Goal: Task Accomplishment & Management: Use online tool/utility

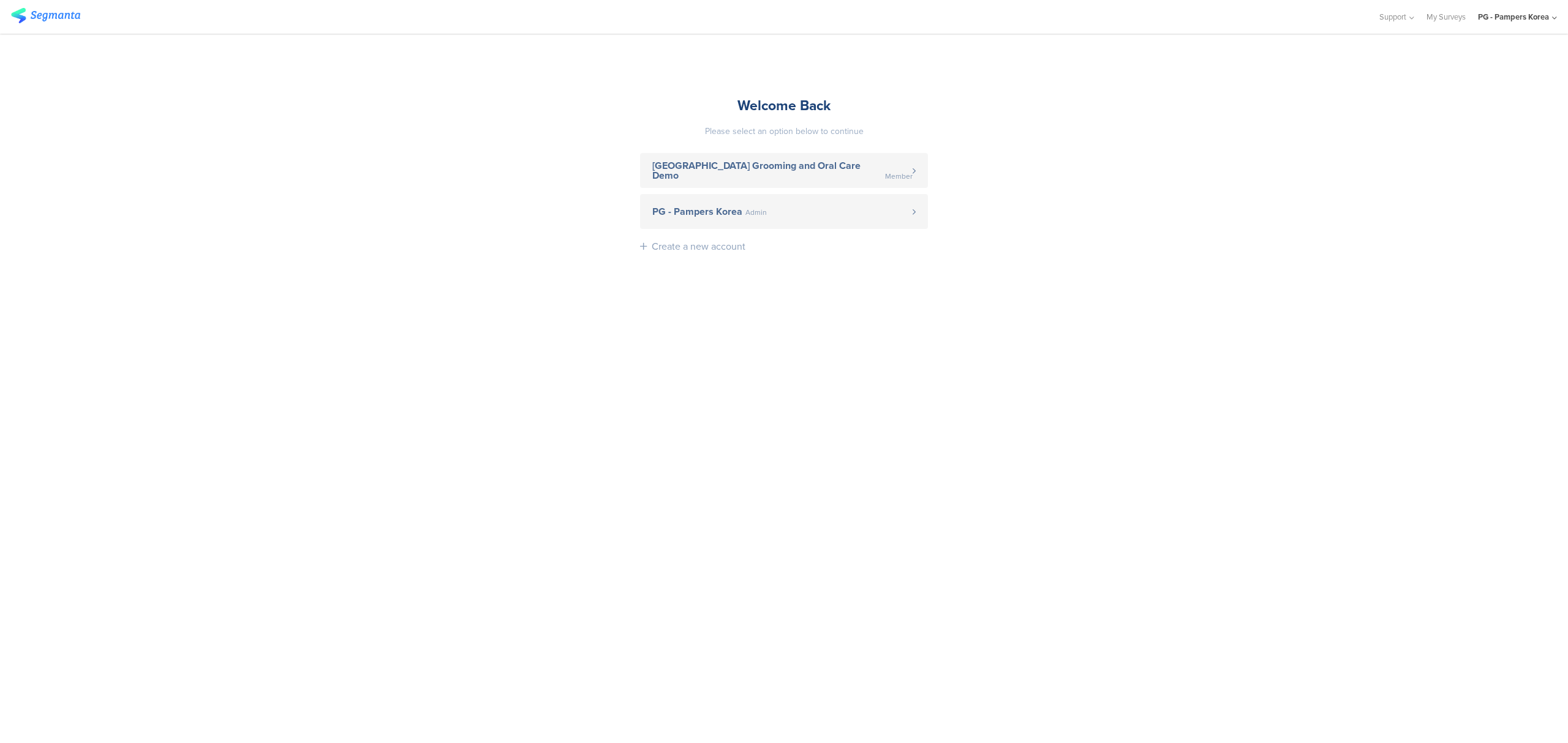
click at [2, 179] on sg-account-entrance "Welcome Back Please select an option below to continue Japan Grooming and Oral …" at bounding box center [784, 389] width 1568 height 710
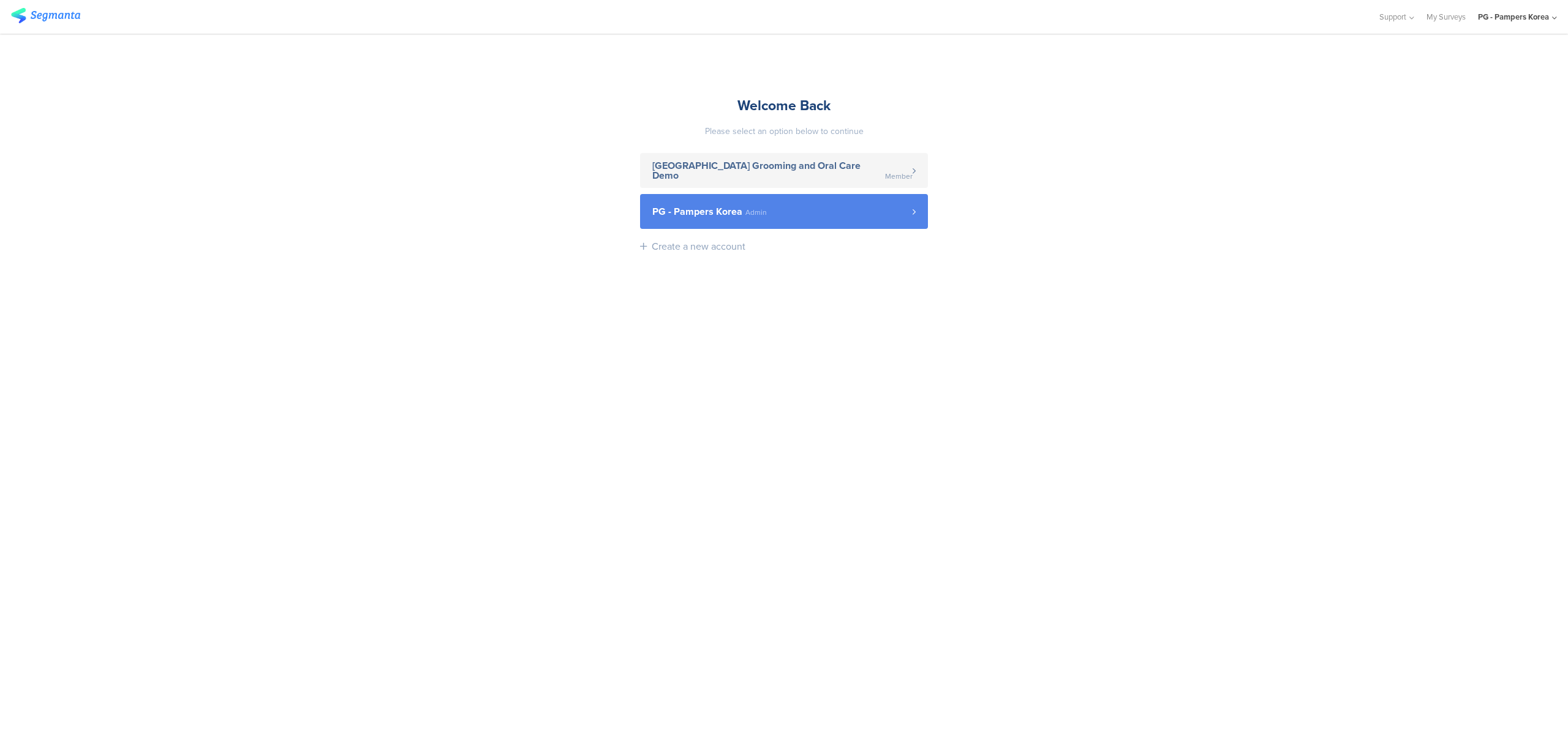
click at [746, 211] on span "Admin" at bounding box center [756, 212] width 21 height 7
click at [756, 204] on link "PG - Pampers Korea Admin" at bounding box center [784, 212] width 288 height 35
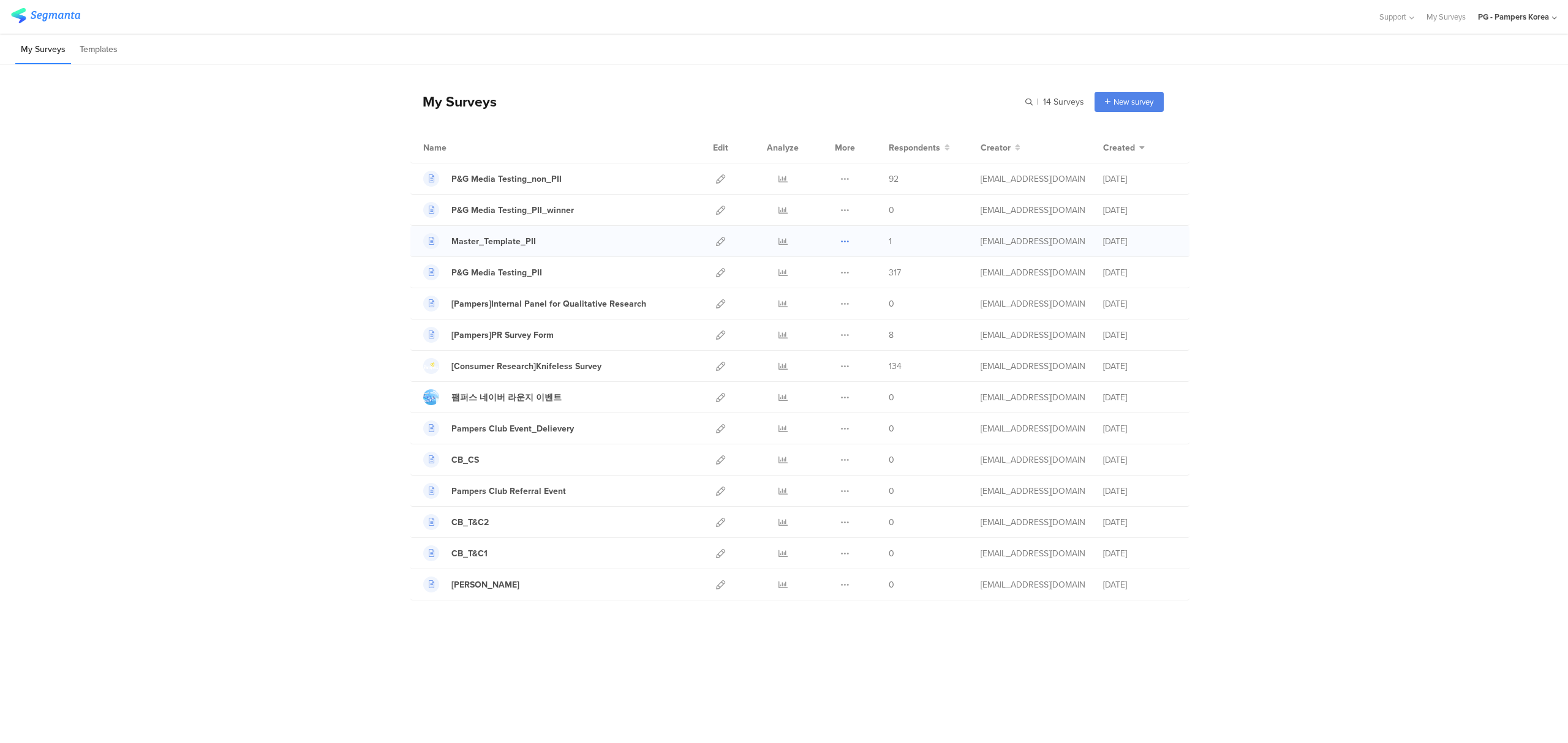
click at [844, 241] on icon at bounding box center [845, 241] width 9 height 9
click at [780, 242] on icon at bounding box center [783, 241] width 9 height 9
click at [782, 278] on icon at bounding box center [783, 273] width 9 height 9
click at [719, 271] on icon at bounding box center [720, 273] width 9 height 9
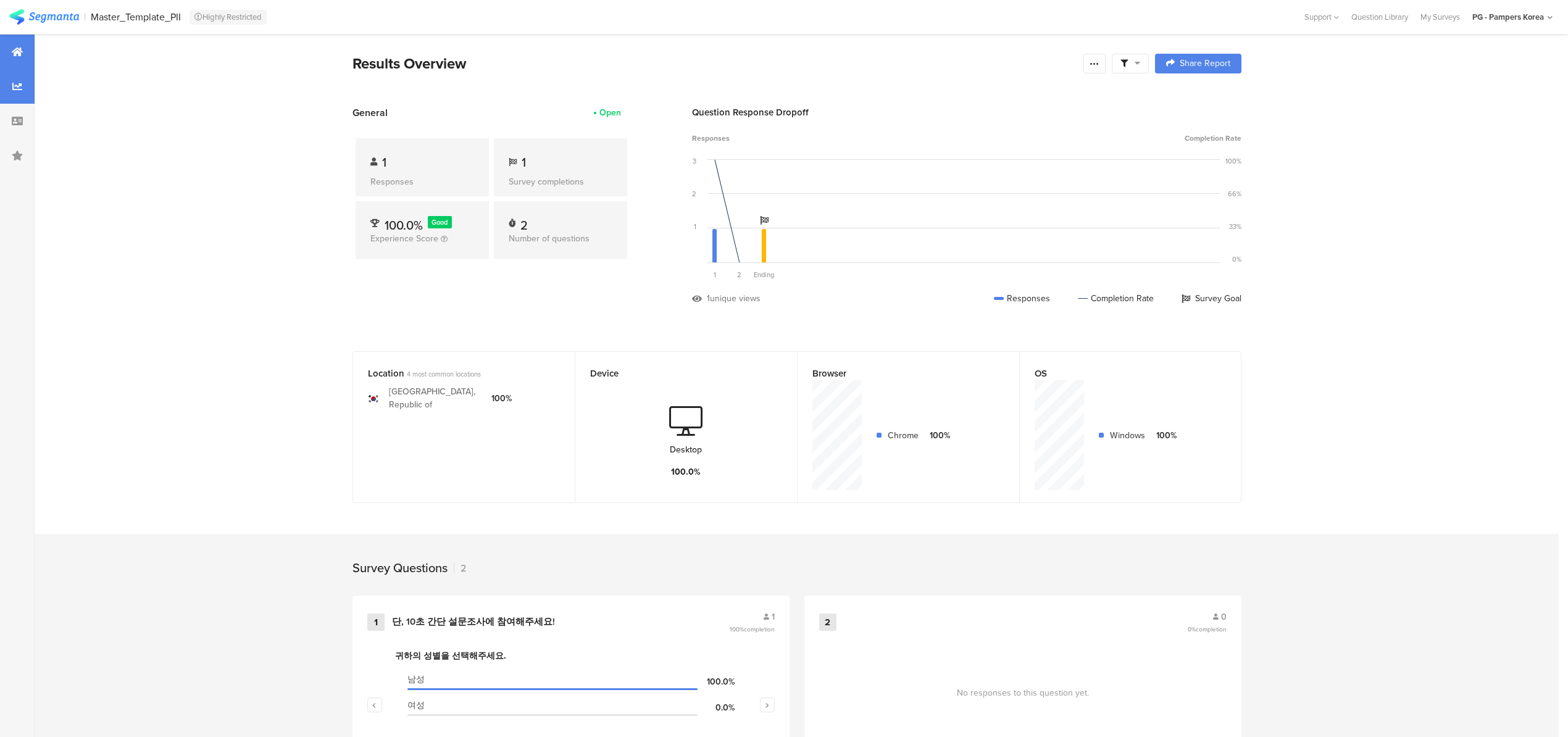
click at [23, 88] on div at bounding box center [17, 86] width 35 height 35
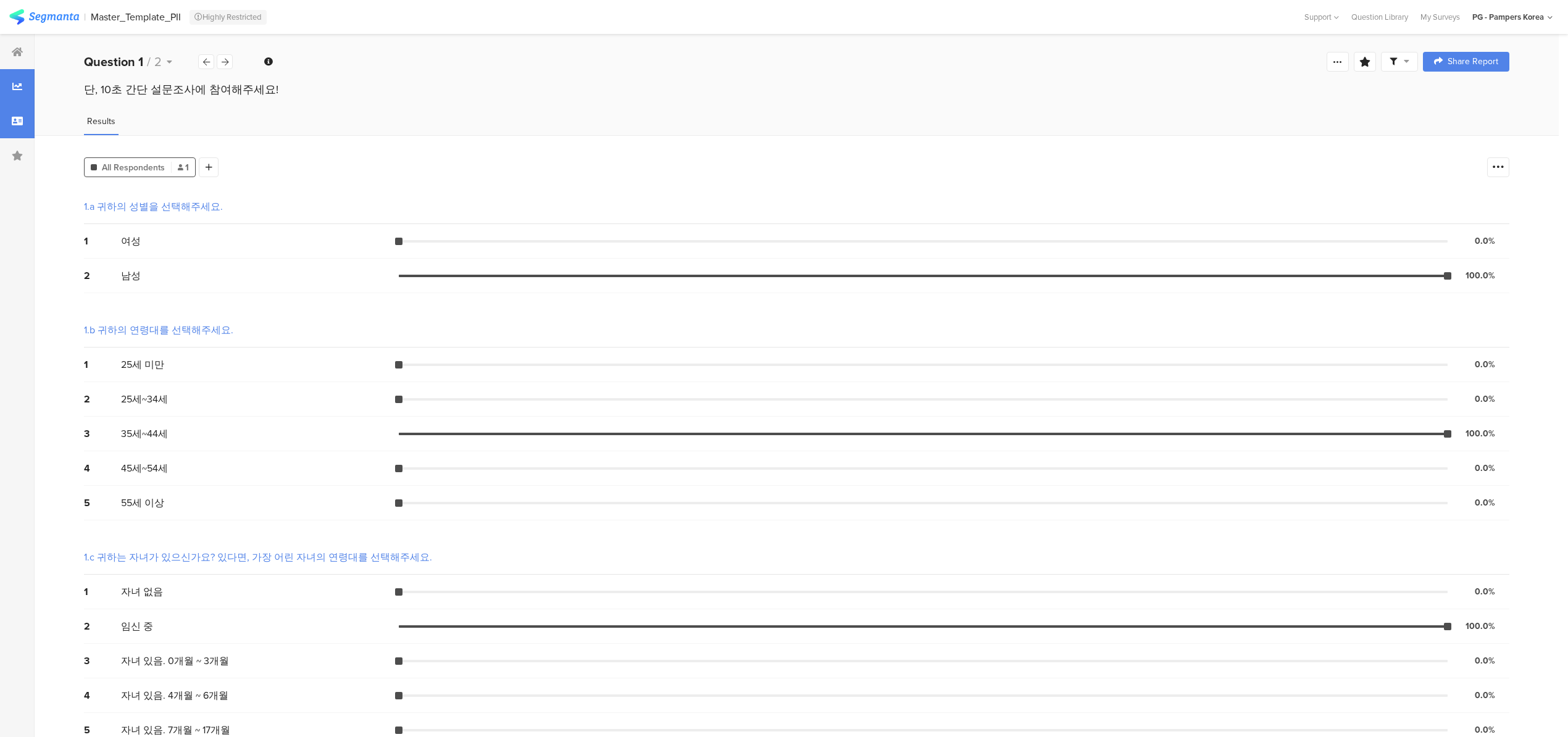
click at [20, 117] on icon at bounding box center [17, 121] width 11 height 10
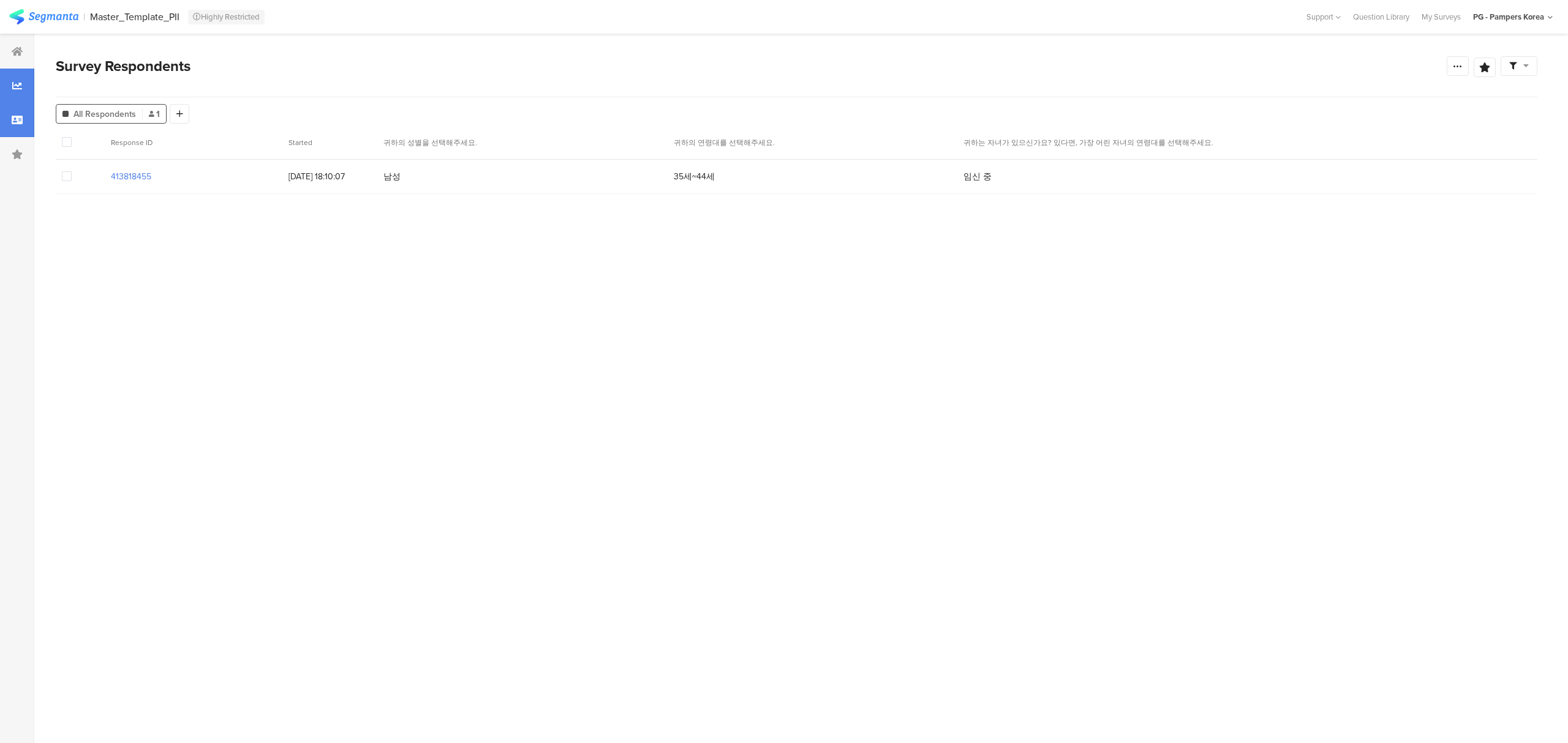
click at [23, 85] on div at bounding box center [17, 86] width 35 height 35
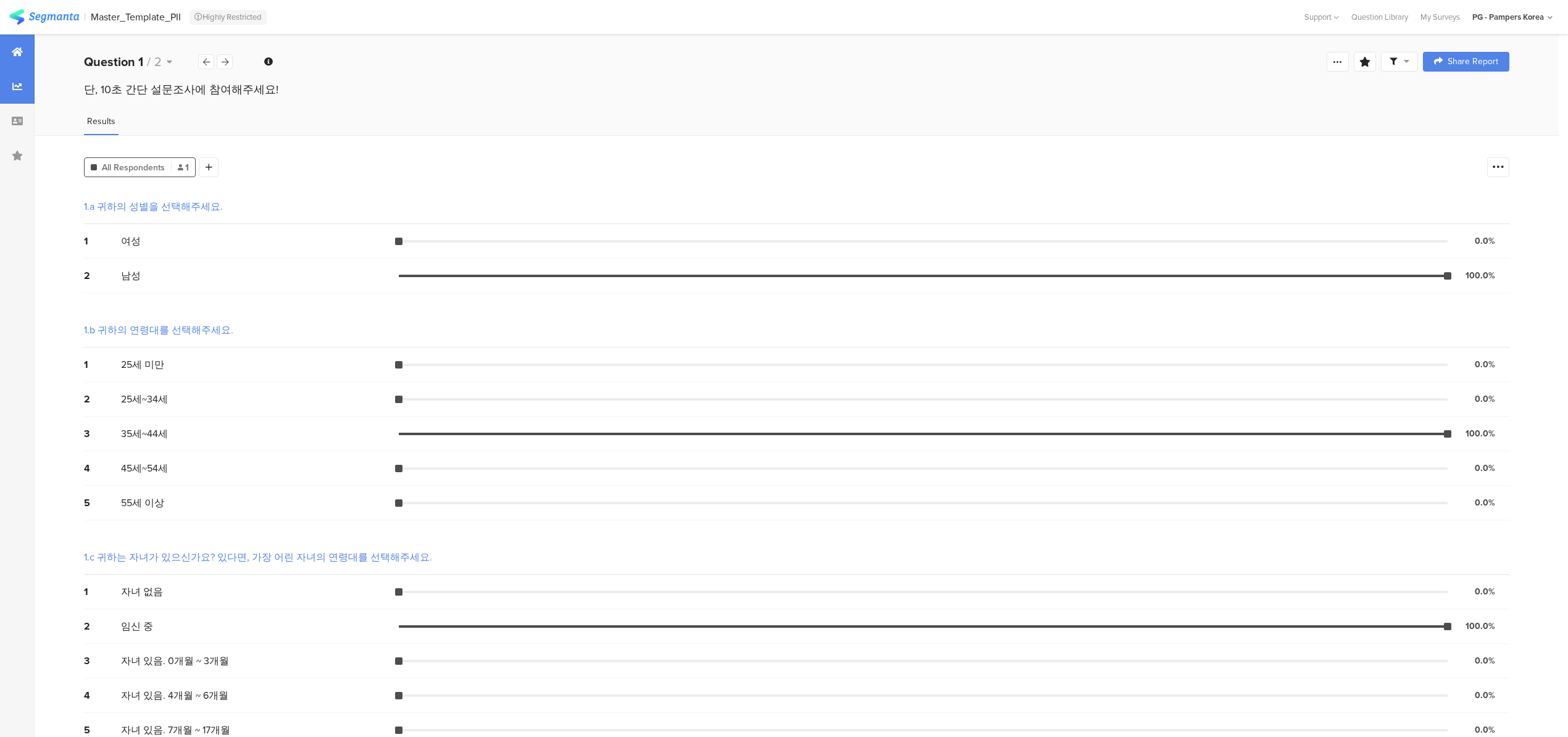
click at [15, 43] on div at bounding box center [17, 52] width 35 height 35
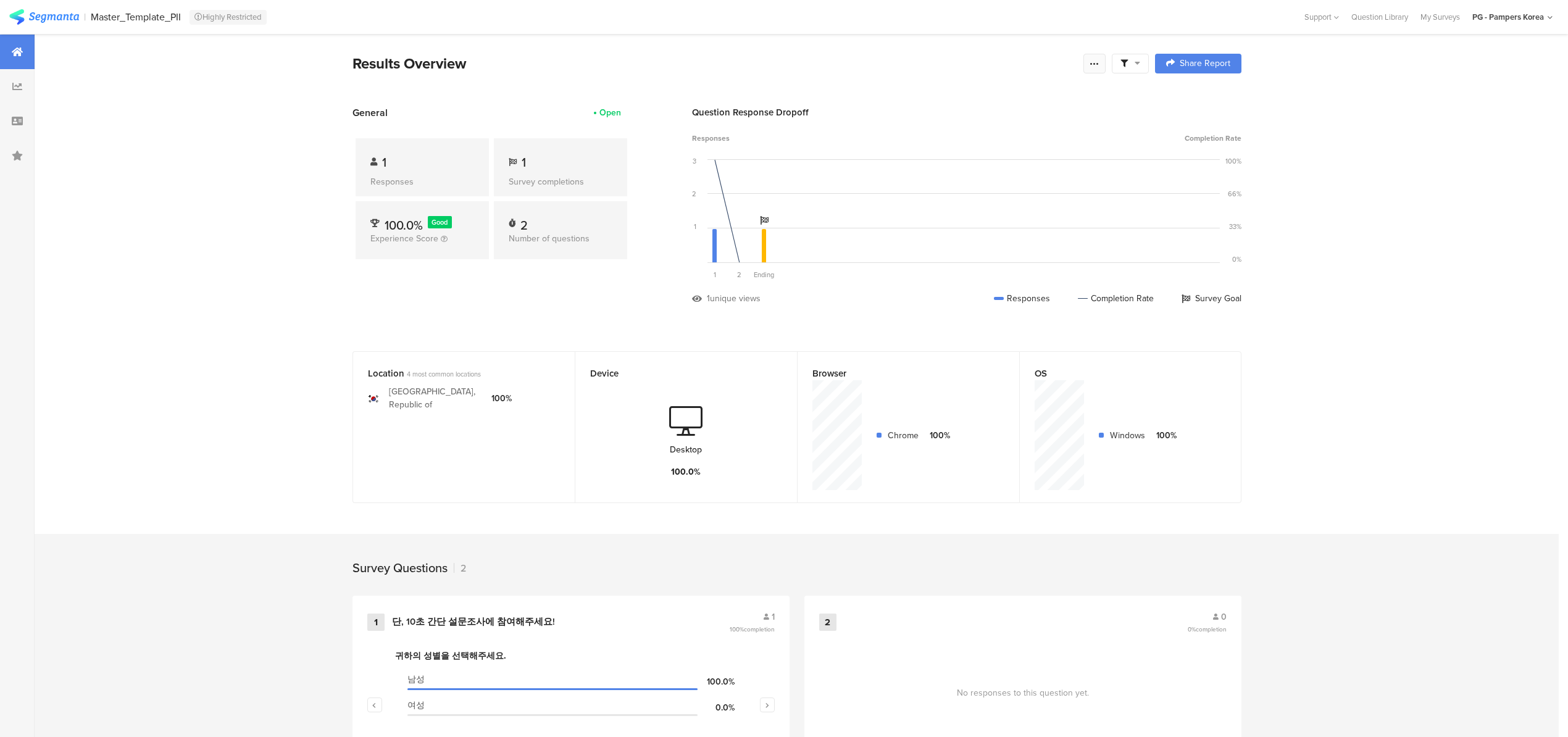
click at [1100, 66] on icon at bounding box center [1095, 64] width 10 height 10
click at [992, 58] on div "Results Overview" at bounding box center [714, 63] width 725 height 22
click at [1146, 55] on div at bounding box center [1130, 64] width 37 height 20
click at [1092, 59] on div at bounding box center [1095, 64] width 22 height 20
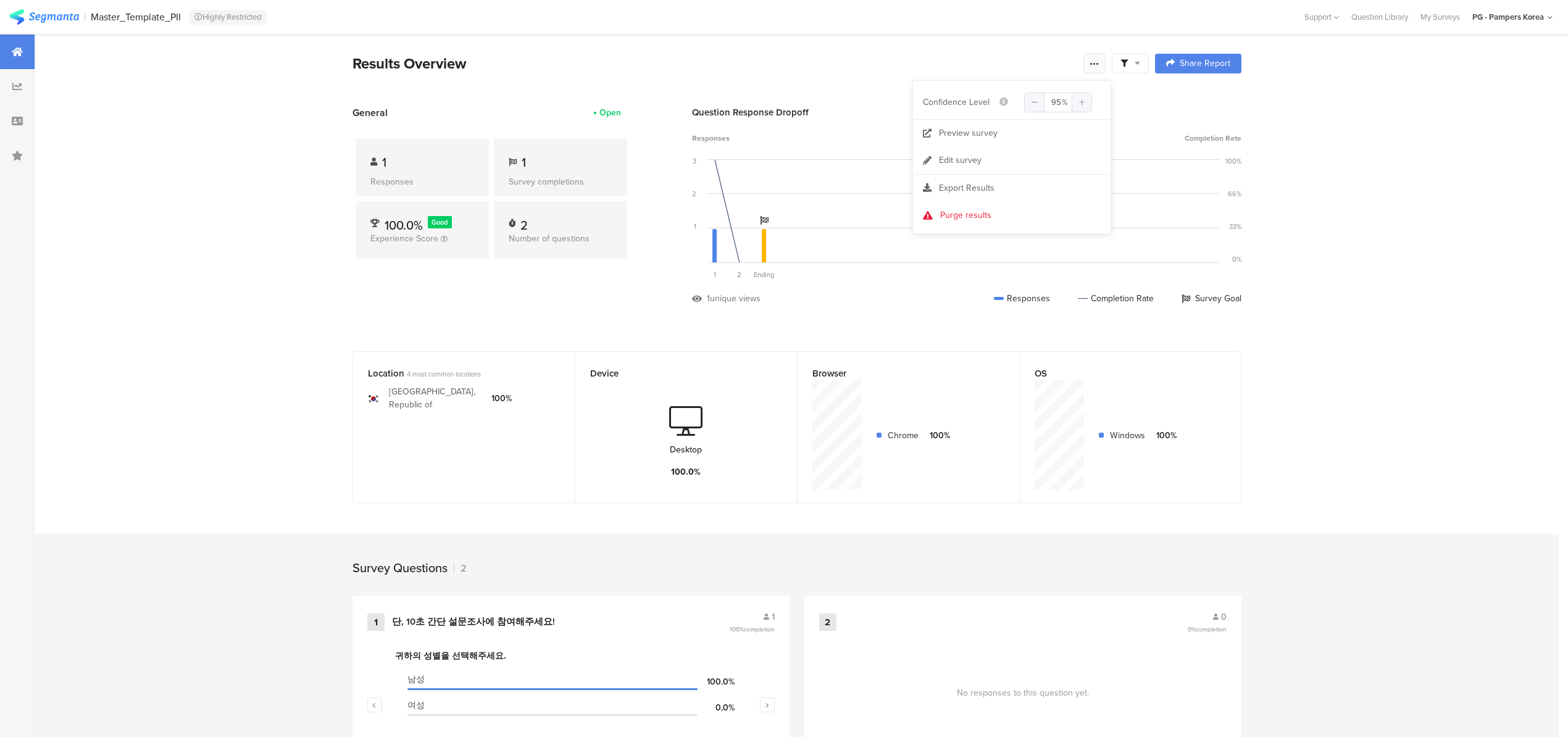
click at [1092, 59] on div at bounding box center [1095, 64] width 22 height 20
click at [1139, 66] on span at bounding box center [1130, 63] width 20 height 11
click at [873, 55] on div "Results Overview" at bounding box center [714, 63] width 725 height 22
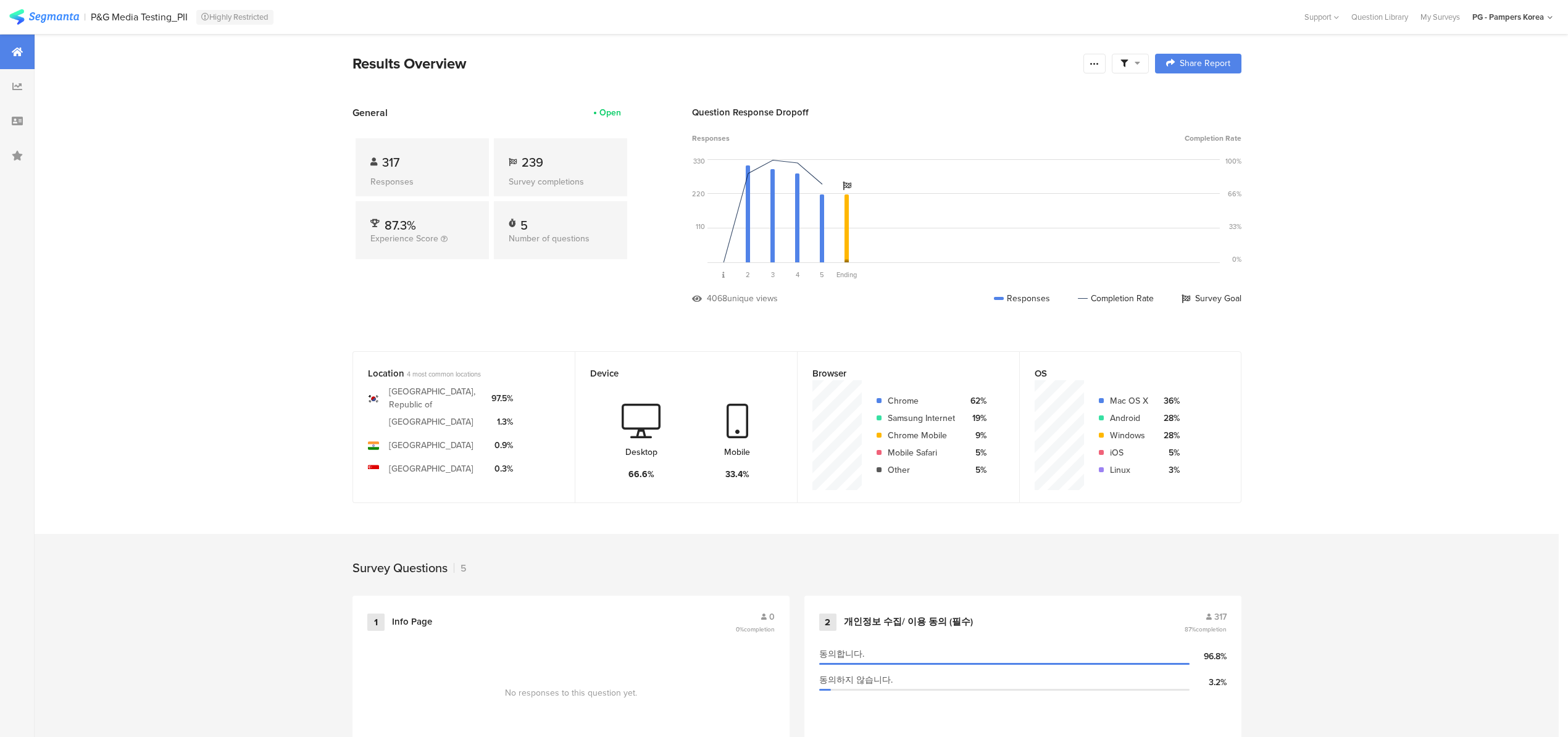
click at [1284, 410] on div "Location 4 most common locations [GEOGRAPHIC_DATA], [GEOGRAPHIC_DATA] [GEOGRAPH…" at bounding box center [796, 436] width 987 height 170
click at [18, 94] on div at bounding box center [17, 86] width 35 height 35
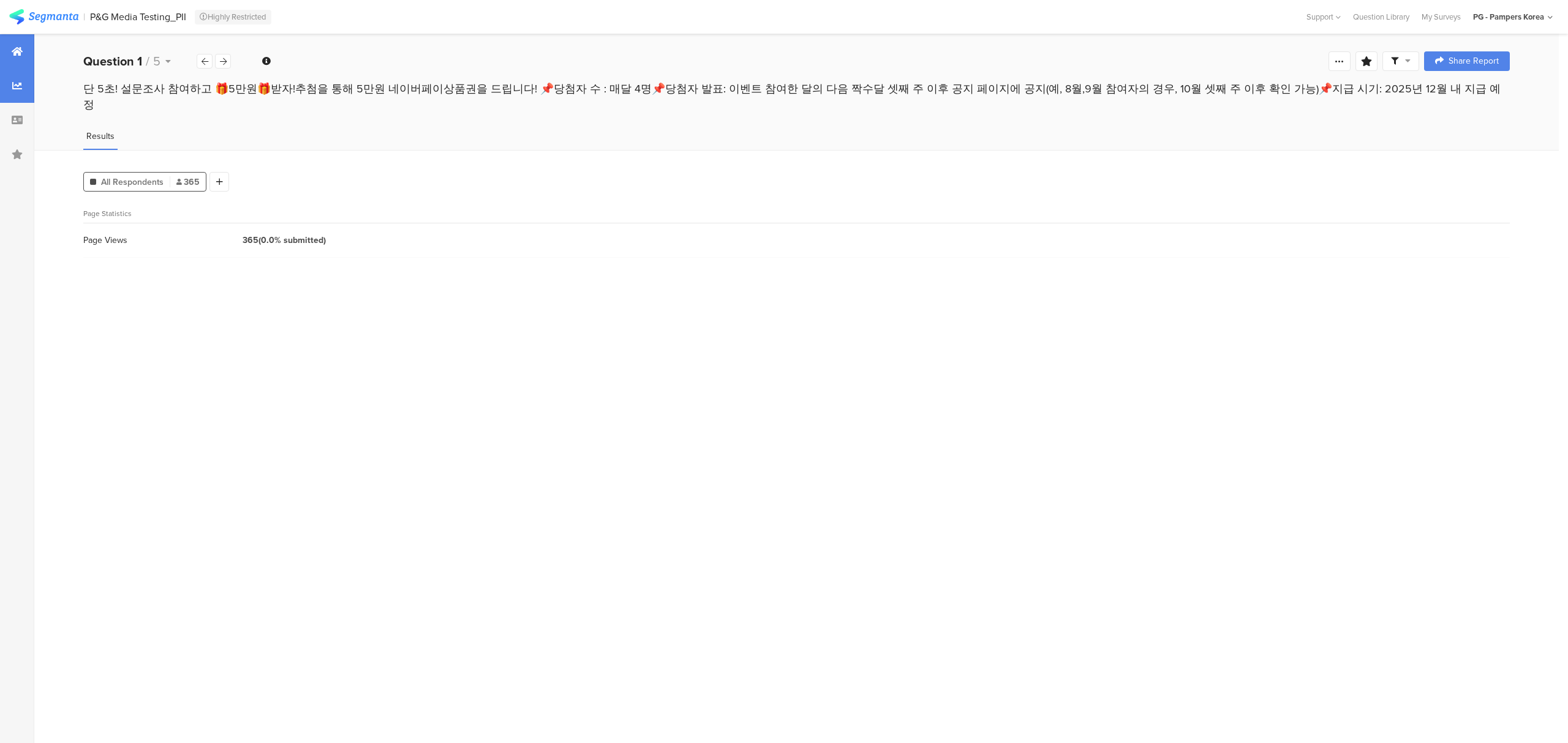
click at [10, 61] on div at bounding box center [17, 52] width 35 height 35
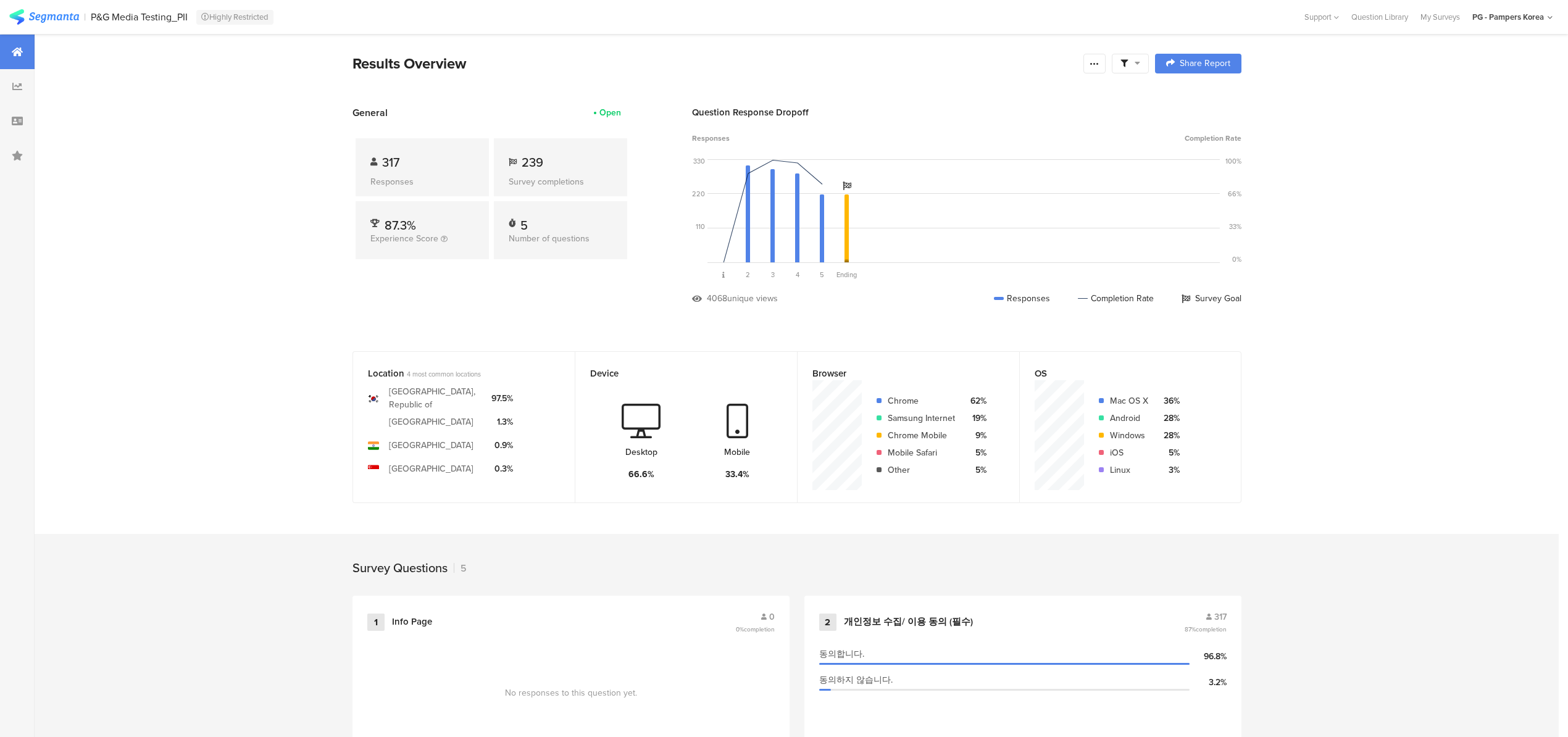
click at [25, 51] on div at bounding box center [17, 52] width 35 height 35
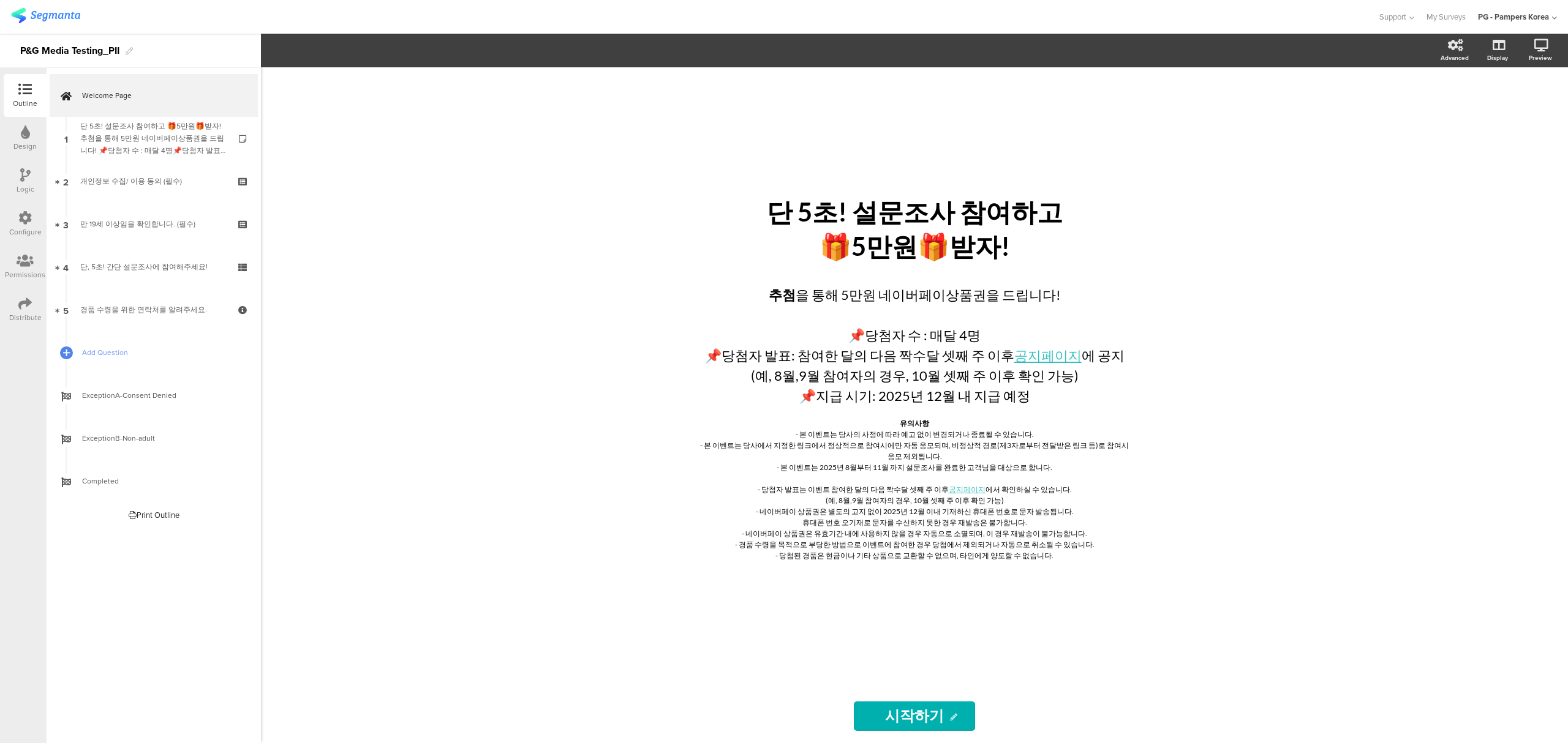
click at [25, 169] on icon at bounding box center [26, 175] width 11 height 13
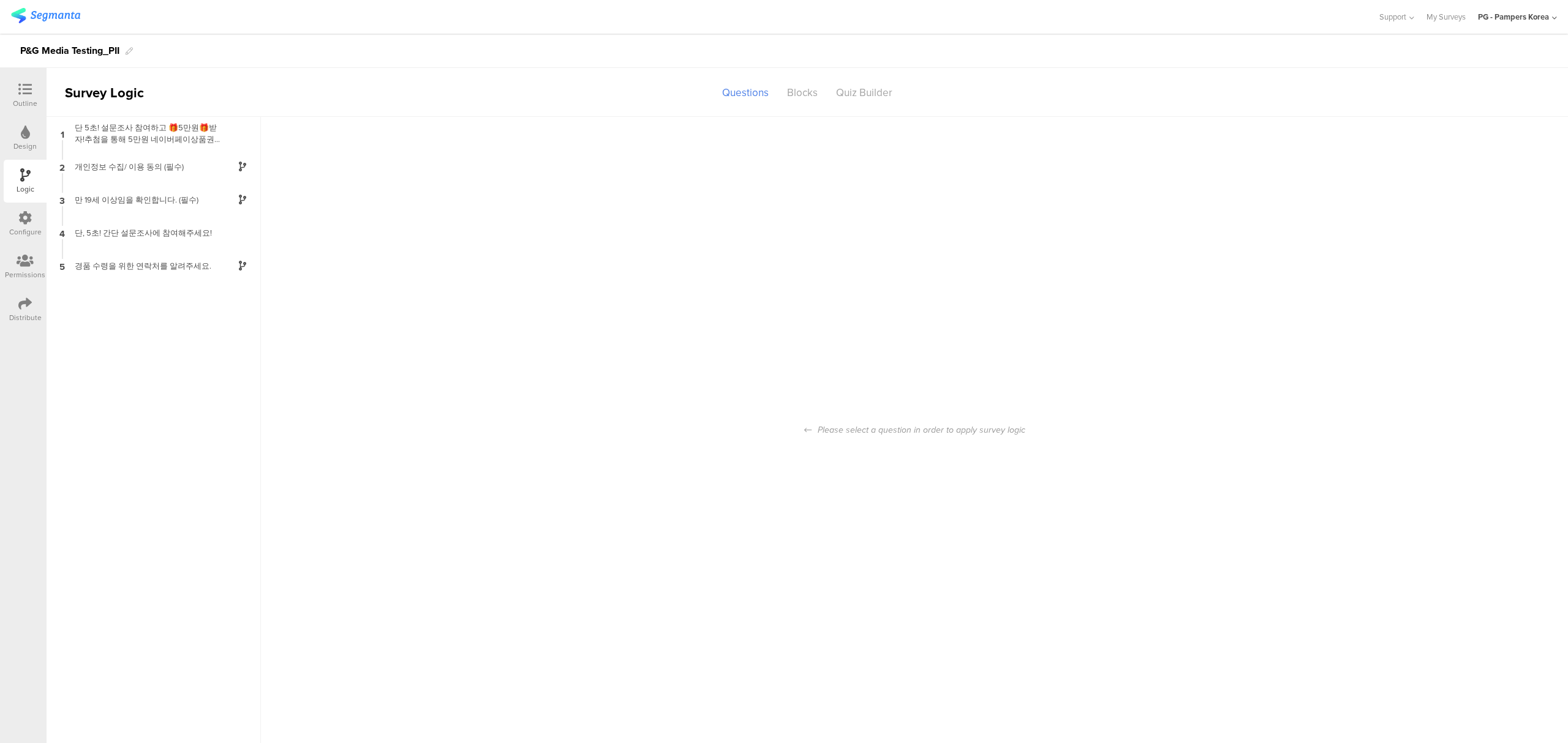
click at [27, 133] on icon at bounding box center [25, 132] width 9 height 13
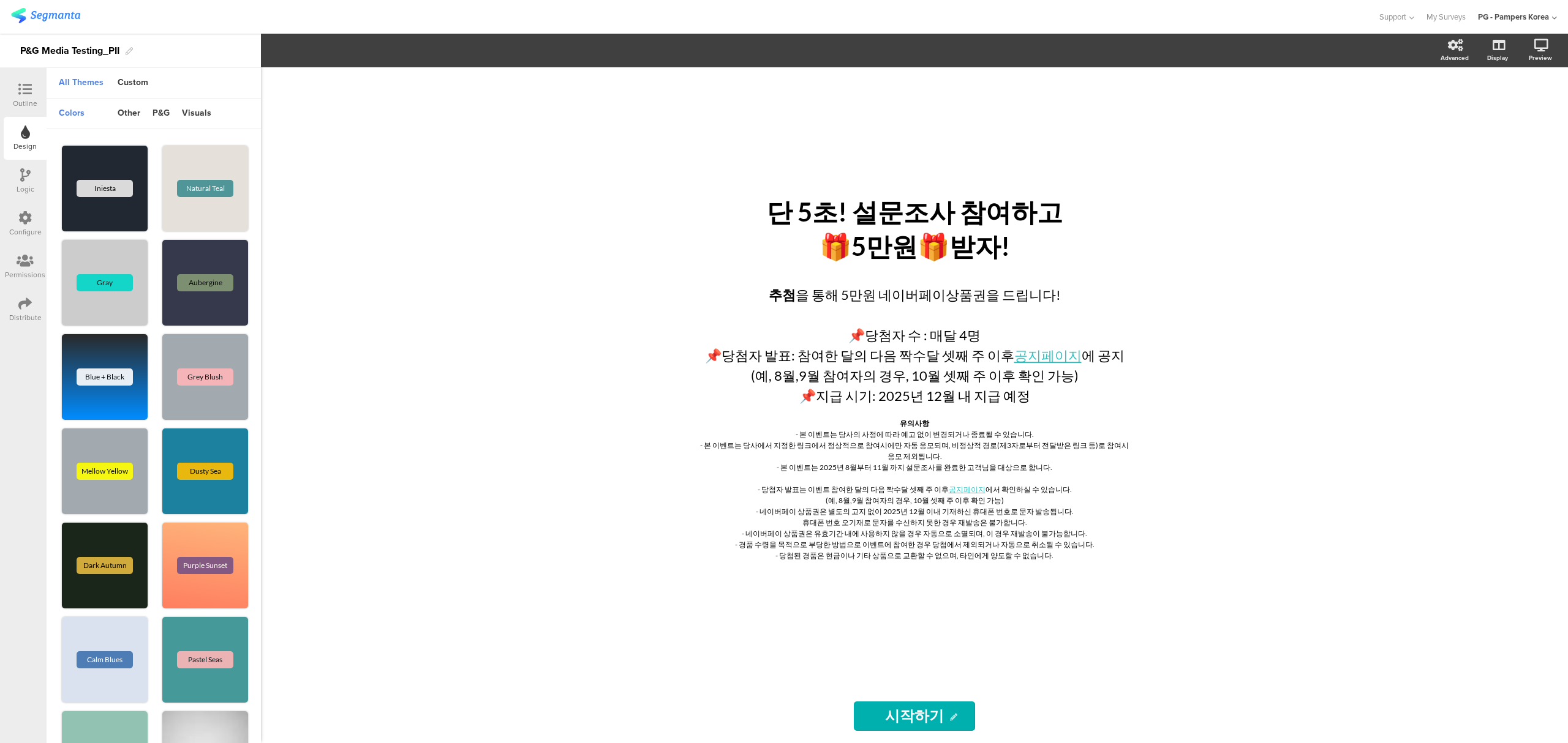
click at [27, 217] on icon at bounding box center [25, 217] width 13 height 13
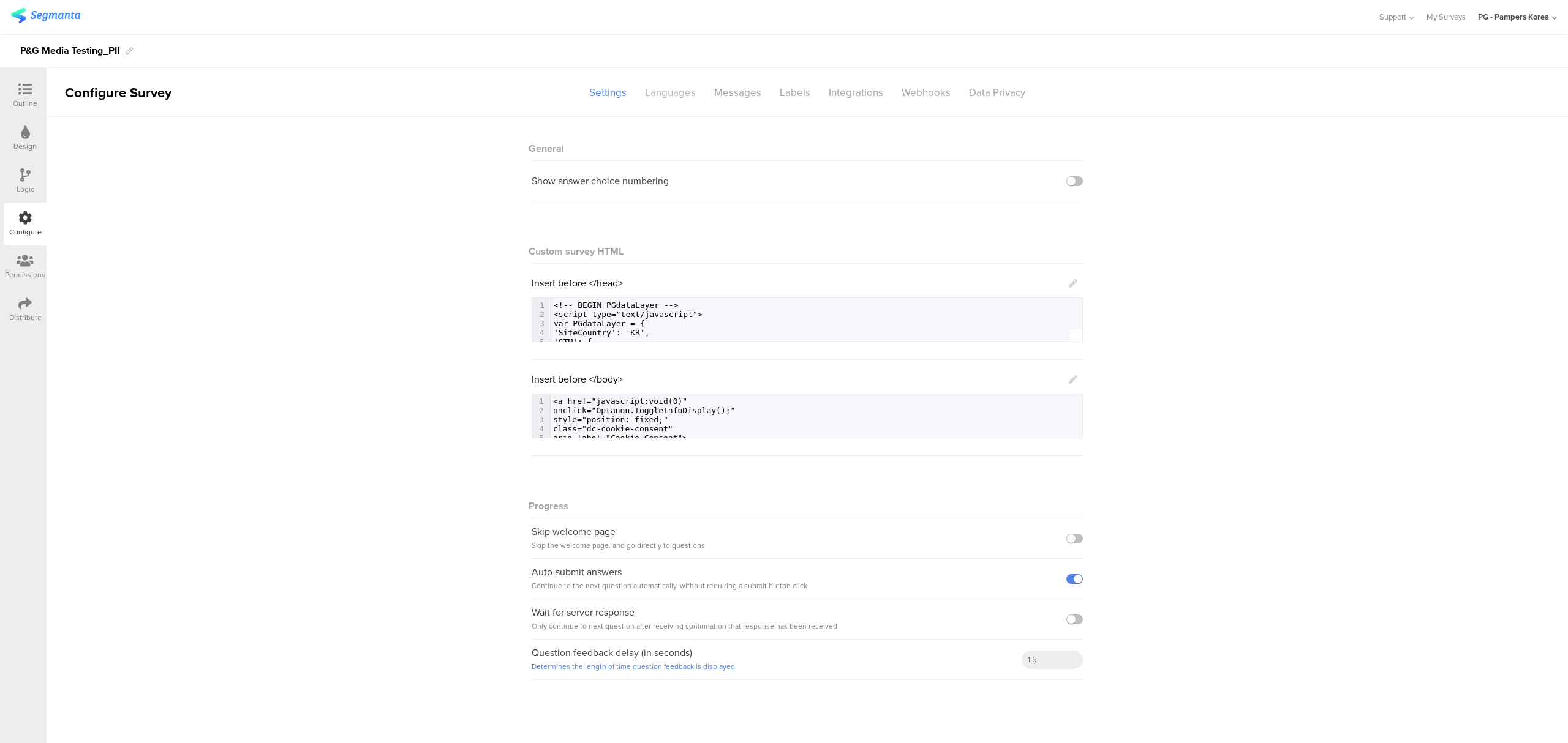
click at [679, 92] on div "Languages" at bounding box center [671, 93] width 69 height 21
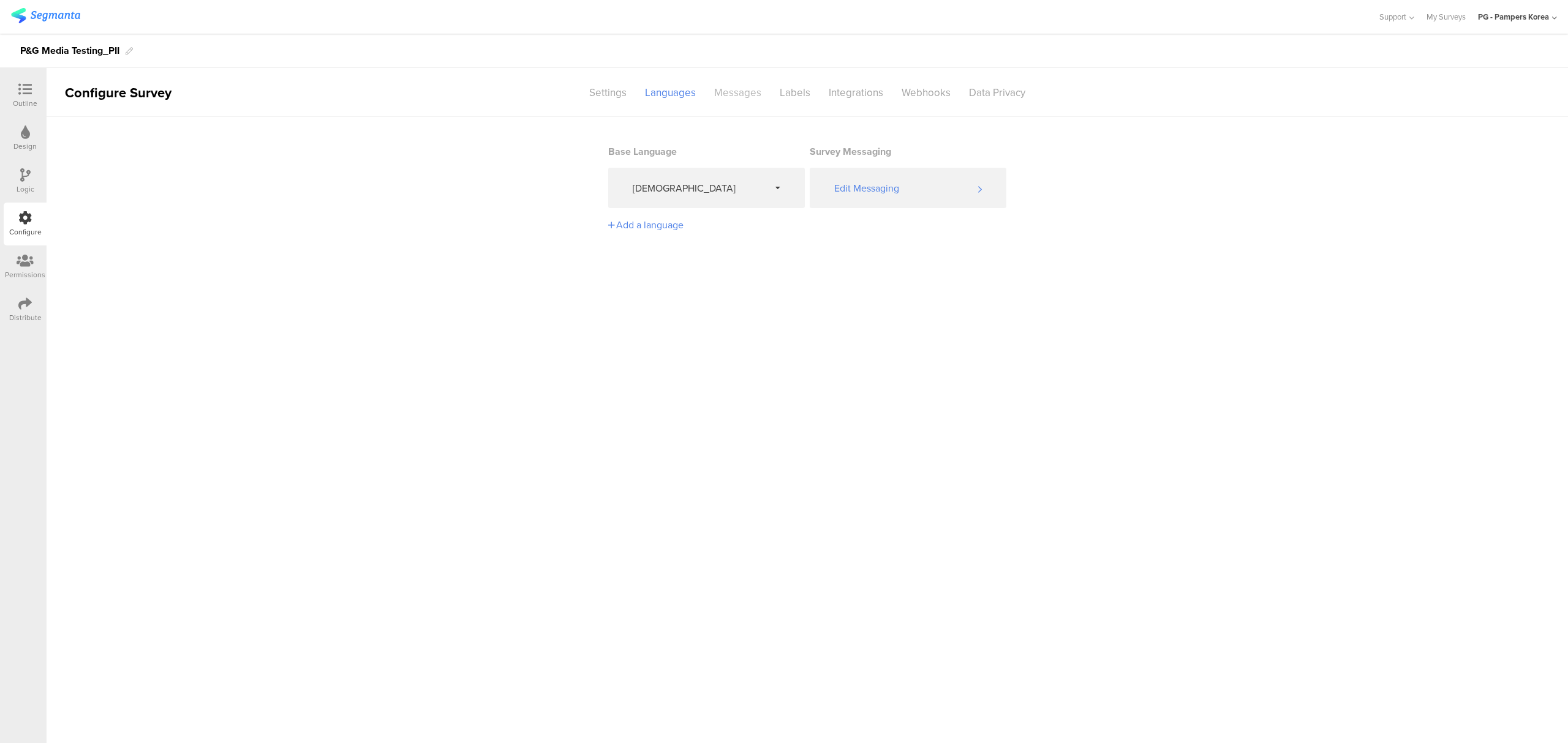
click at [738, 96] on div "Messages" at bounding box center [738, 93] width 66 height 21
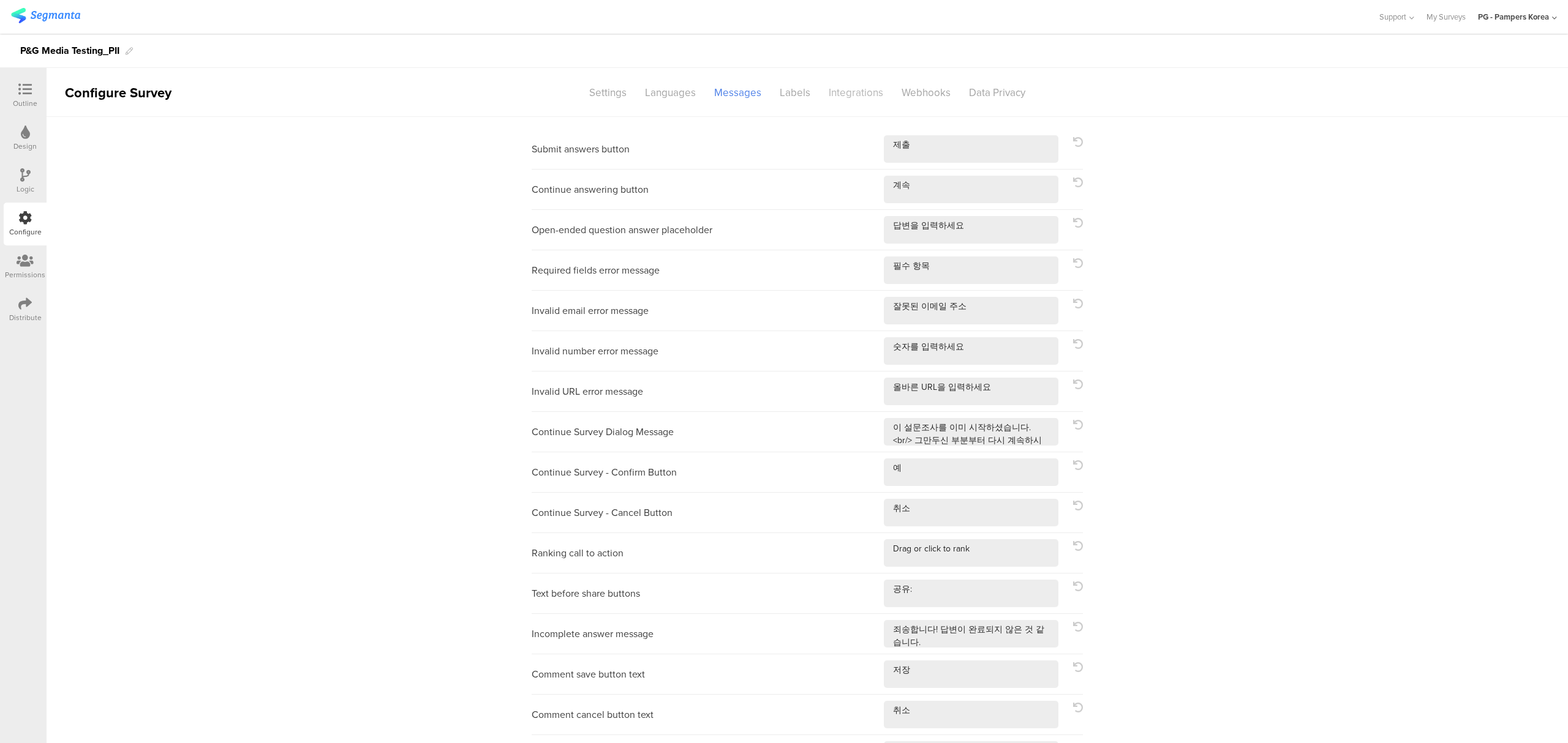
click at [831, 94] on div "Integrations" at bounding box center [856, 93] width 73 height 21
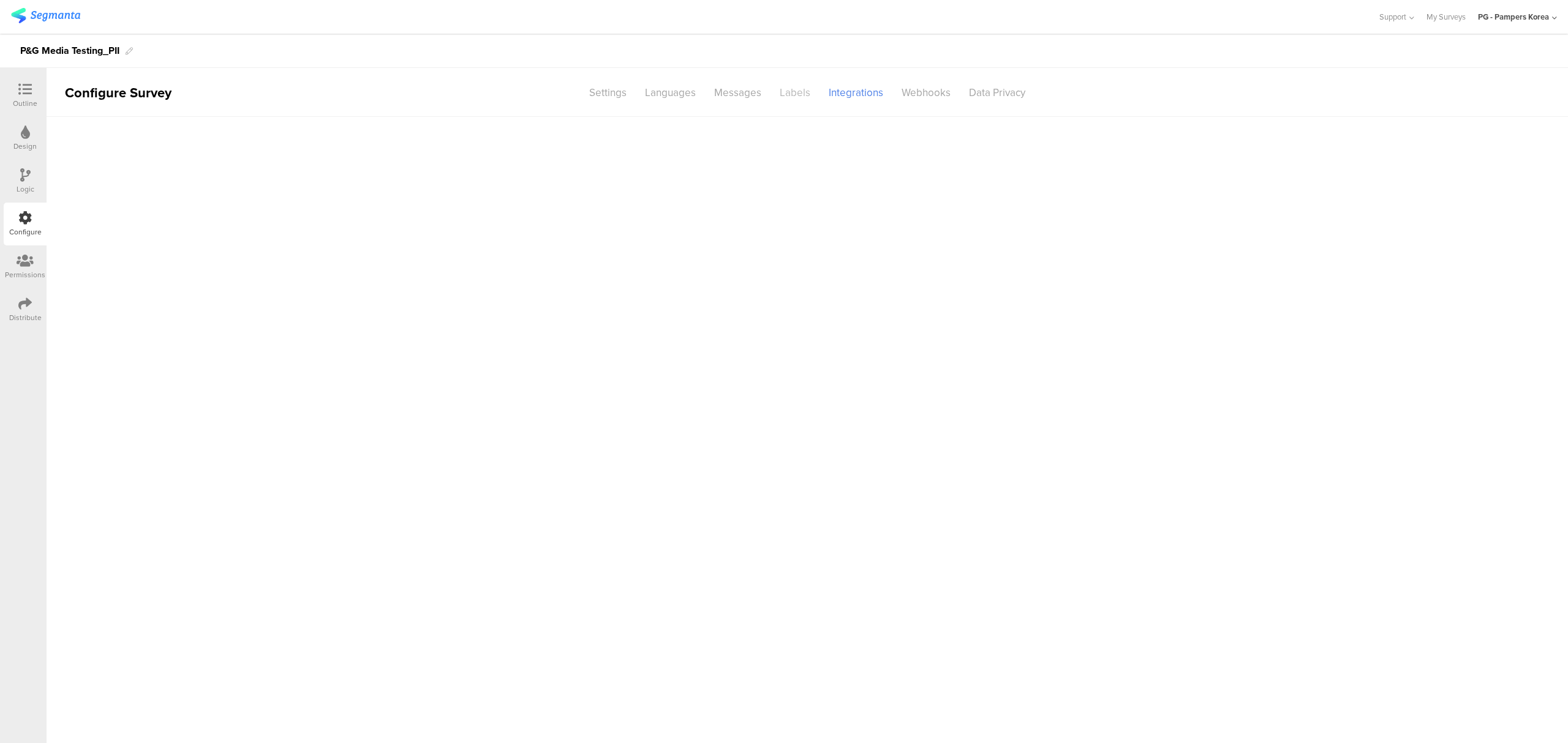
click at [786, 99] on div "Labels" at bounding box center [794, 93] width 49 height 21
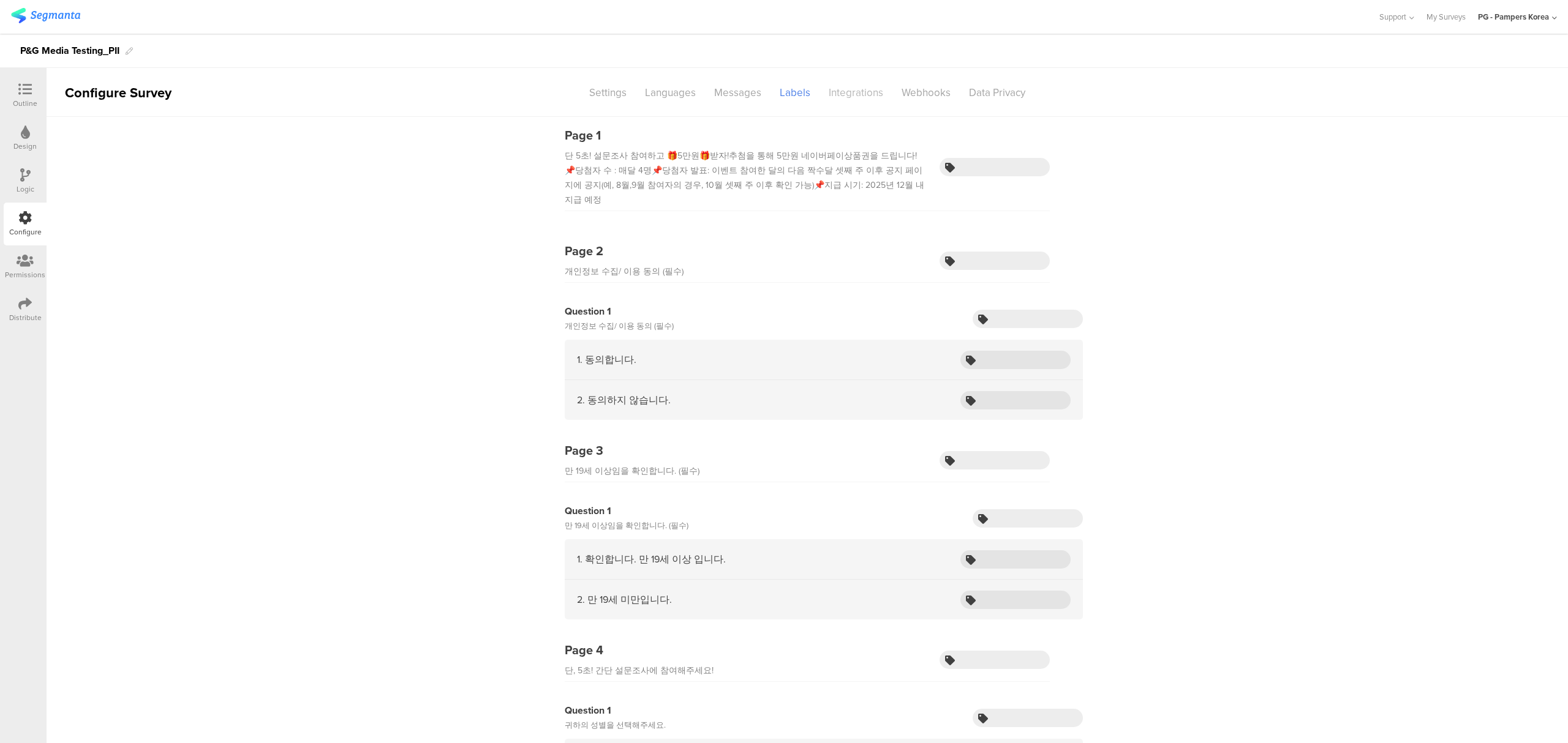
click at [836, 91] on div "Integrations" at bounding box center [856, 93] width 73 height 21
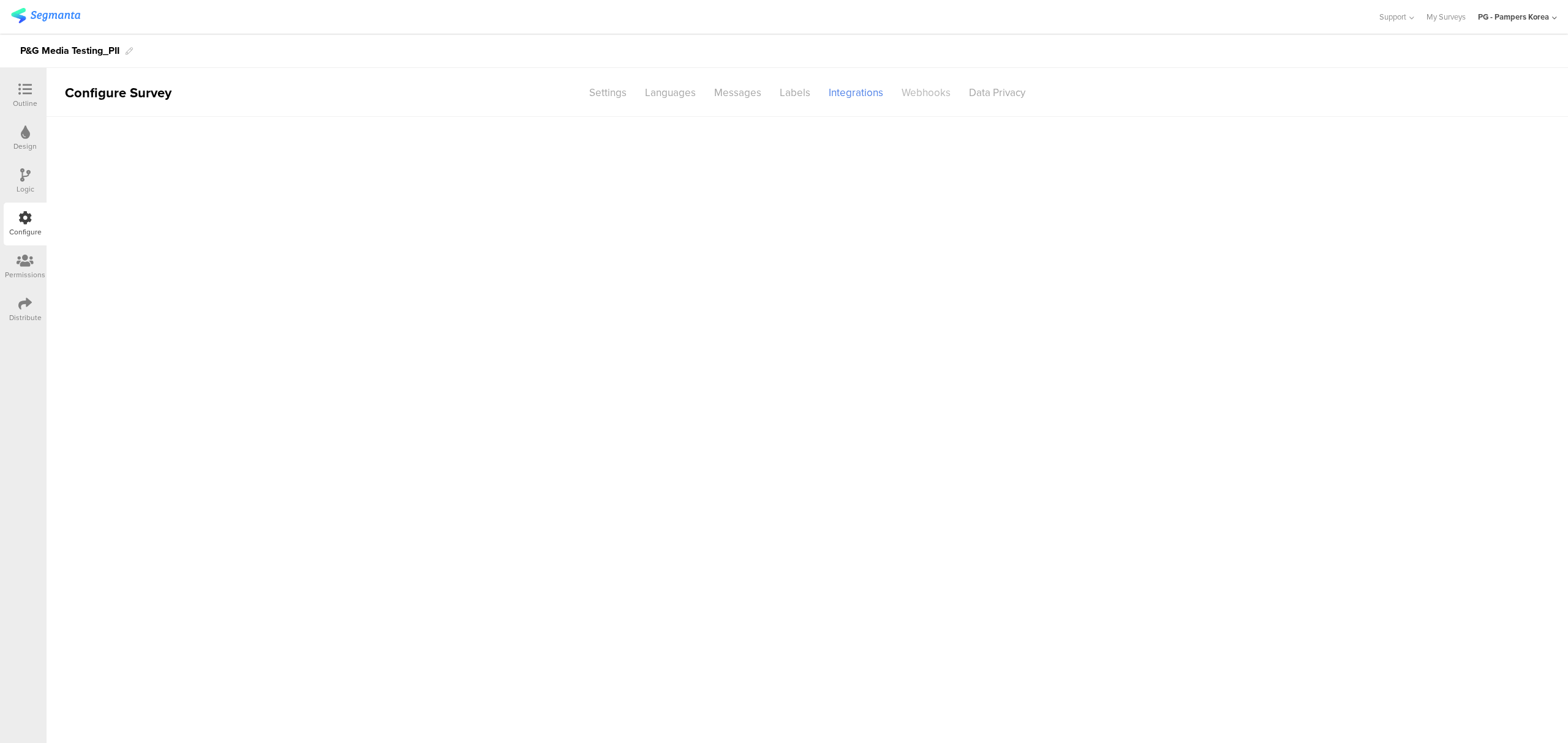
click at [916, 94] on div "Webhooks" at bounding box center [926, 93] width 68 height 21
click at [861, 96] on div "Integrations" at bounding box center [856, 93] width 73 height 21
click at [785, 96] on div "Labels" at bounding box center [794, 93] width 49 height 21
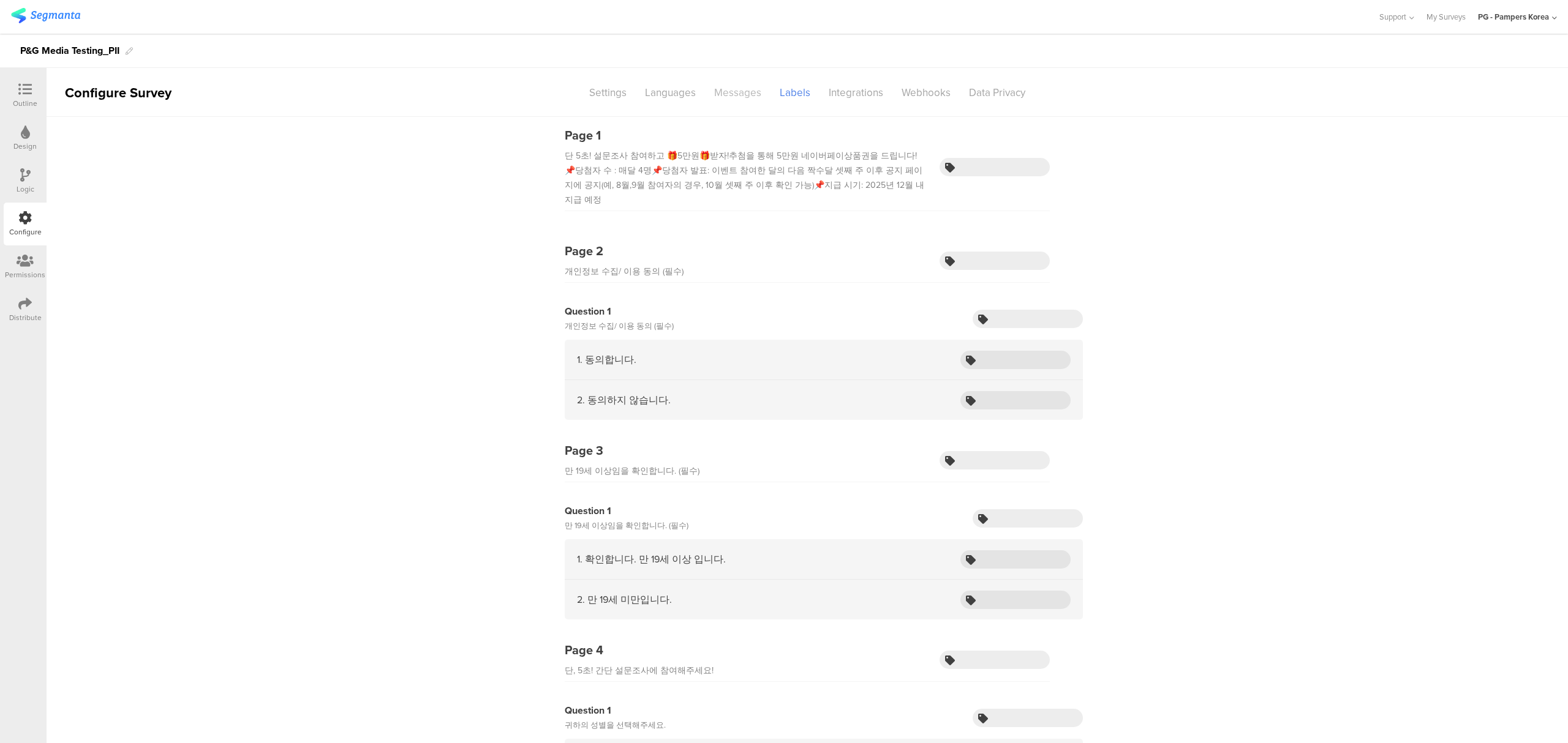
click at [724, 96] on div "Messages" at bounding box center [738, 93] width 66 height 21
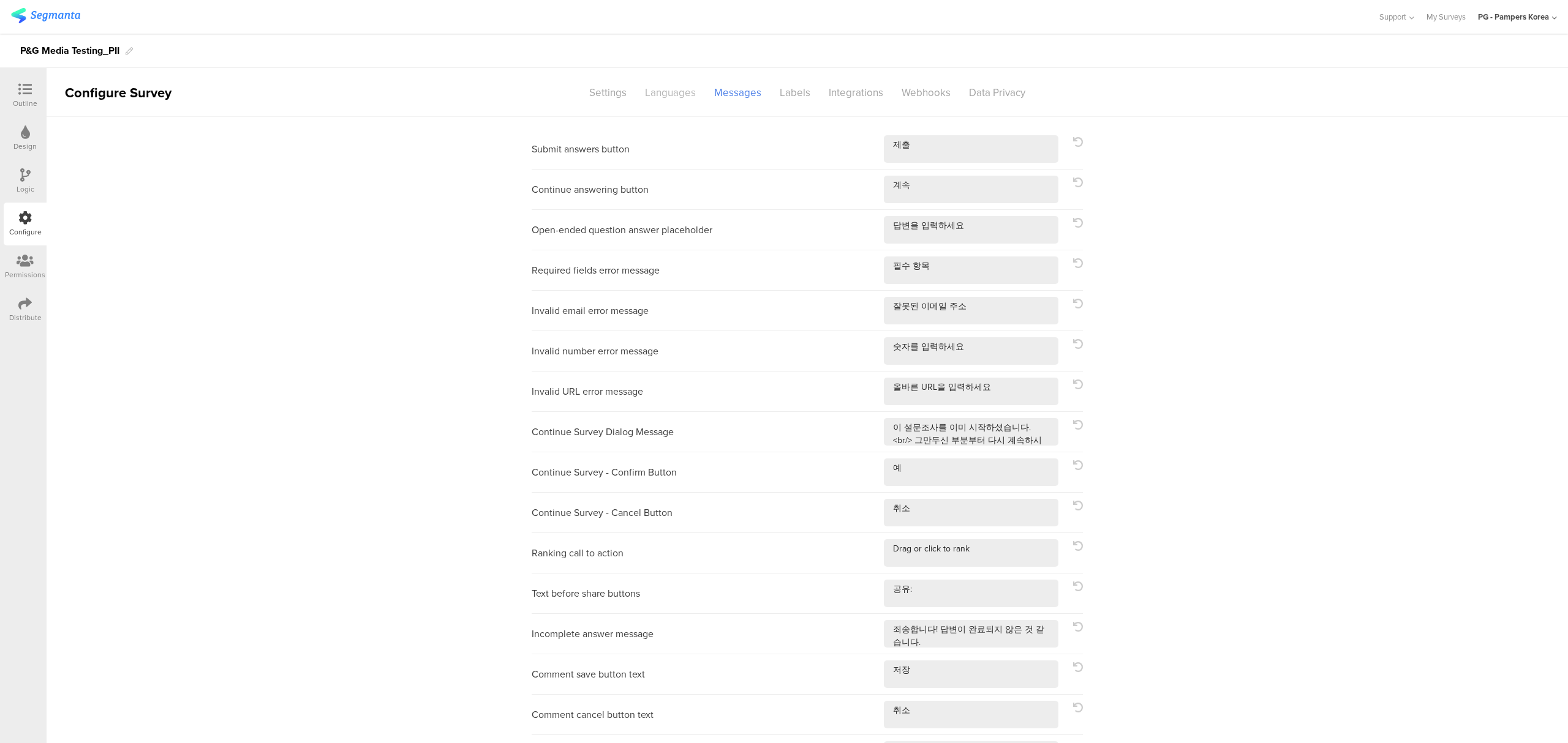
click at [667, 94] on div "Languages" at bounding box center [671, 93] width 69 height 21
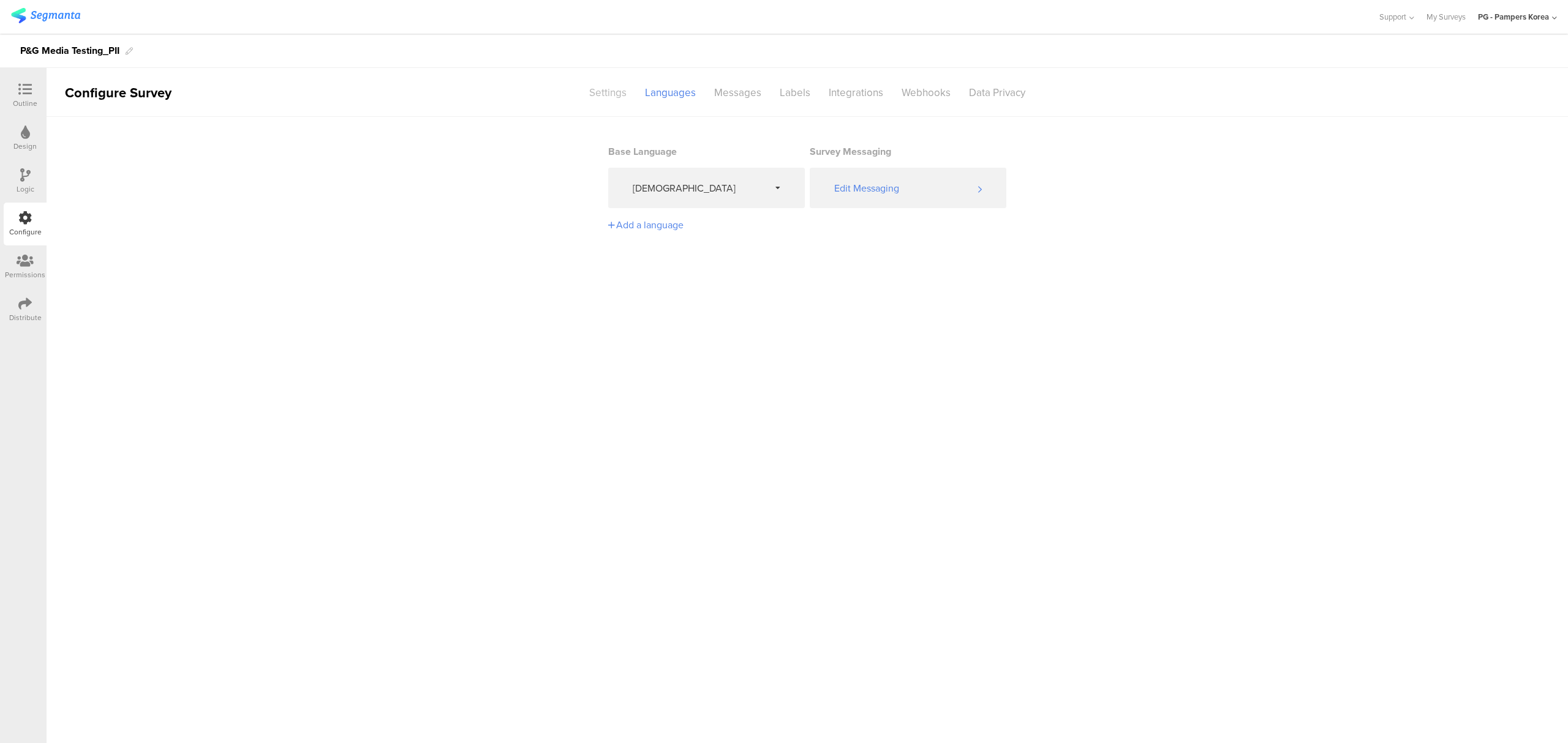
click at [622, 96] on div "Settings" at bounding box center [608, 93] width 56 height 21
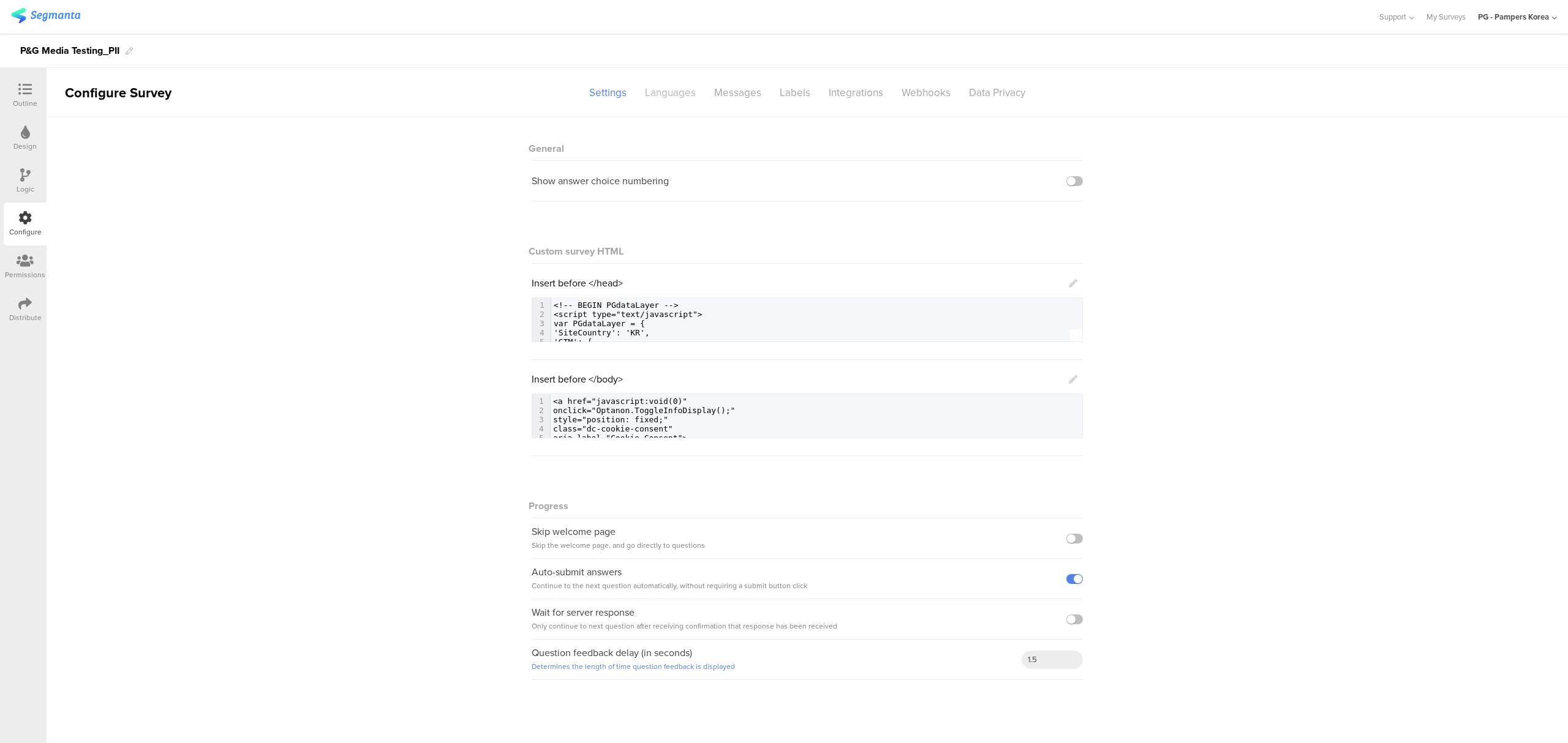
click at [657, 91] on div "Languages" at bounding box center [671, 93] width 69 height 21
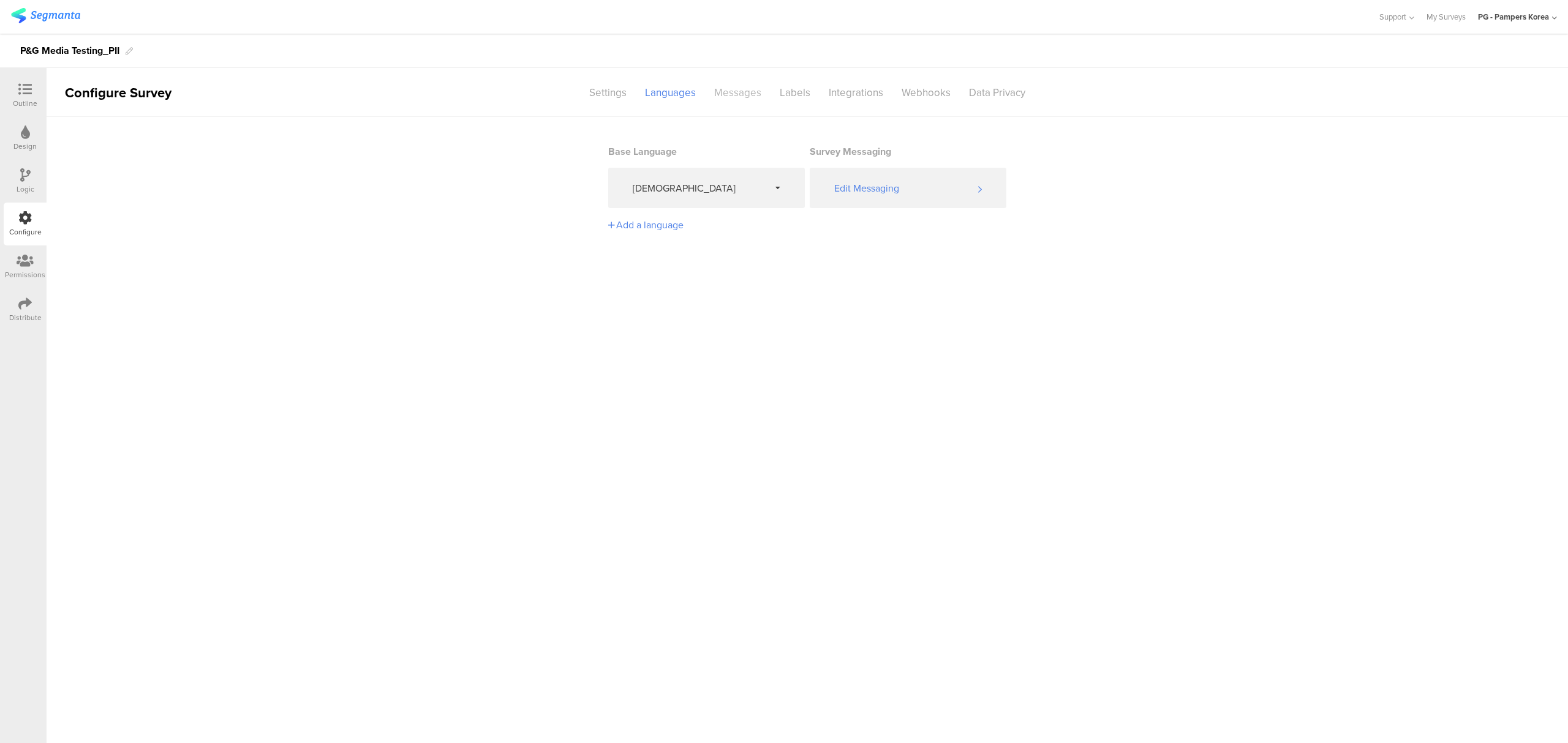
click at [726, 94] on div "Messages" at bounding box center [738, 93] width 66 height 21
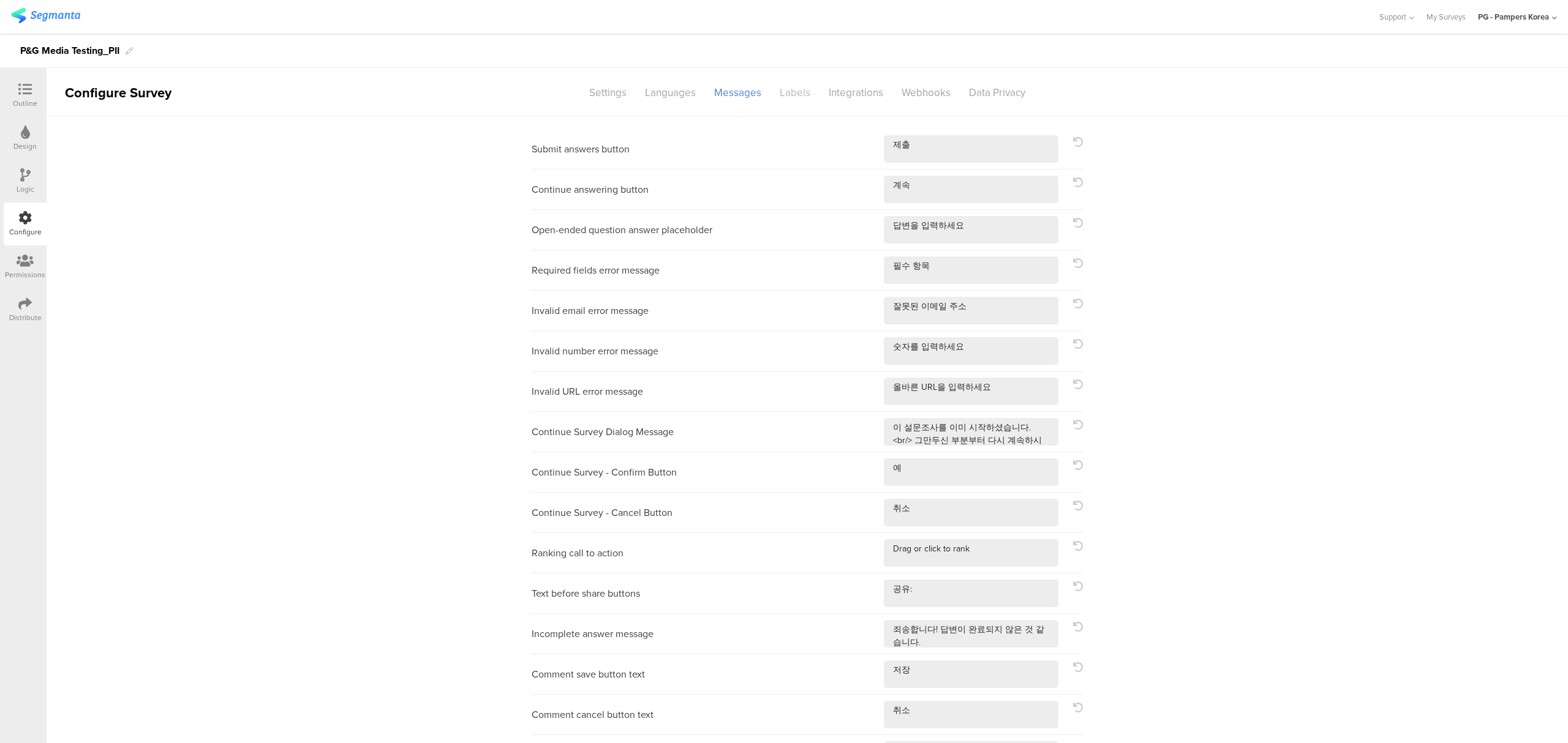
click at [770, 92] on div "Labels" at bounding box center [794, 93] width 49 height 21
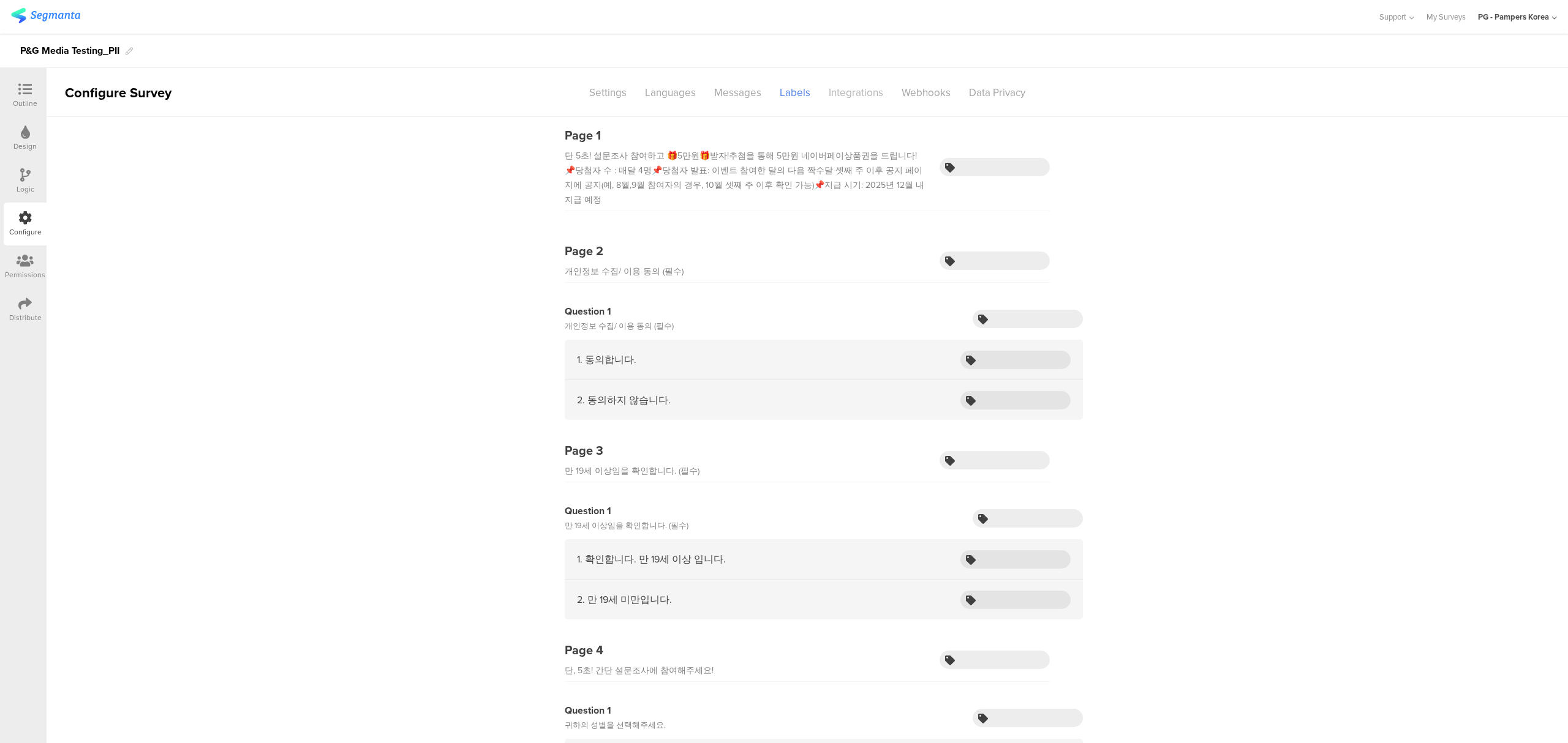
click at [836, 90] on div "Integrations" at bounding box center [856, 93] width 73 height 21
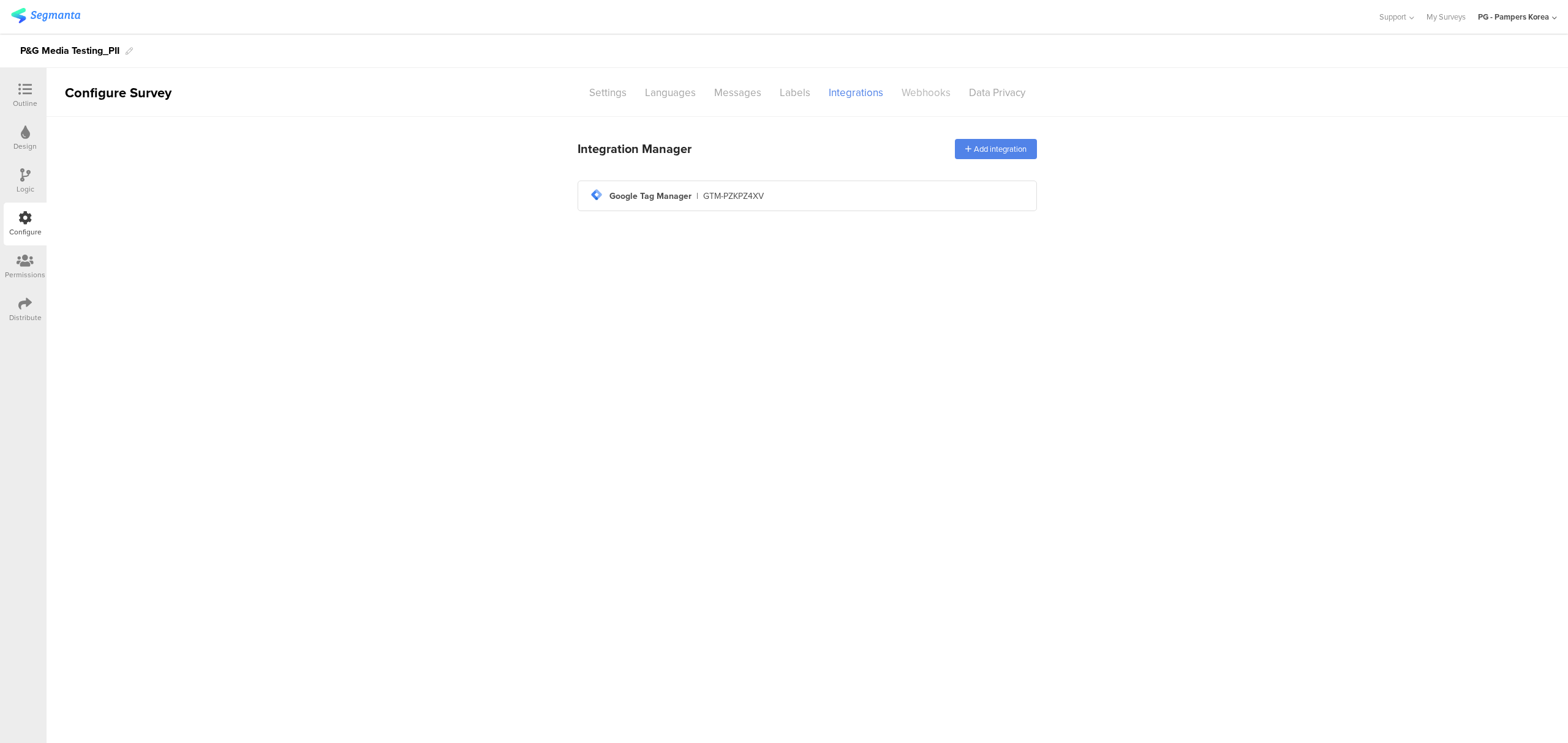
click at [918, 92] on div "Webhooks" at bounding box center [926, 93] width 68 height 21
click at [1025, 96] on div "Data Privacy" at bounding box center [997, 93] width 75 height 21
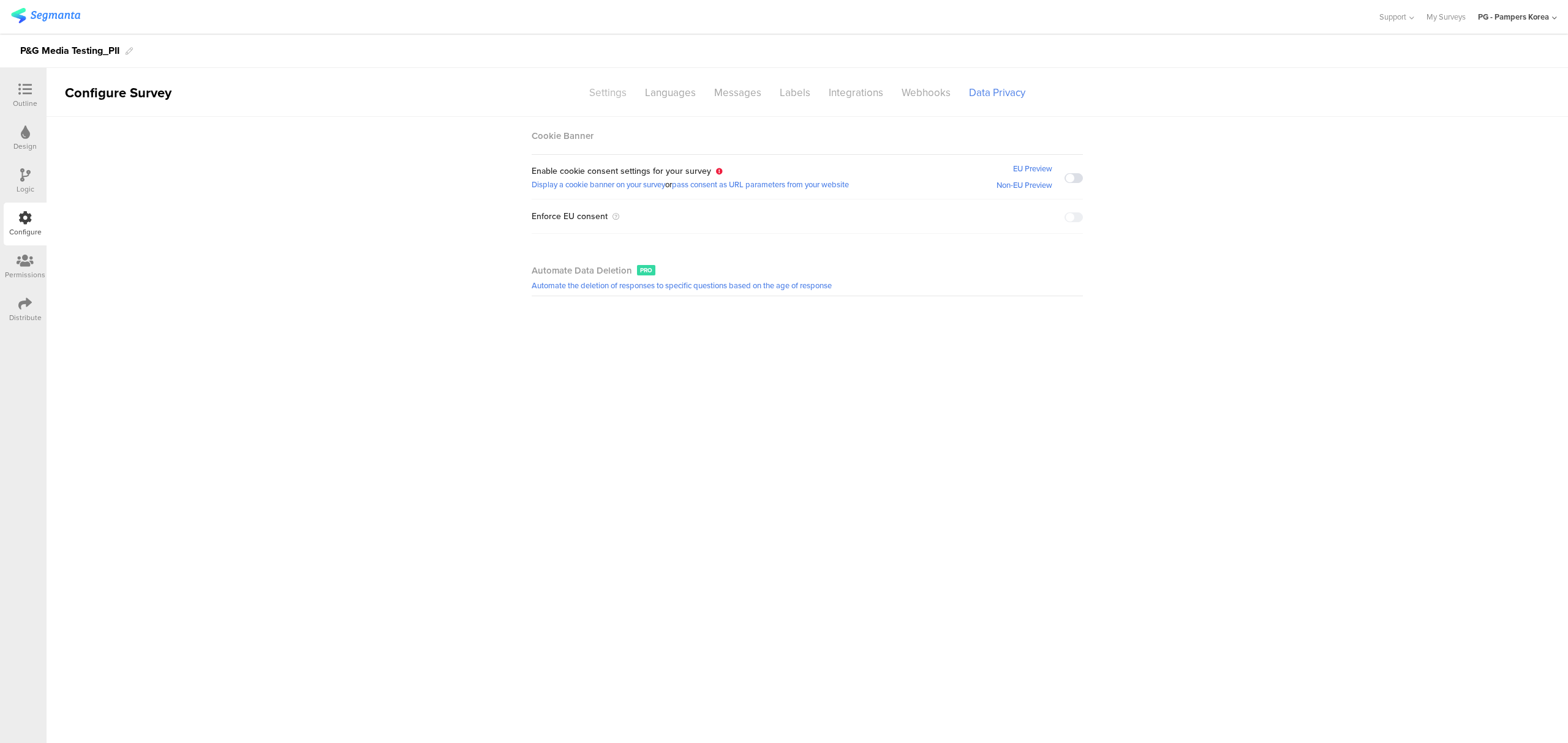
click at [613, 99] on div "Settings" at bounding box center [608, 93] width 56 height 21
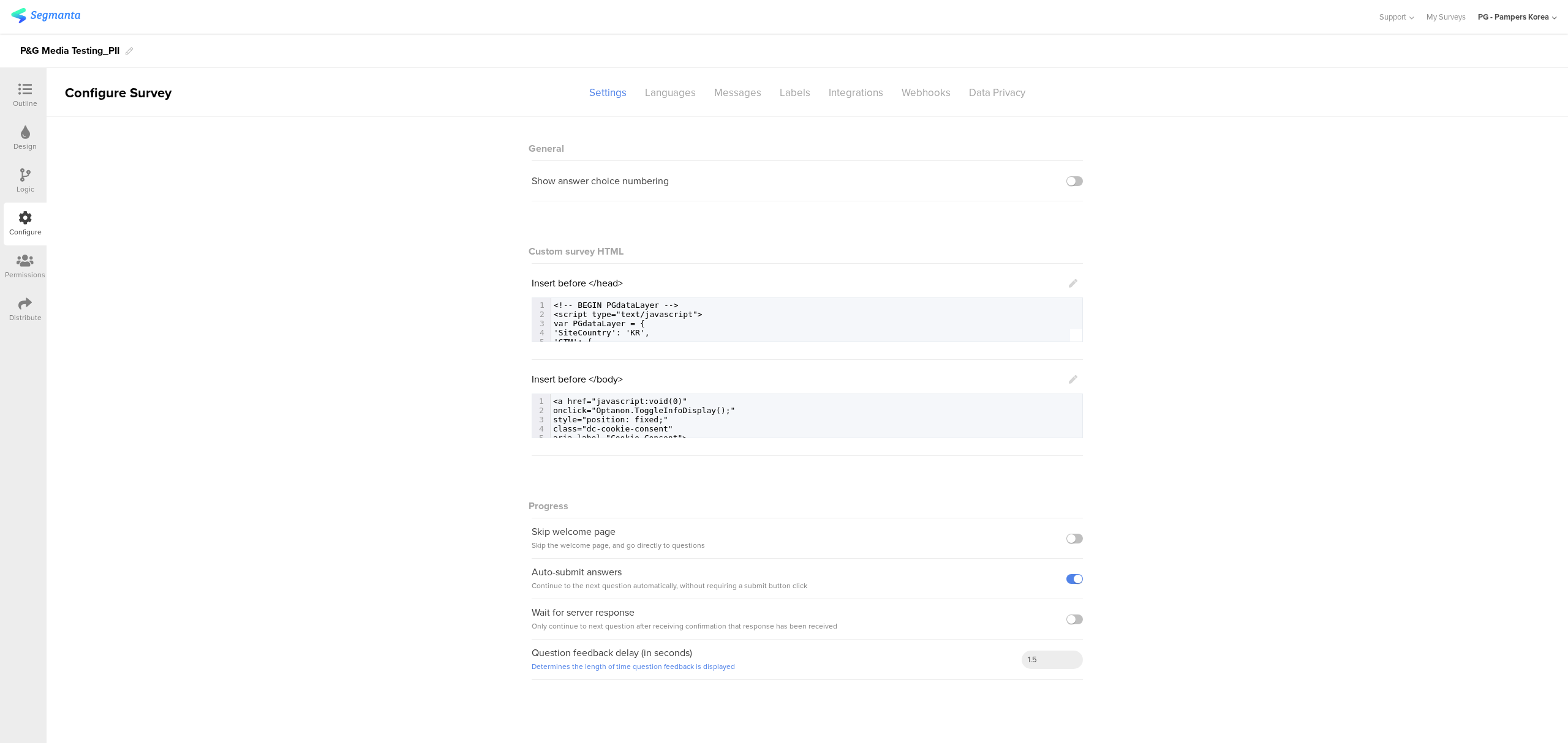
click at [35, 302] on div "Distribute" at bounding box center [25, 310] width 43 height 43
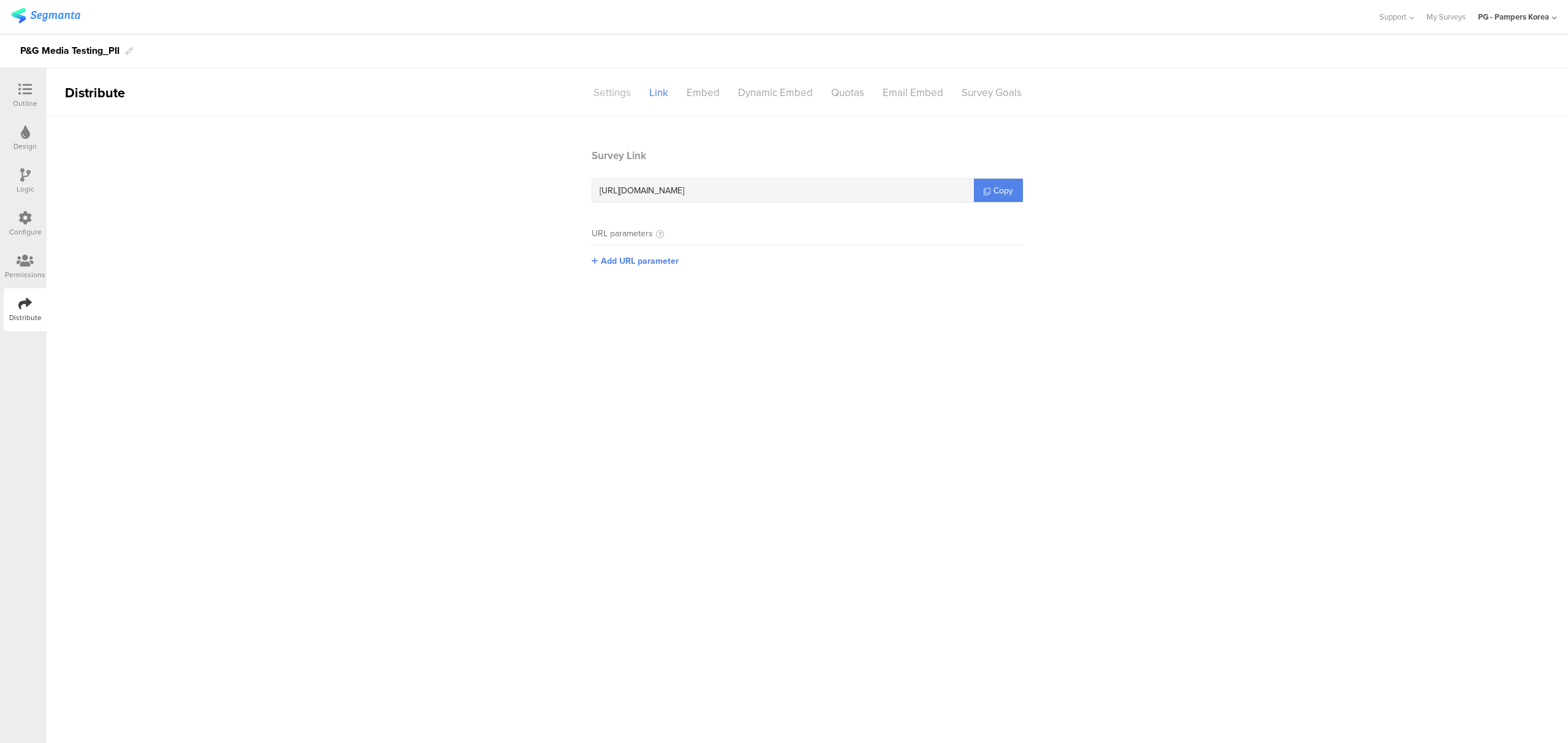
click at [615, 92] on div "Settings" at bounding box center [612, 93] width 56 height 21
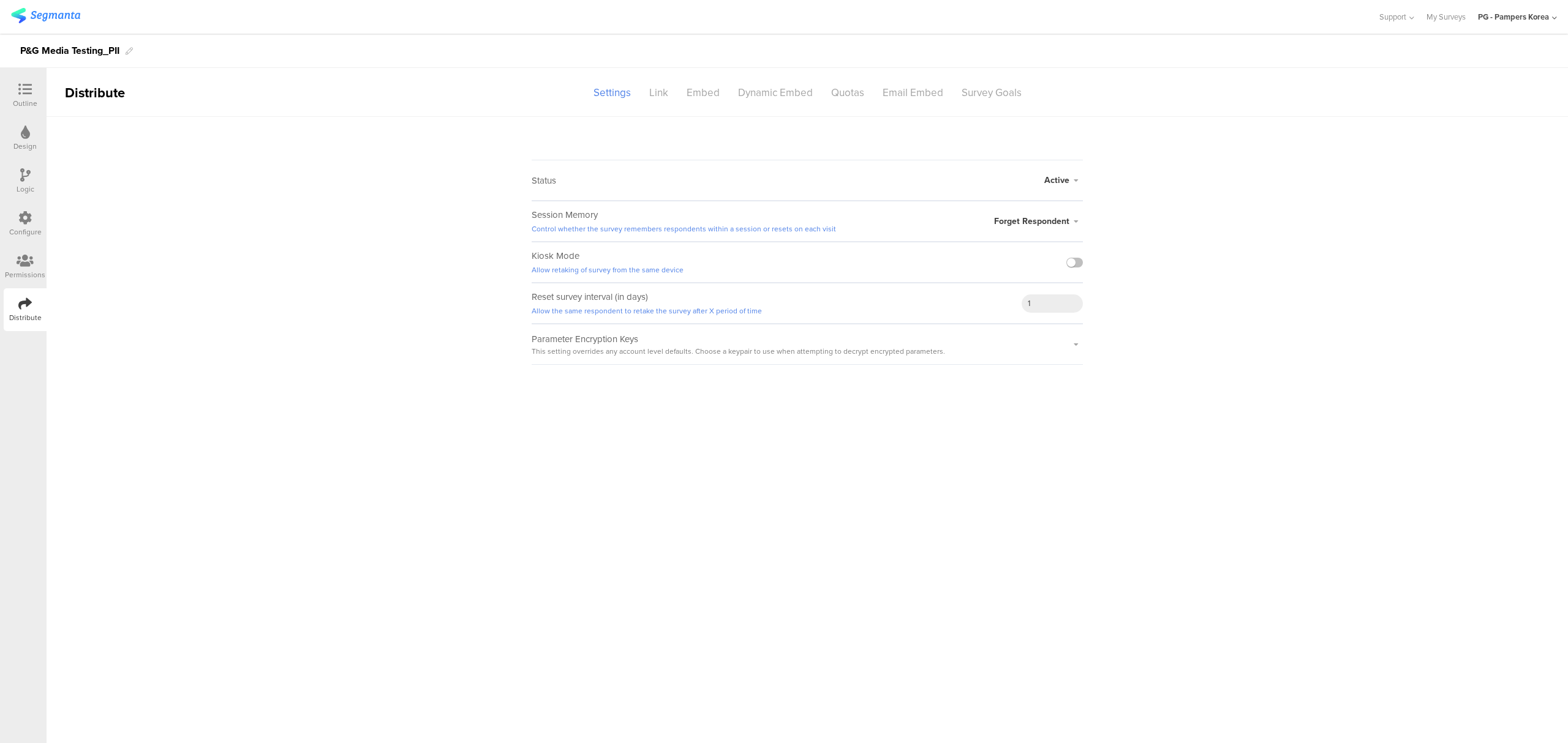
click at [1070, 179] on icon at bounding box center [1076, 180] width 13 height 7
click at [993, 230] on li "Closed" at bounding box center [1012, 229] width 141 height 25
click at [1019, 189] on link "Closed Survey Preview" at bounding box center [1032, 188] width 76 height 11
click at [1060, 172] on span "Closed" at bounding box center [1055, 173] width 27 height 13
click at [1130, 164] on sg-survey-status-editor "Status Closed Closed Survey Preview Active Closed Schedule Start Date: End Date…" at bounding box center [807, 241] width 1521 height 248
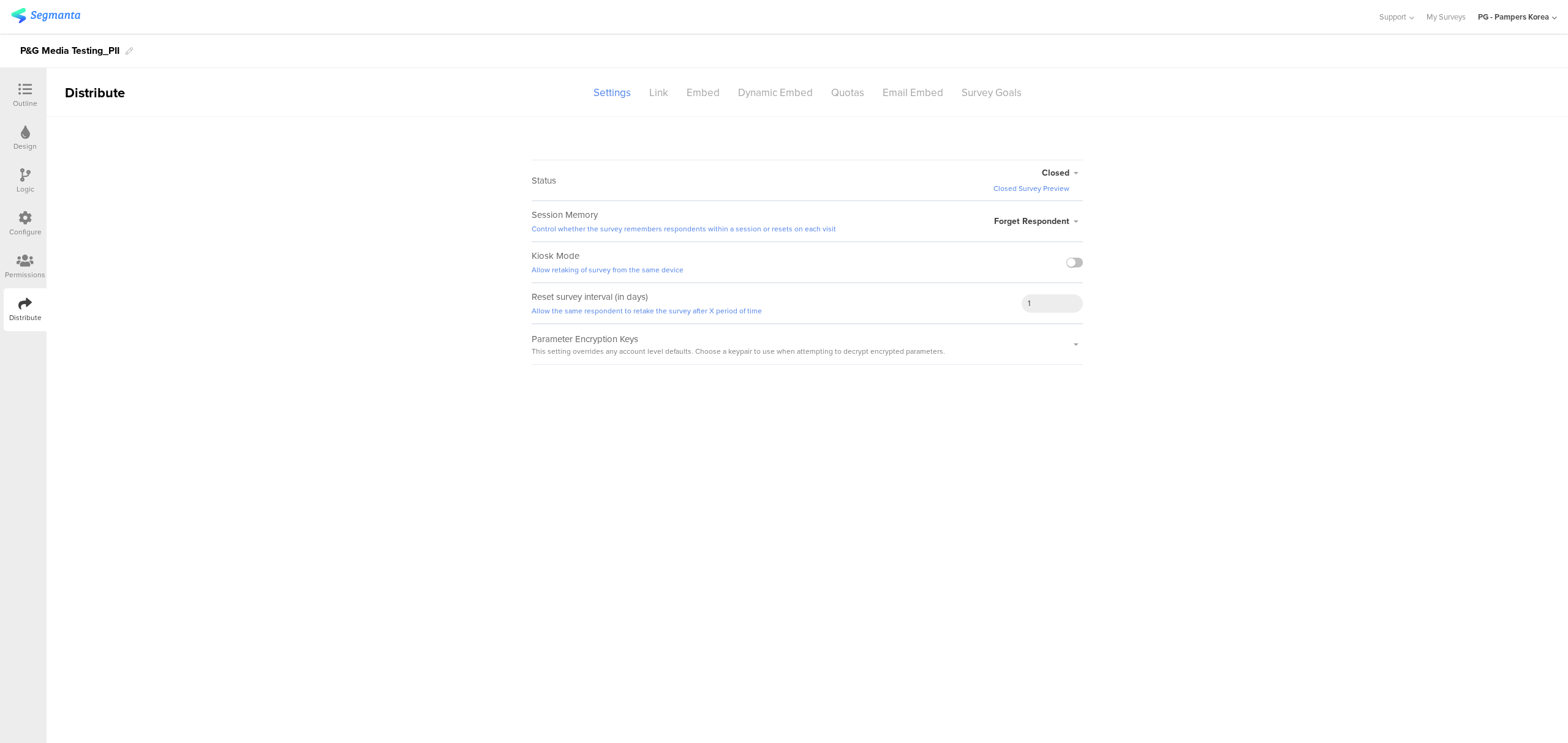
click at [1051, 189] on link "Closed Survey Preview" at bounding box center [1032, 188] width 76 height 11
click at [654, 94] on div "Link" at bounding box center [658, 93] width 37 height 21
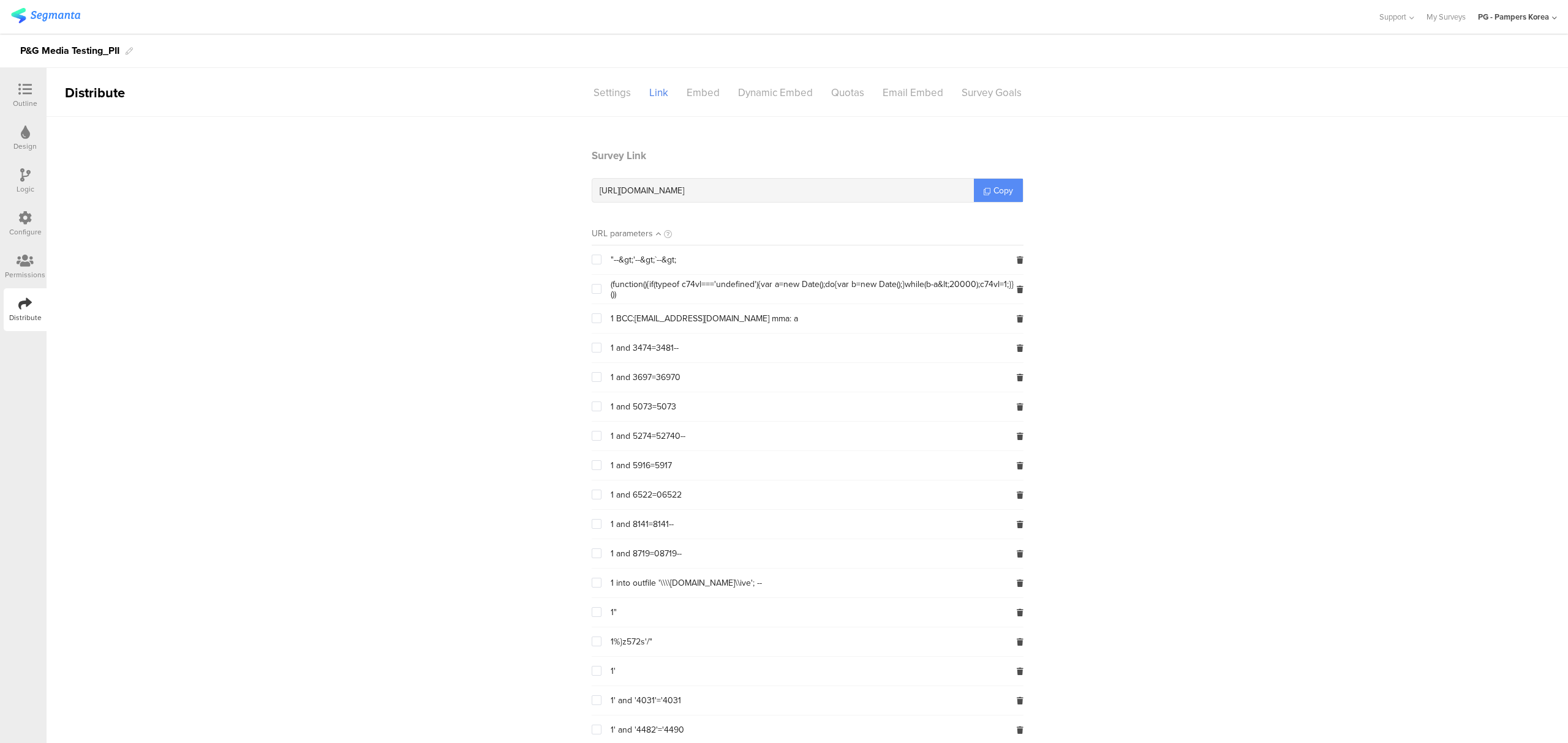
click at [1005, 194] on span "Copy" at bounding box center [1004, 191] width 20 height 13
click at [16, 98] on div "Outline" at bounding box center [26, 103] width 25 height 11
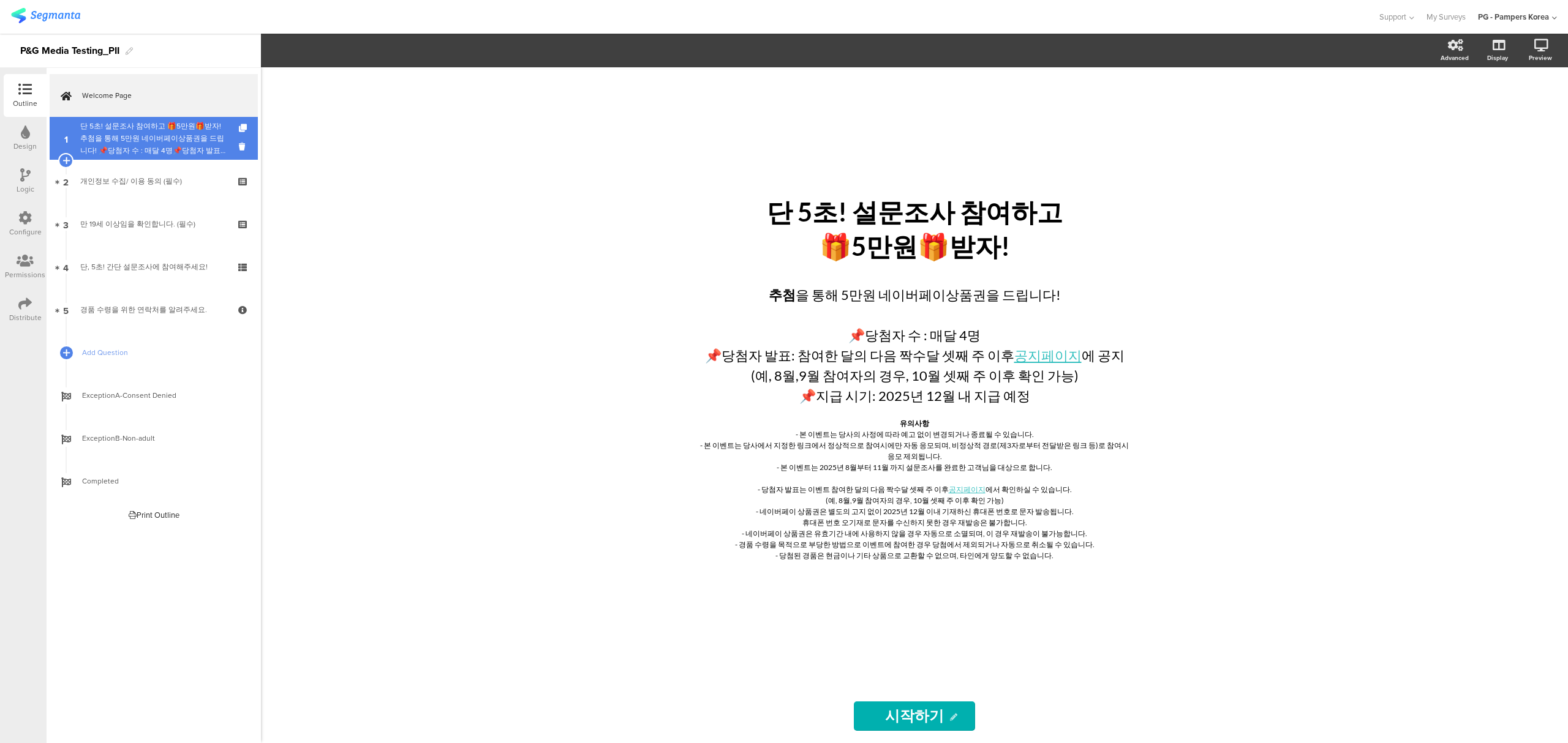
click at [138, 143] on div "단 5초! 설문조사 참여하고 🎁5만원🎁받자!추첨을 통해 5만원 네이버페이상품권을 드립니다! 📌당첨자 수 : 매달 4명📌당첨자 발표: 이벤트 참…" at bounding box center [153, 138] width 147 height 37
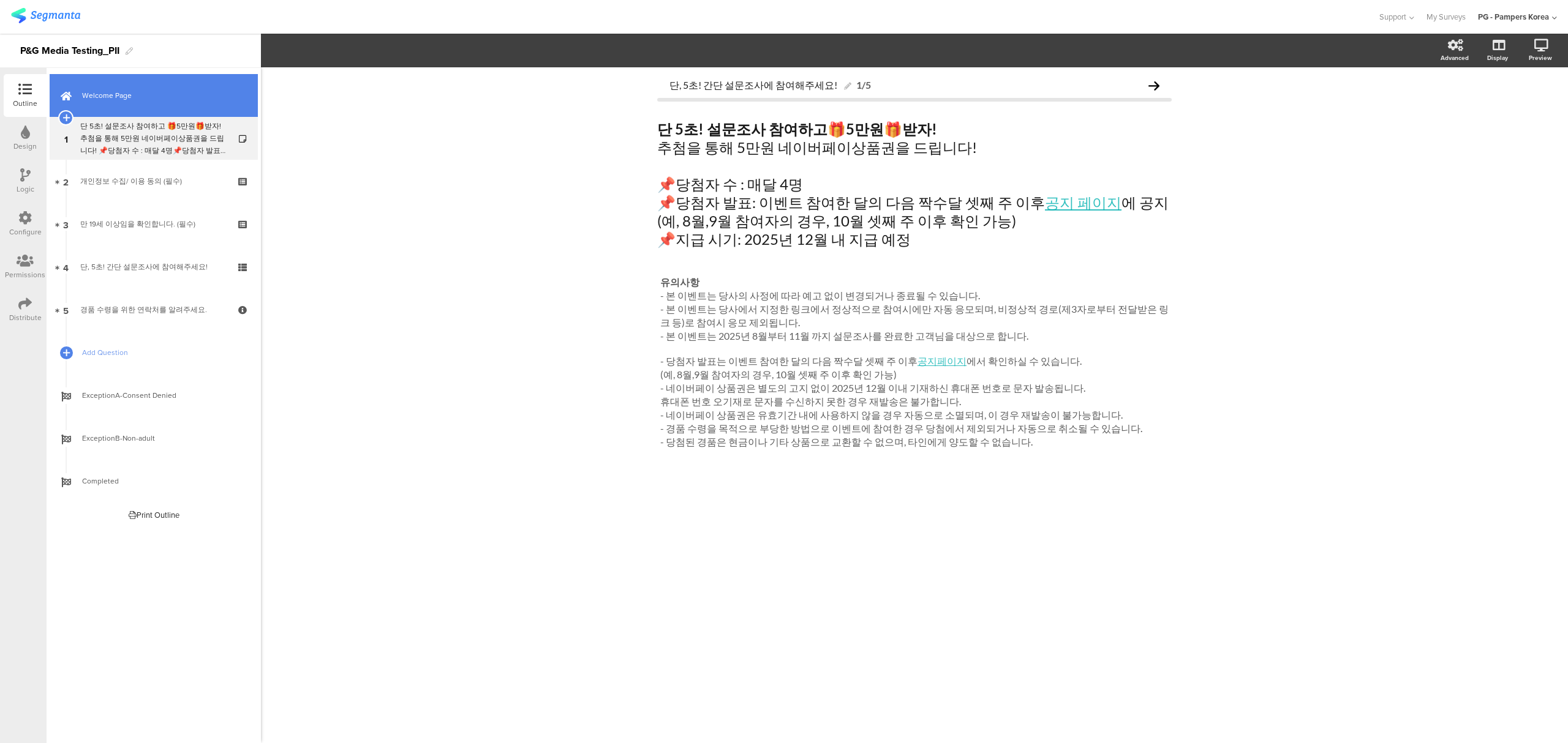
click at [142, 85] on link "Welcome Page" at bounding box center [153, 96] width 208 height 43
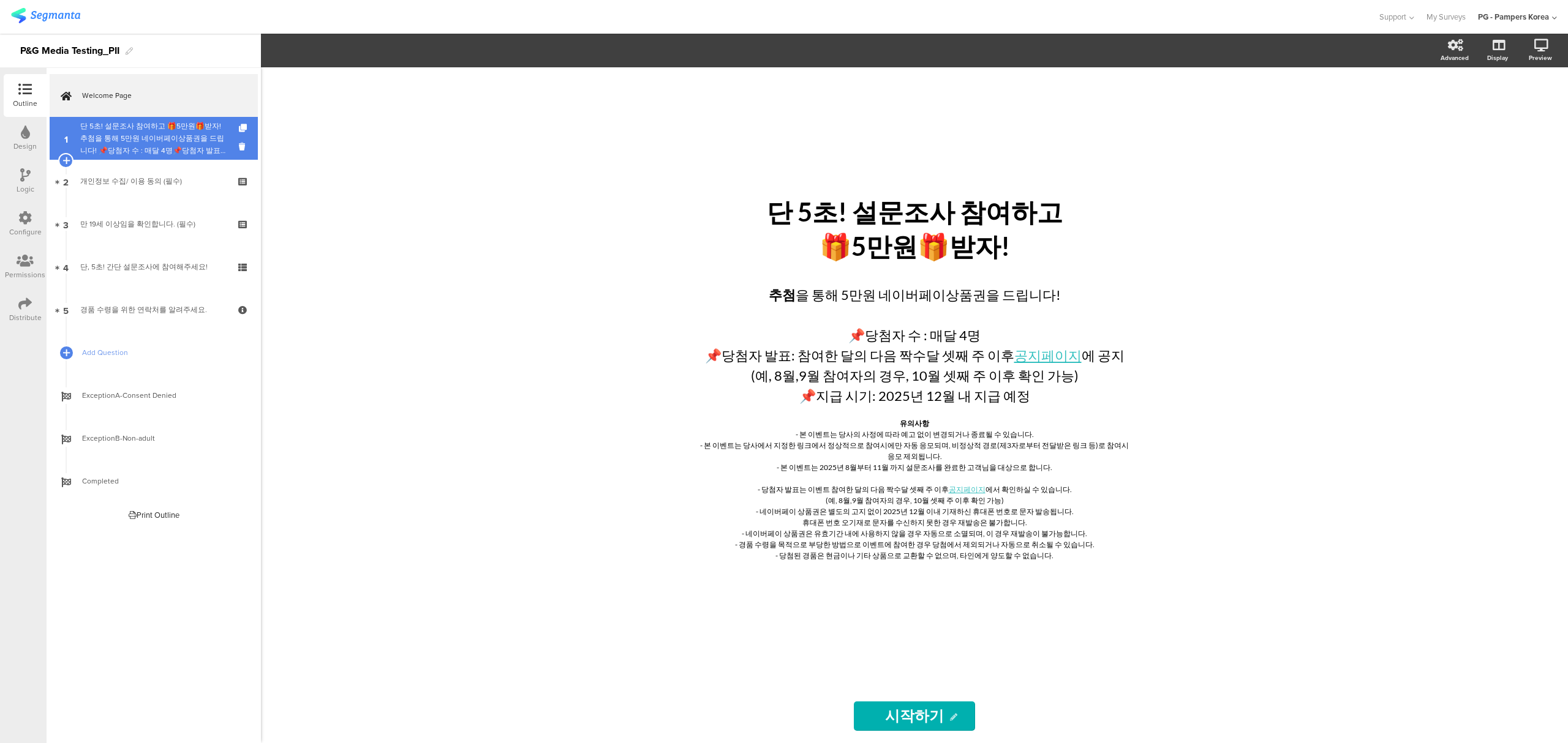
click at [125, 123] on div "단 5초! 설문조사 참여하고 🎁5만원🎁받자!추첨을 통해 5만원 네이버페이상품권을 드립니다! 📌당첨자 수 : 매달 4명📌당첨자 발표: 이벤트 참…" at bounding box center [153, 138] width 147 height 37
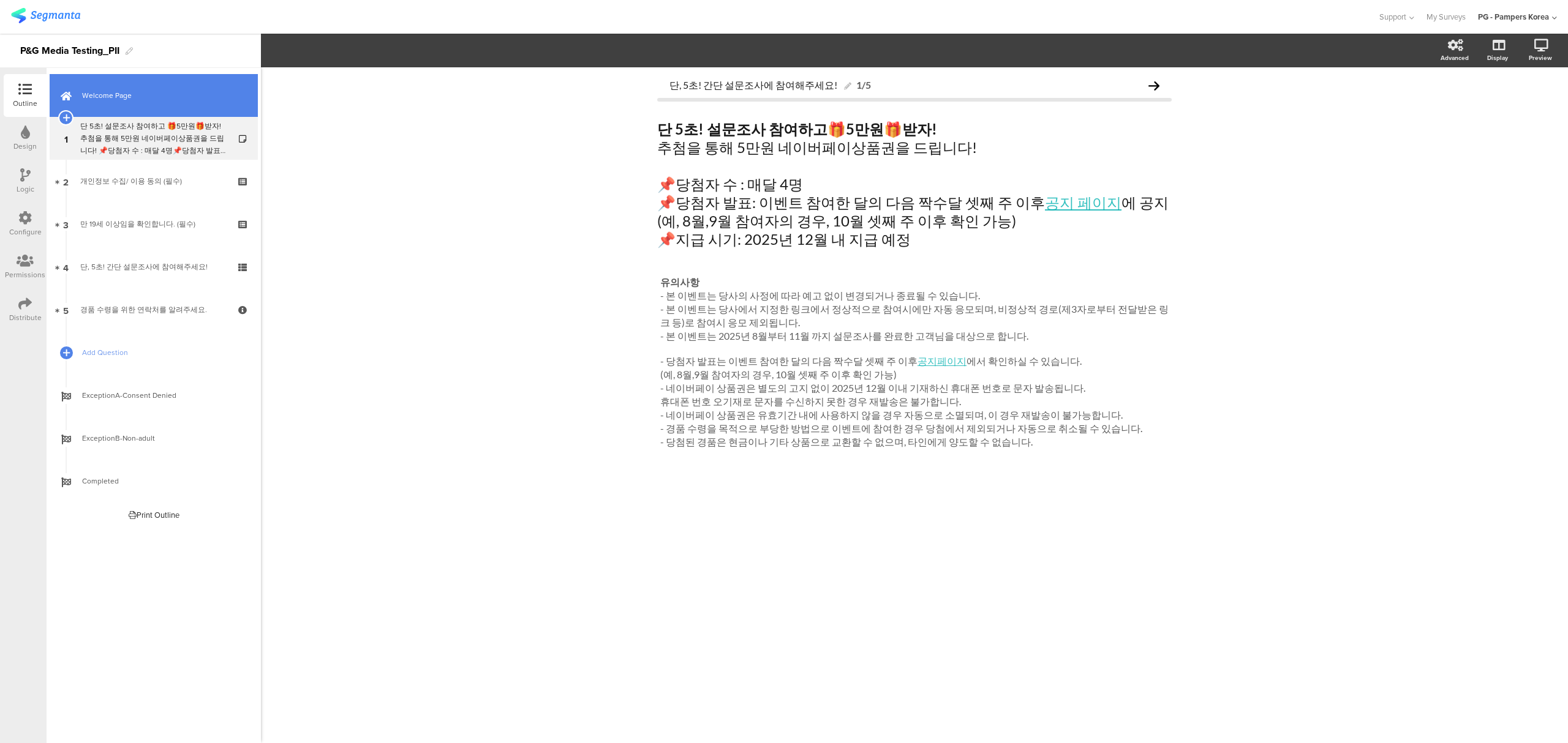
click at [55, 88] on link "Welcome Page" at bounding box center [153, 96] width 208 height 43
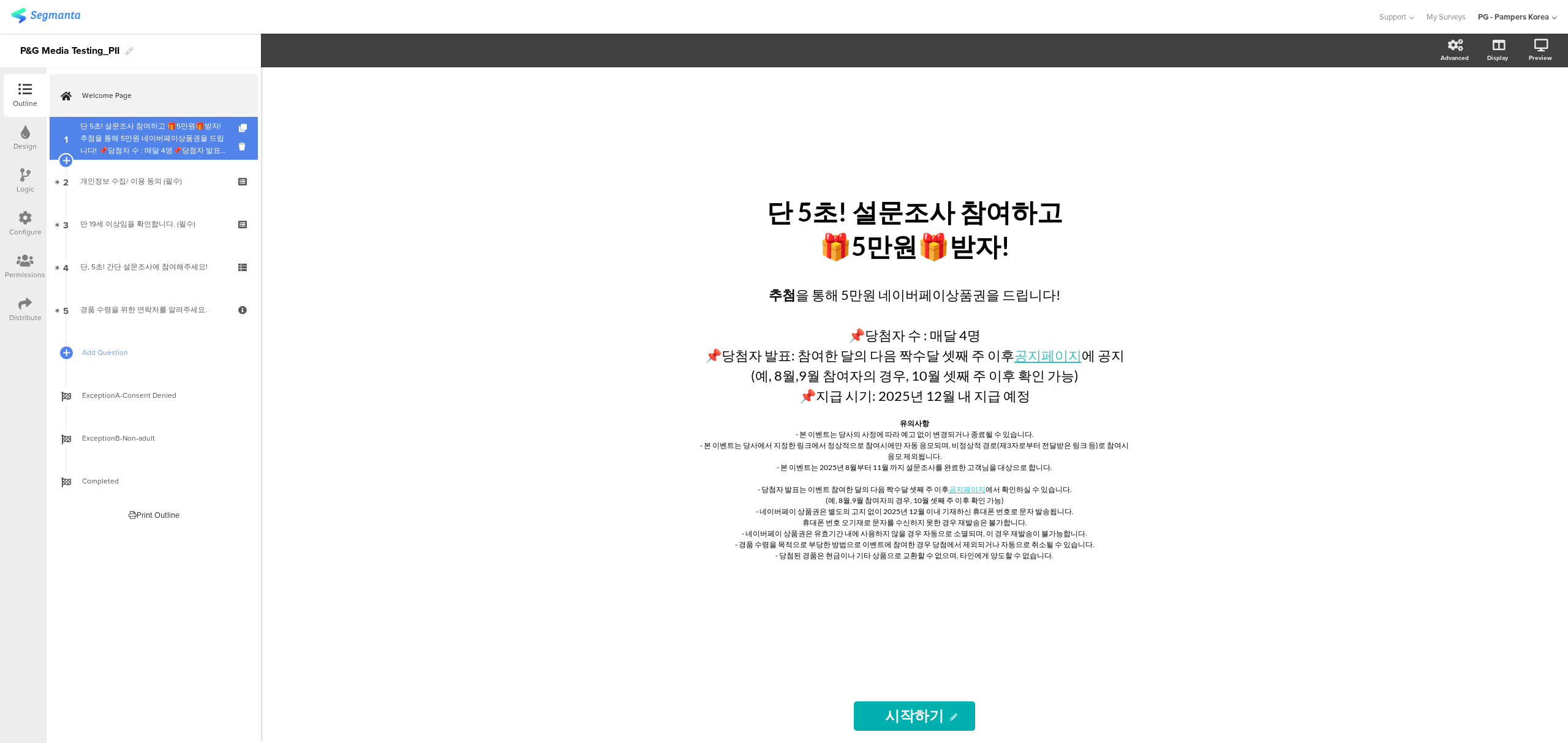
click at [123, 131] on div "단 5초! 설문조사 참여하고 🎁5만원🎁받자!추첨을 통해 5만원 네이버페이상품권을 드립니다! 📌당첨자 수 : 매달 4명📌당첨자 발표: 이벤트 참…" at bounding box center [153, 138] width 147 height 37
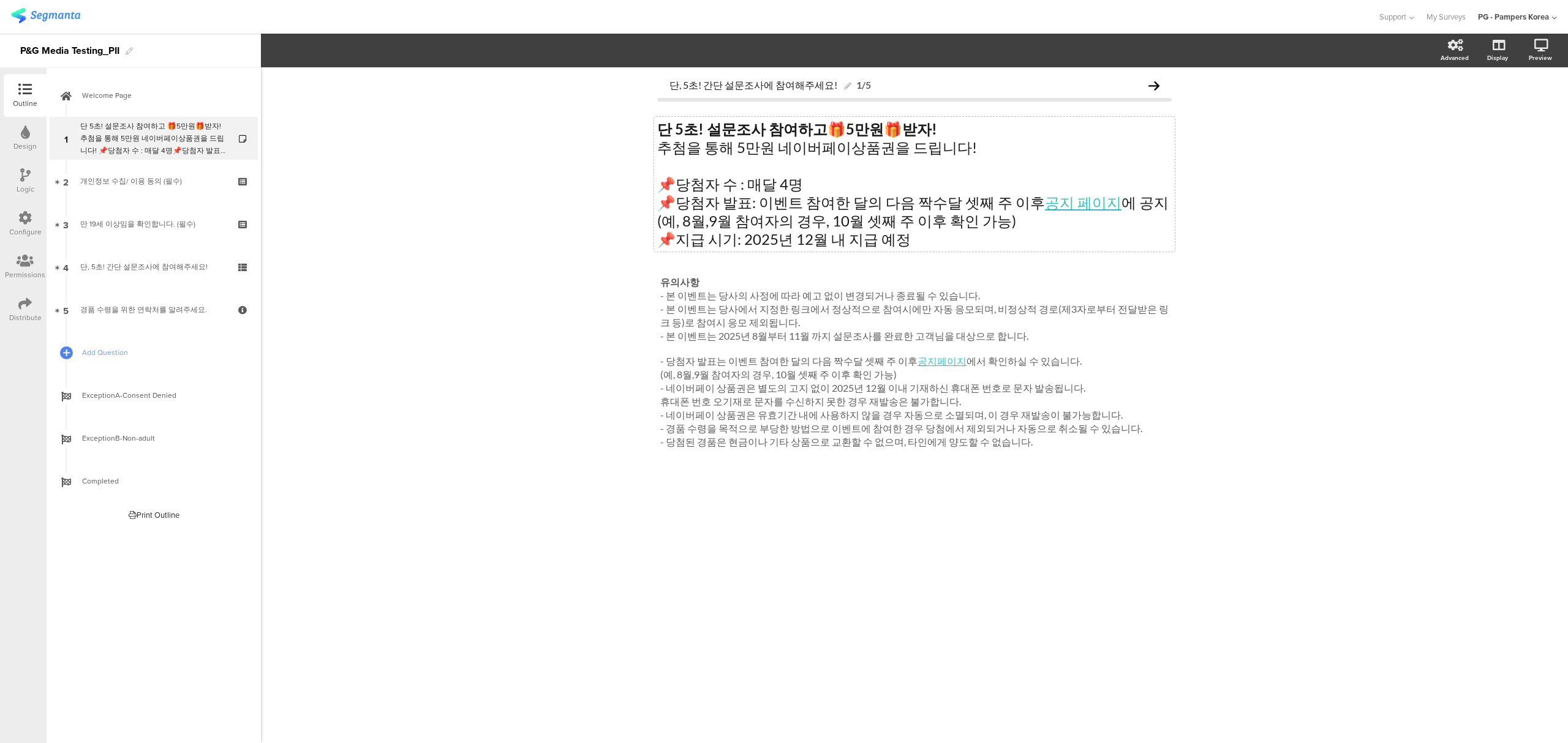
click at [824, 128] on p "단 5초! 설문조사 참여하고 🎁 5만원 🎁 받자!" at bounding box center [915, 129] width 514 height 18
click at [21, 176] on icon at bounding box center [26, 175] width 11 height 13
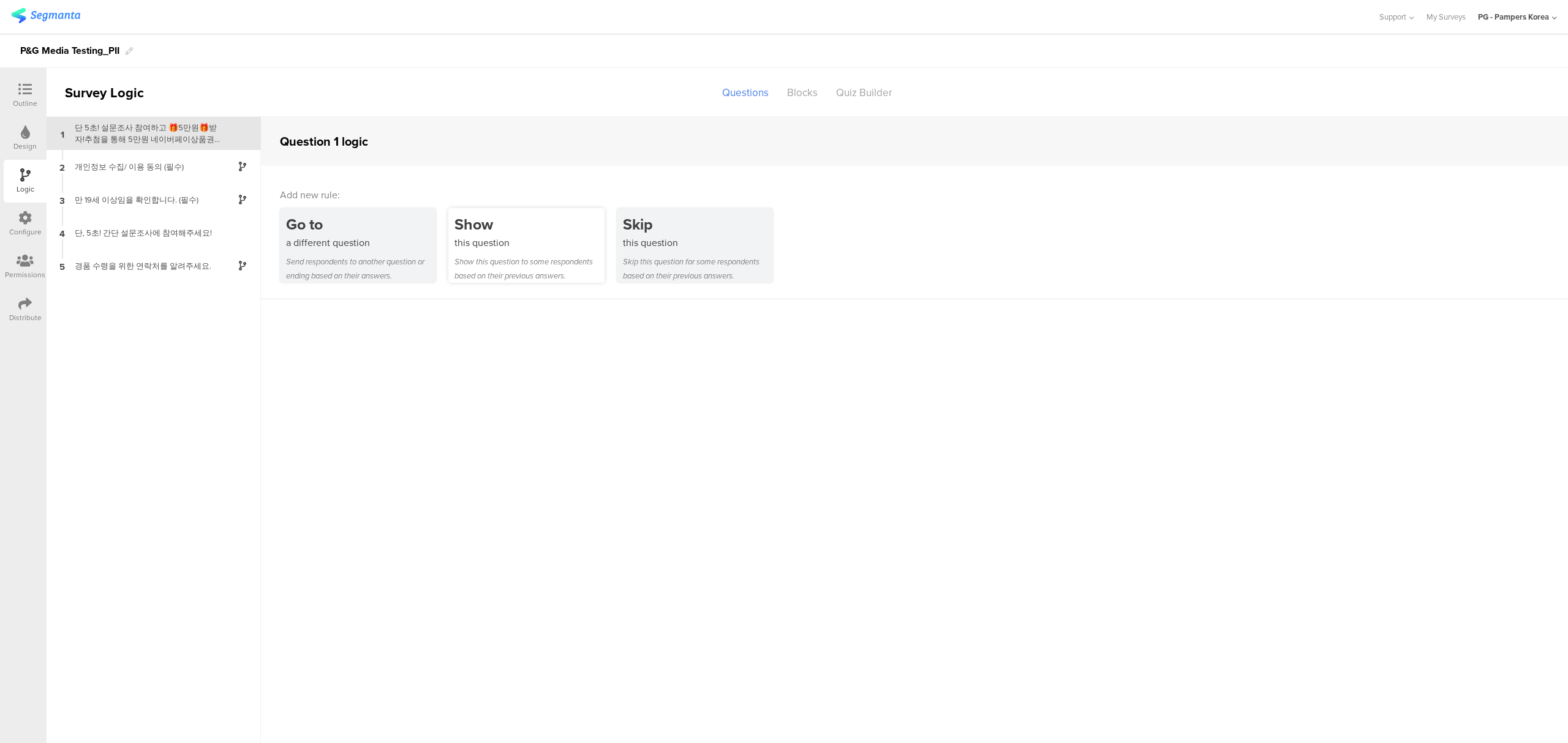
click at [508, 252] on div "Show this question Show this question to some respondents based on their previo…" at bounding box center [527, 245] width 157 height 75
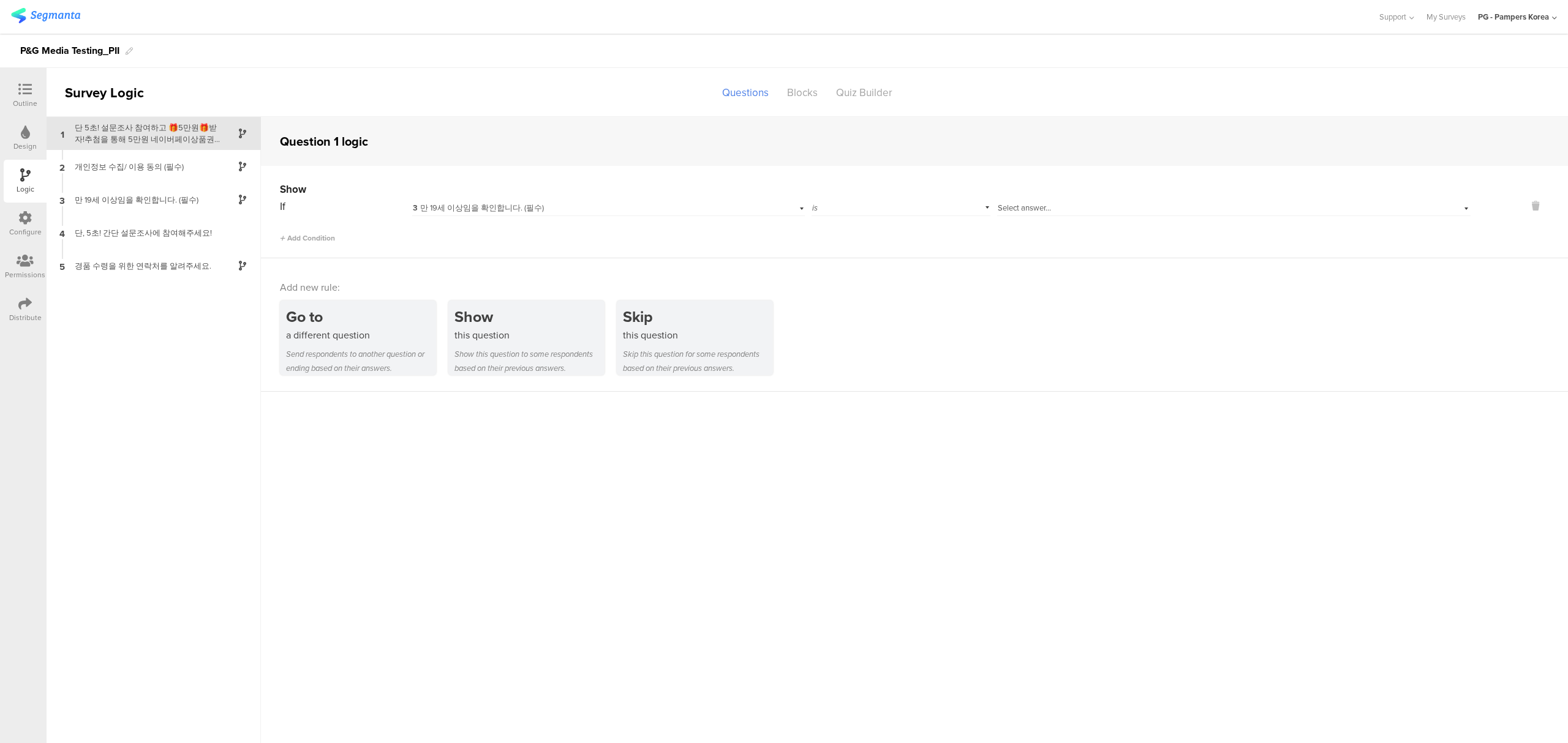
click at [693, 208] on div "3 만 19세 이상임을 확인합니다. (필수)" at bounding box center [582, 208] width 339 height 11
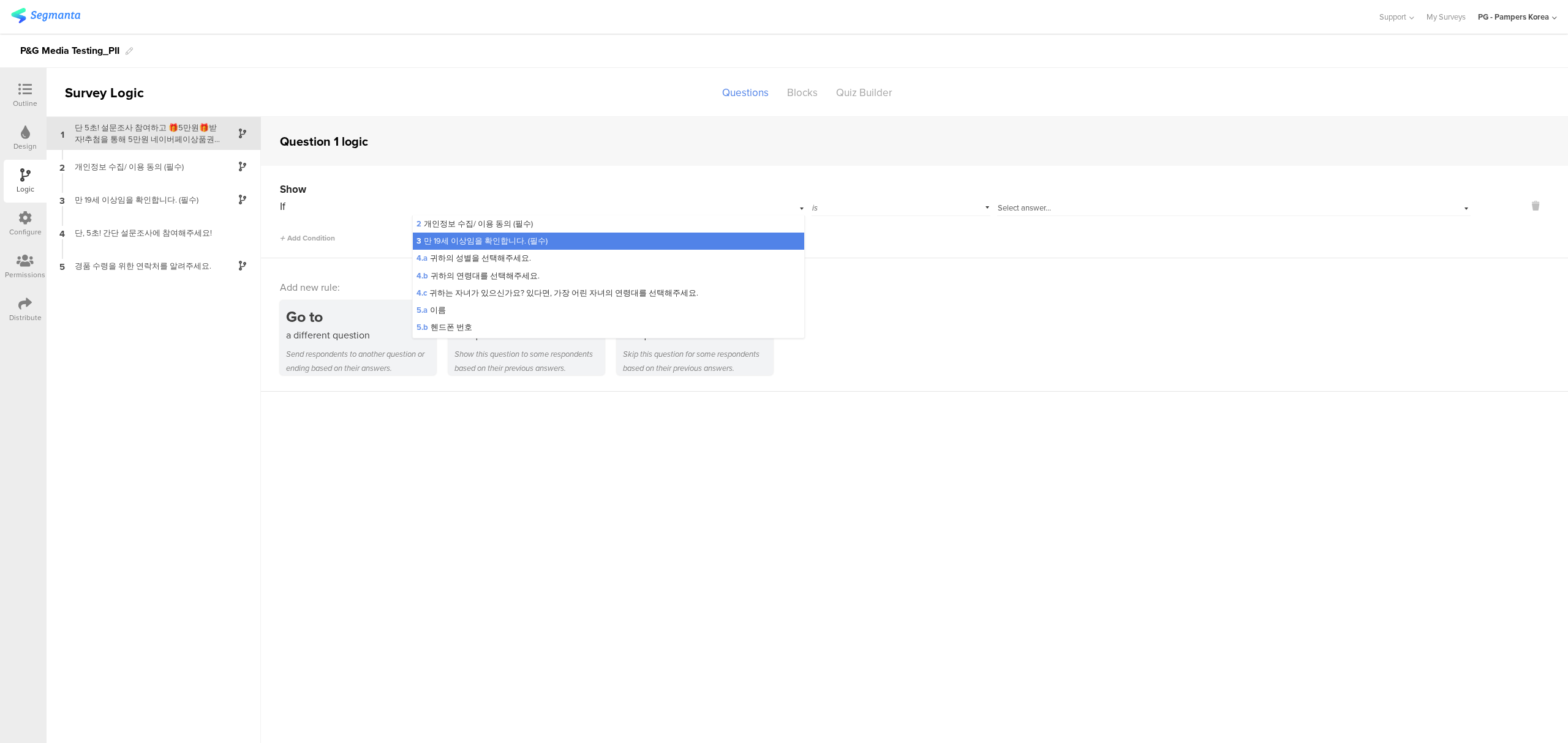
click at [718, 197] on div "3 만 19세 이상임을 확인합니다. (필수)" at bounding box center [608, 206] width 393 height 19
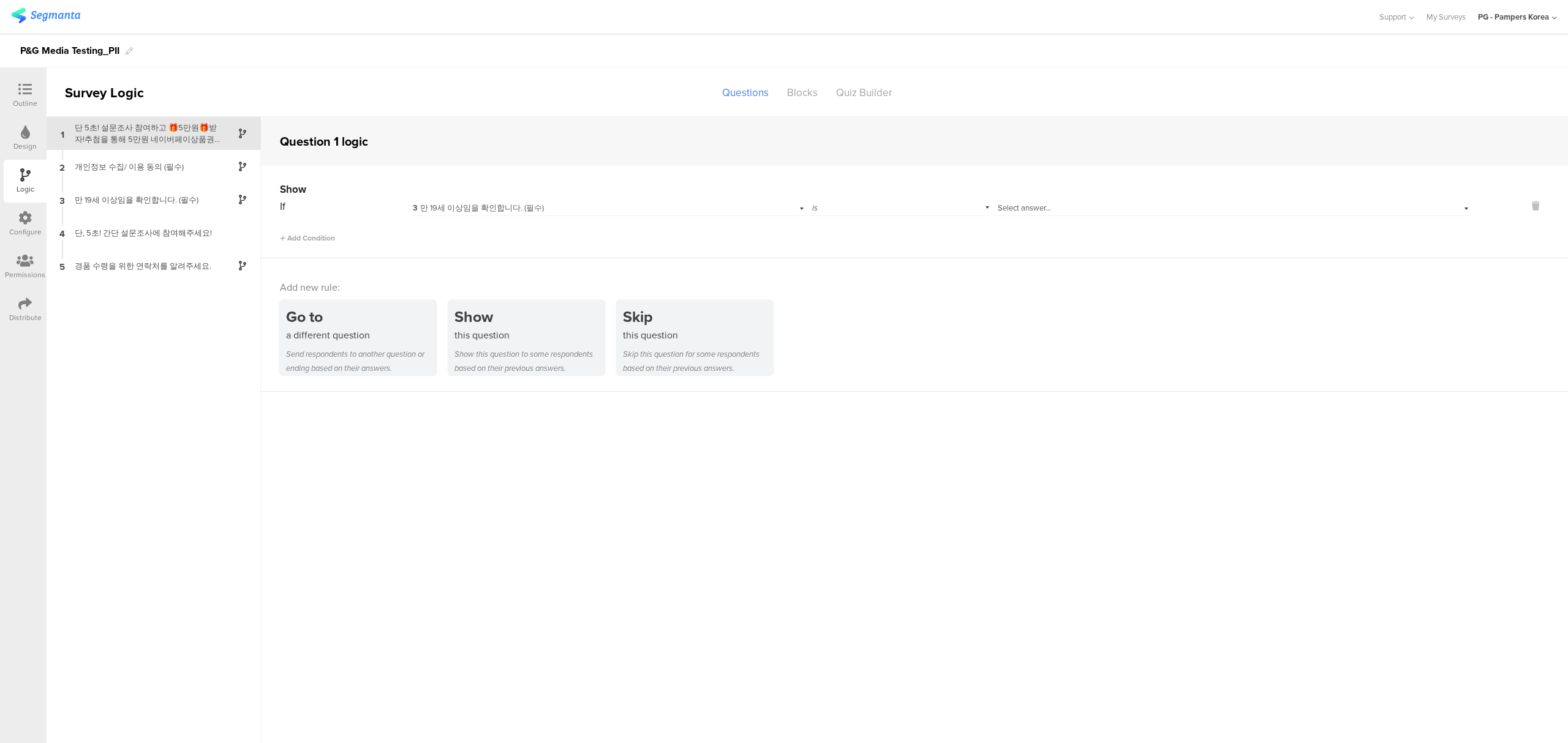
click at [812, 203] on span "is" at bounding box center [815, 208] width 6 height 12
click at [812, 204] on div "is" at bounding box center [901, 206] width 179 height 19
click at [758, 203] on div "3 만 19세 이상임을 확인합니다. (필수)" at bounding box center [608, 206] width 393 height 19
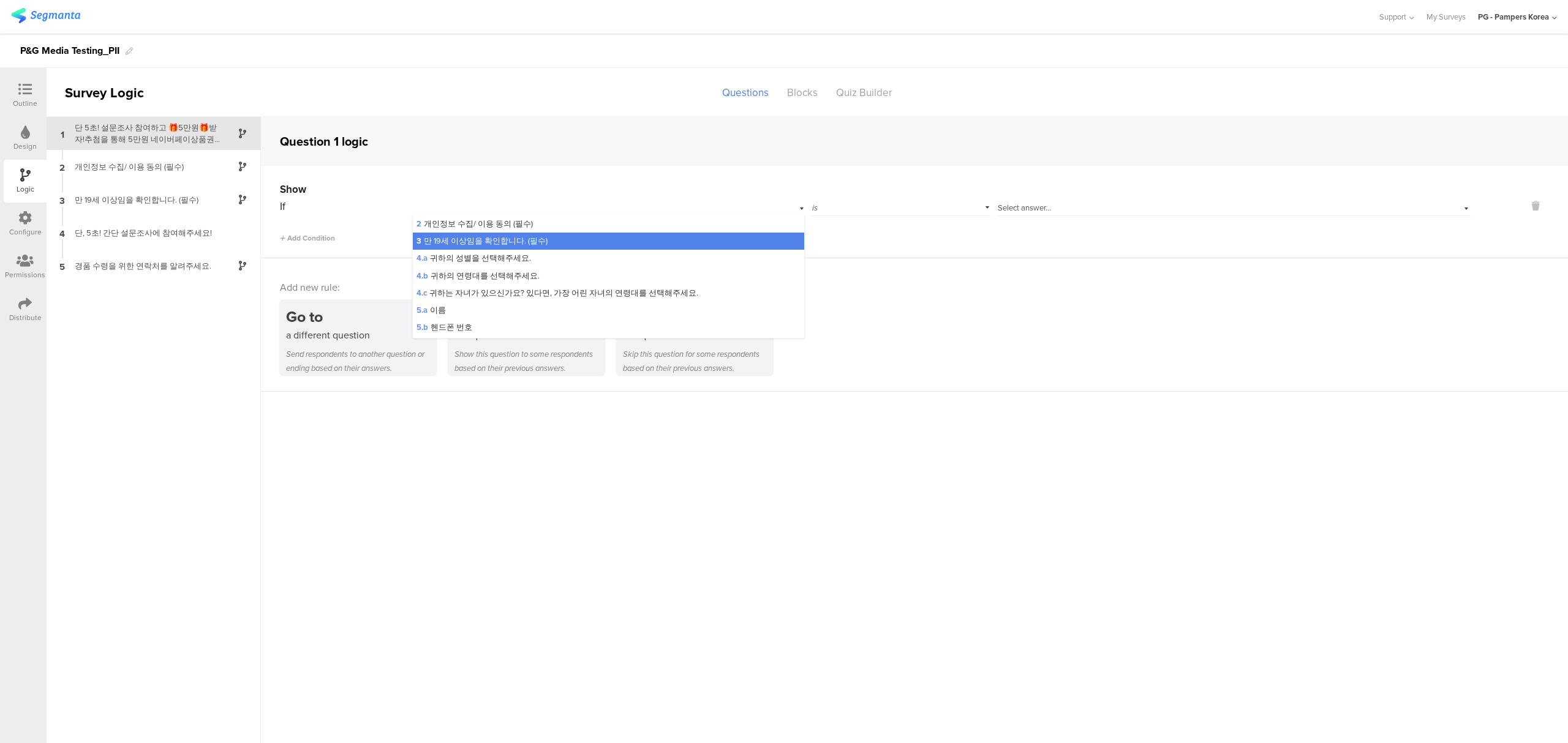
click at [694, 162] on div "Question 1 logic" at bounding box center [915, 141] width 1307 height 49
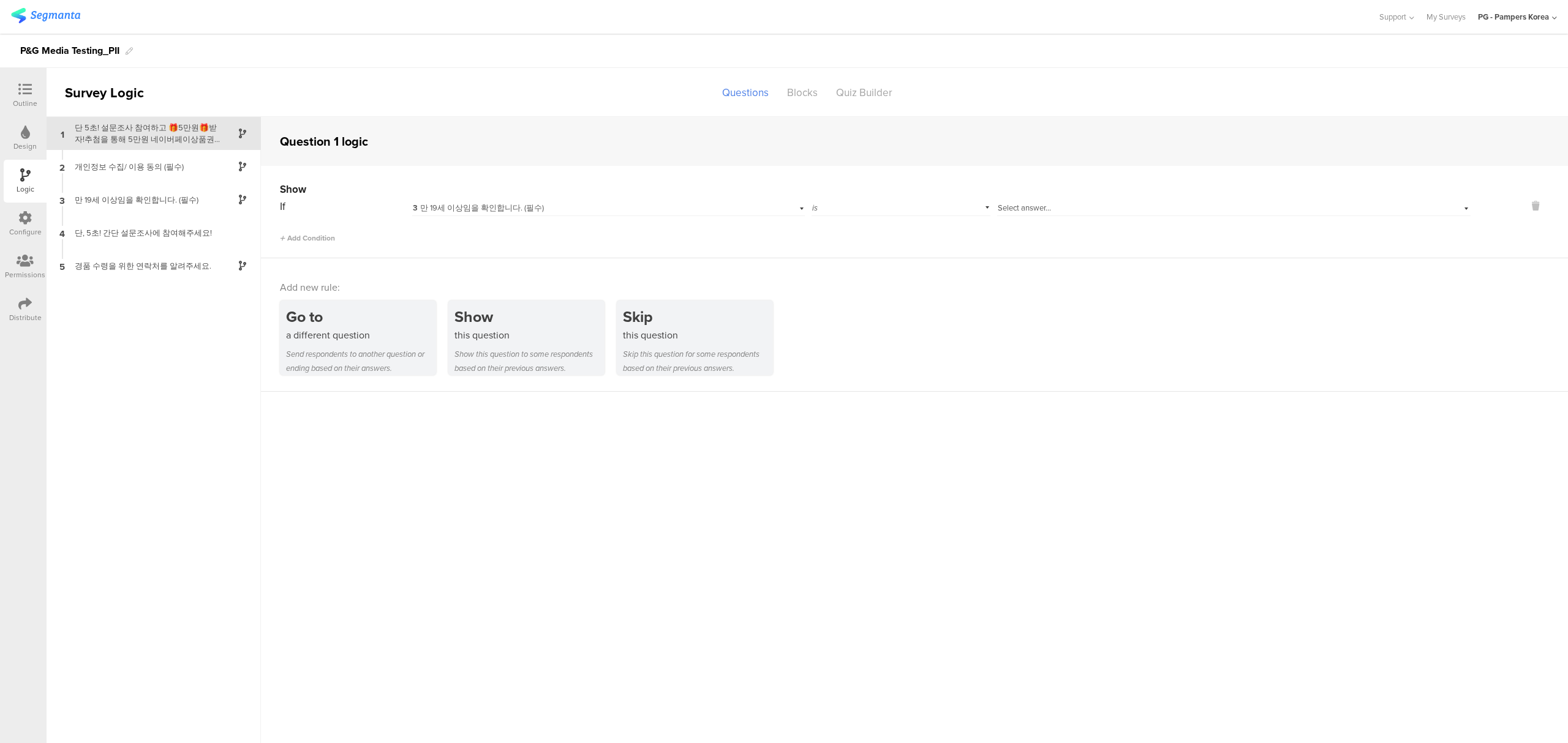
click at [12, 84] on div "Outline" at bounding box center [25, 96] width 43 height 43
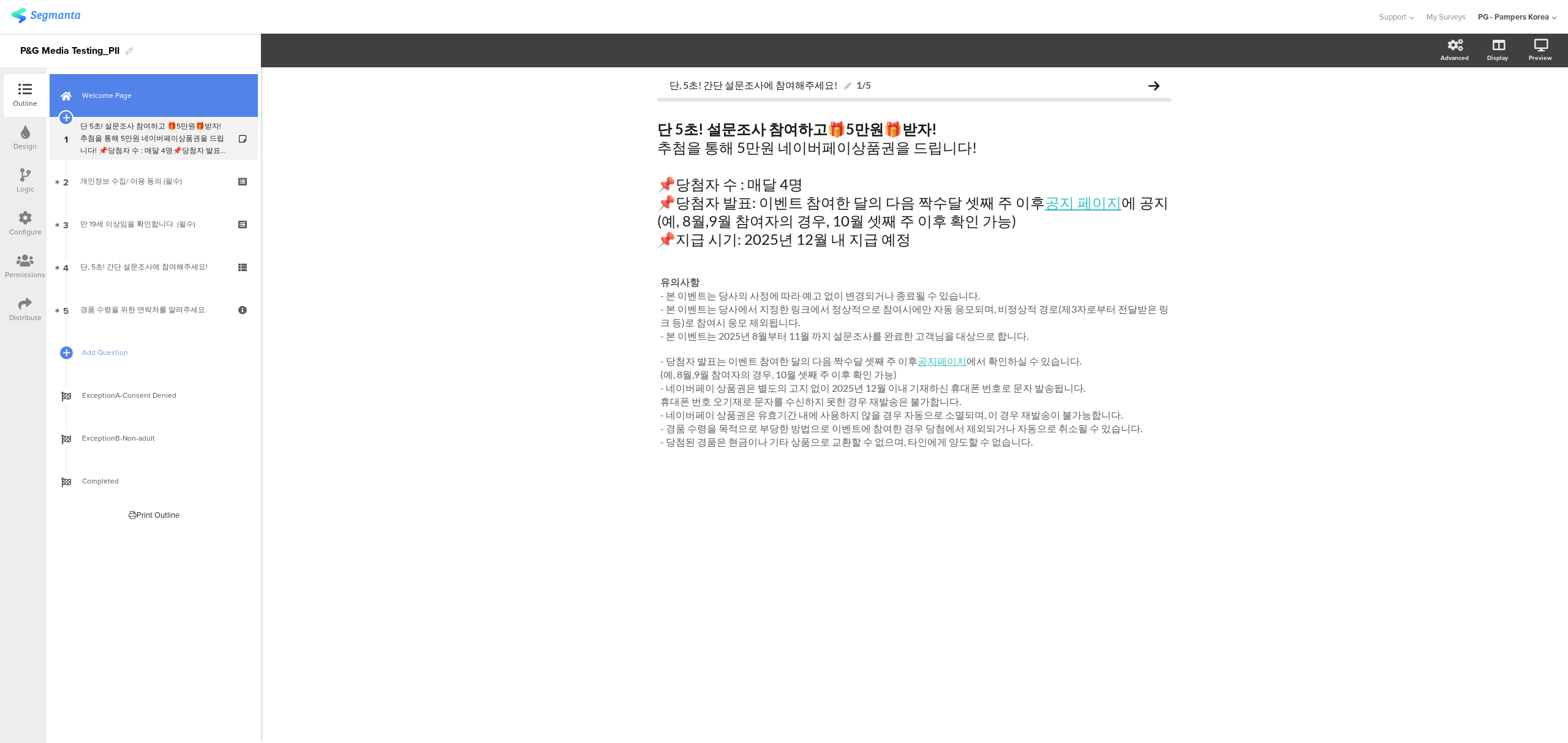
click at [199, 91] on span "Welcome Page" at bounding box center [161, 96] width 157 height 12
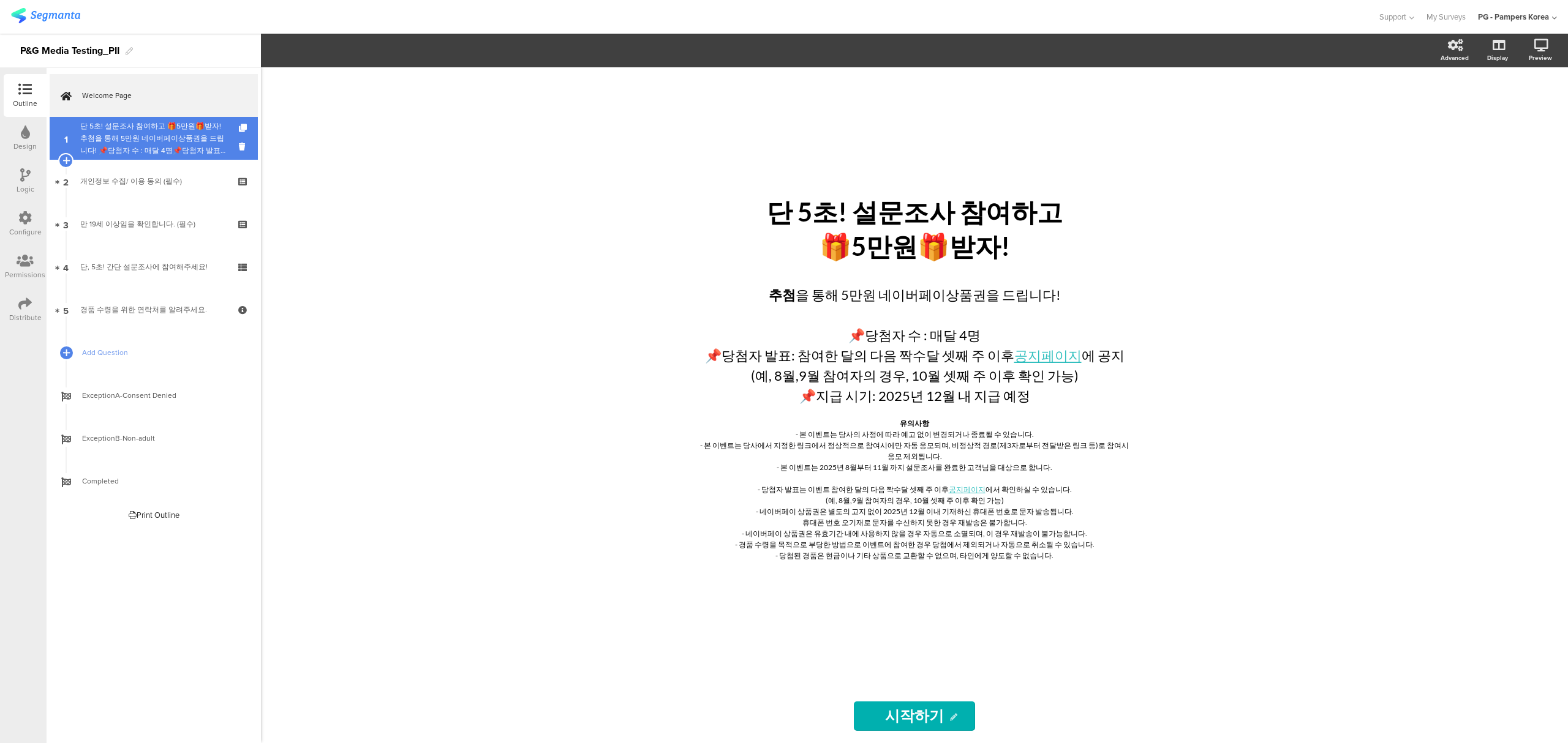
click at [162, 145] on div "단 5초! 설문조사 참여하고 🎁5만원🎁받자!추첨을 통해 5만원 네이버페이상품권을 드립니다! 📌당첨자 수 : 매달 4명📌당첨자 발표: 이벤트 참…" at bounding box center [153, 138] width 147 height 37
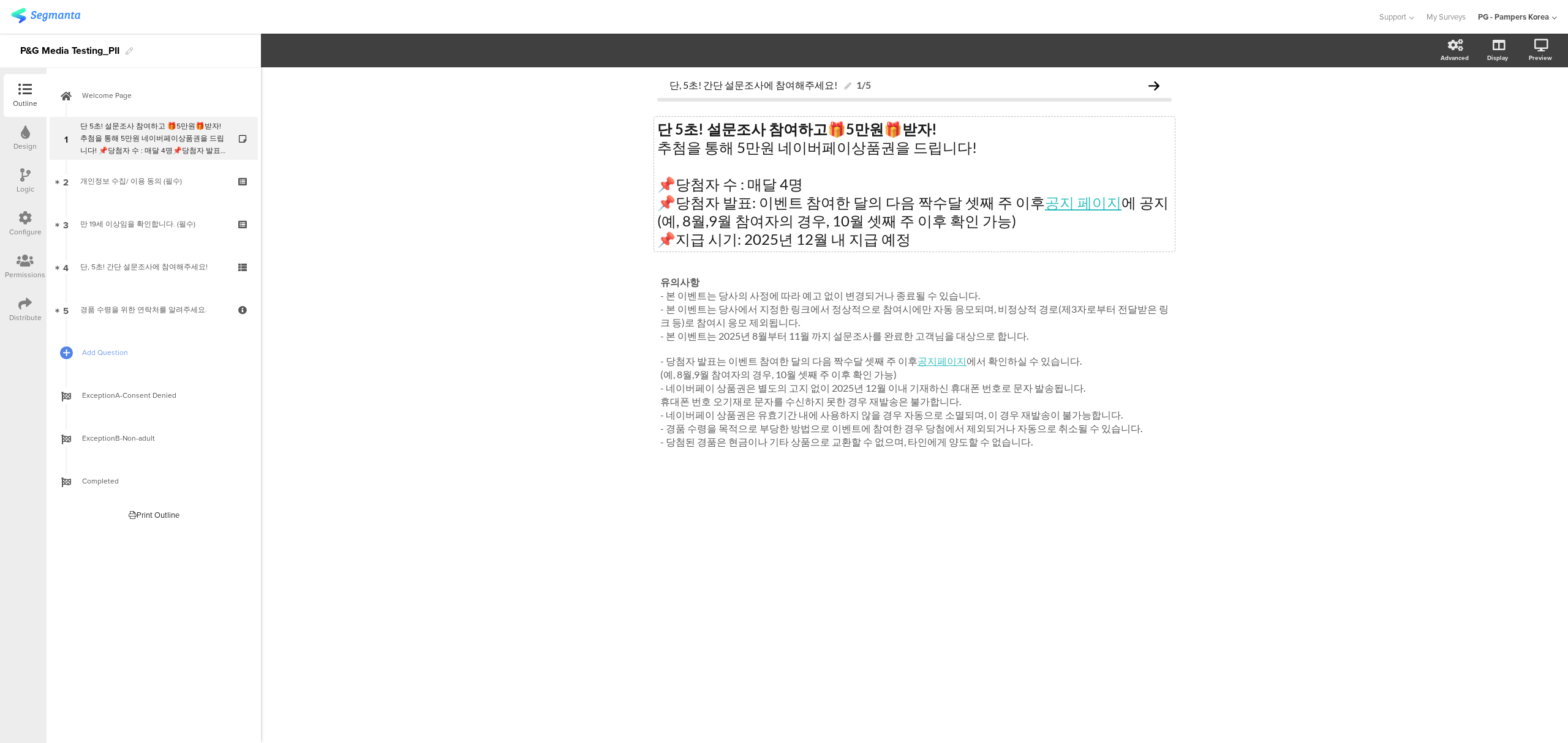
click at [989, 149] on div "단 5초! 설문조사 참여하고 🎁 5만원 🎁 받자! 추첨을 통해 5만원 네이버페이상품권을 드립니다! 📌당첨자 수 : 매달 4명 📌당첨자 발표: …" at bounding box center [915, 185] width 521 height 135
click at [1434, 338] on div "단, 5초! 간단 설문조사에 참여해주세요! 1/5 단 5초! 설문조사 참여하고 🎁 5만원 🎁 받자! 추첨을 통해 5만원 네이버페이상품권을 드립…" at bounding box center [915, 405] width 1307 height 676
click at [481, 106] on div "단, 5초! 간단 설문조사에 참여해주세요! 1/5 단 5초! 설문조사 참여하고 🎁 5만원 🎁 받자! 추첨을 통해 5만원 네이버페이상품권을 드립…" at bounding box center [915, 405] width 1307 height 676
click at [901, 145] on div "단 5초! 설문조사 참여하고 🎁 5만원 🎁 받자! 추첨을 통해 5만원 네이버페이상품권을 드립니다! 📌당첨자 수 : 매달 4명 📌당첨자 발표: …" at bounding box center [915, 185] width 521 height 135
click at [128, 96] on span "Welcome Page" at bounding box center [161, 96] width 157 height 12
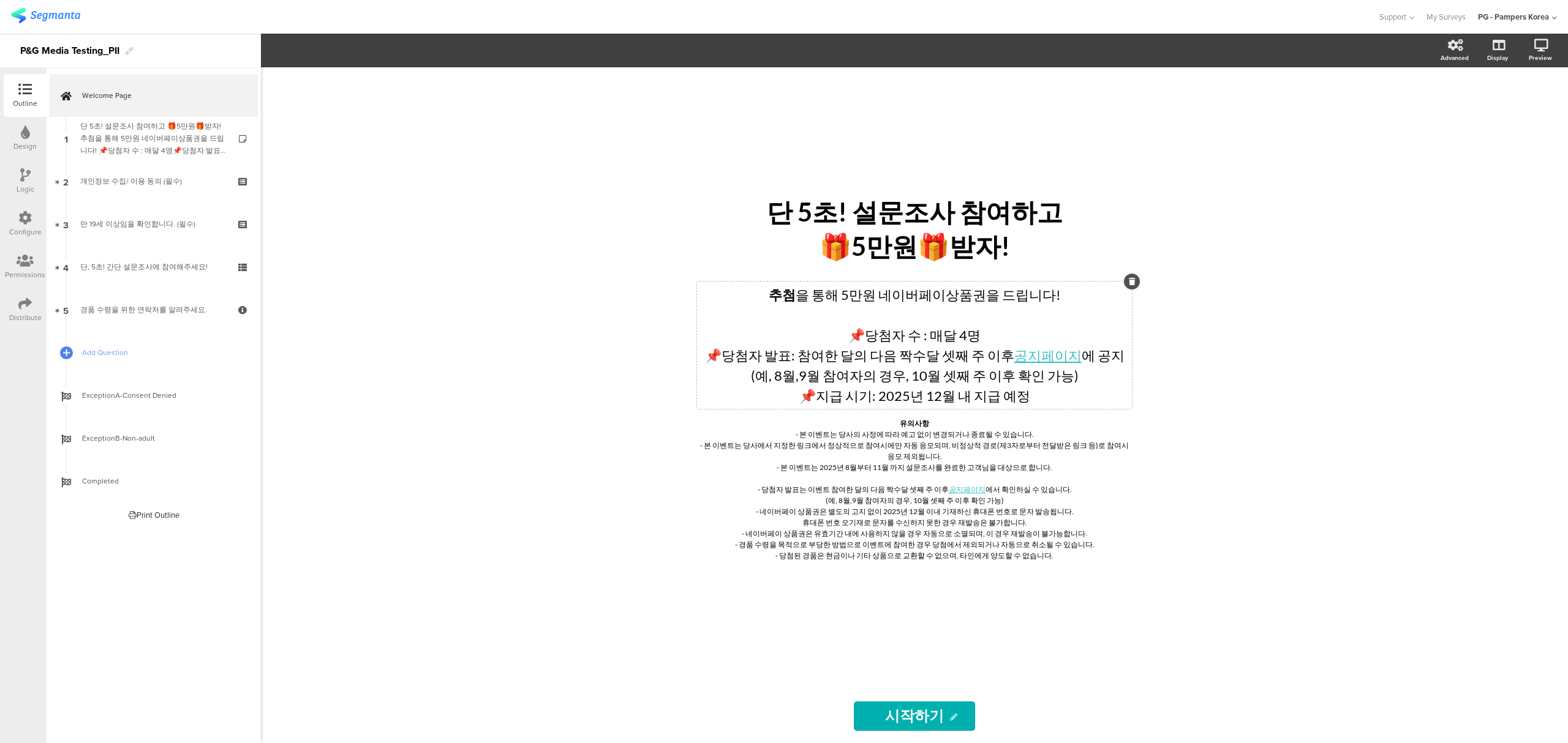
click at [932, 364] on div "추첨 을 통해 5만원 네이버페이상품권을 드립니다! 📌당첨자 수 : 매달 4명 📌당첨자 발표: 참여한 달의 다음 짝수달 셋째 주 이후 공지페이지…" at bounding box center [915, 345] width 435 height 128
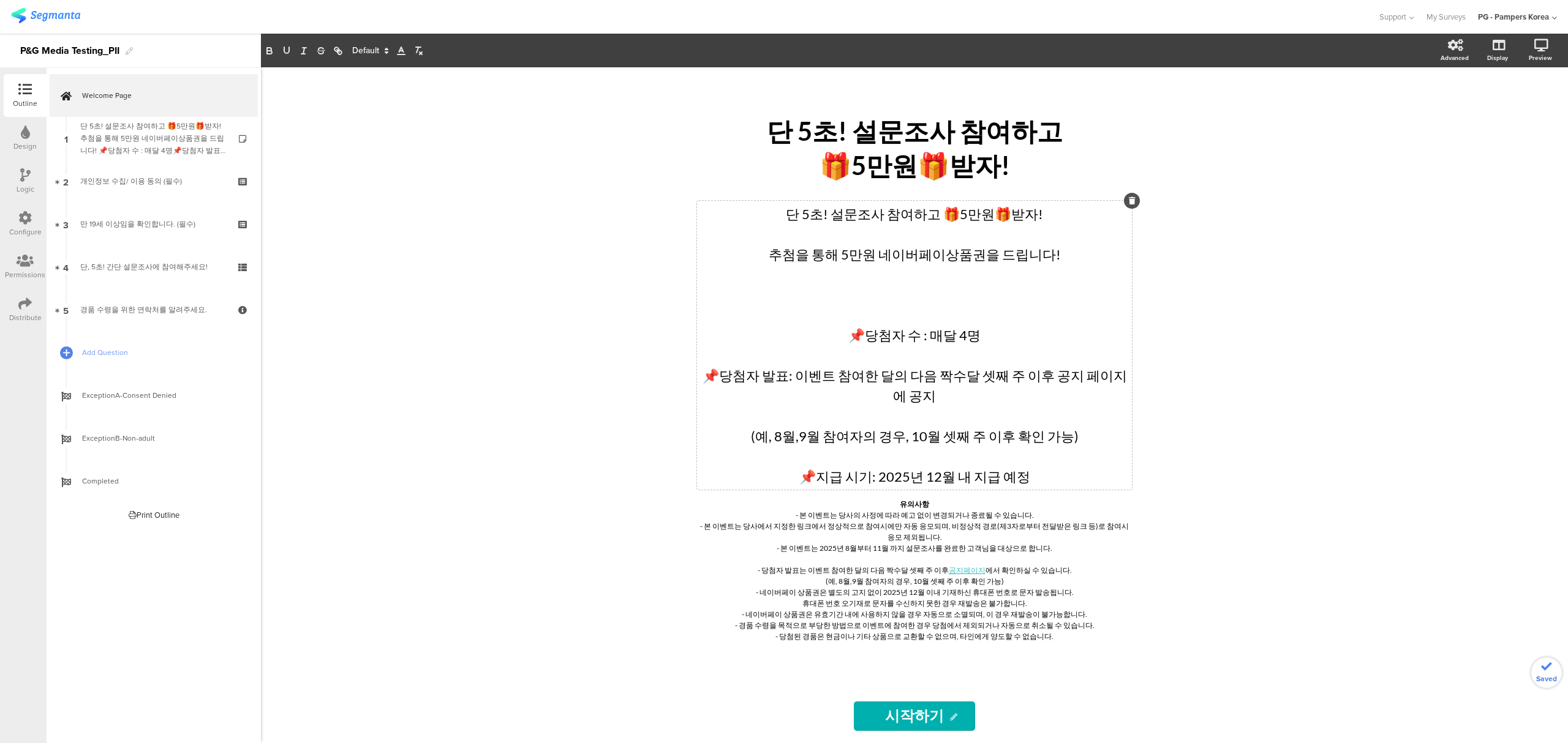
click at [1254, 316] on div "단 5초! 설문조사 참여하고 🎁5만원🎁받자! 단 5초! 설문조사 참여하고 🎁5만원🎁받자! 단 5초! 설문조사 참여하고 🎁5만원🎁받자! 추첨을 …" at bounding box center [915, 405] width 1307 height 676
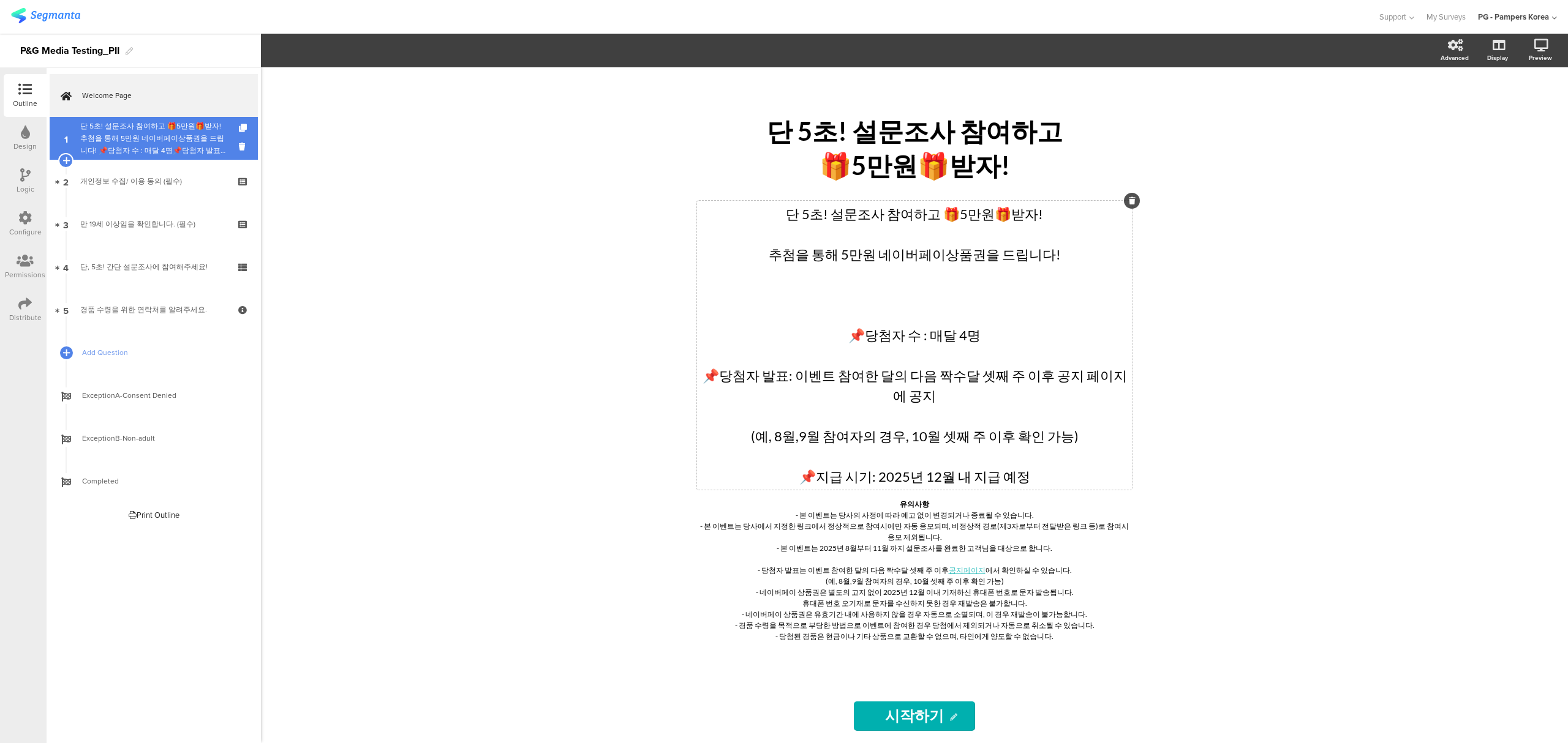
click at [143, 135] on div "단 5초! 설문조사 참여하고 🎁5만원🎁받자!추첨을 통해 5만원 네이버페이상품권을 드립니다! 📌당첨자 수 : 매달 4명📌당첨자 발표: 이벤트 참…" at bounding box center [153, 138] width 147 height 37
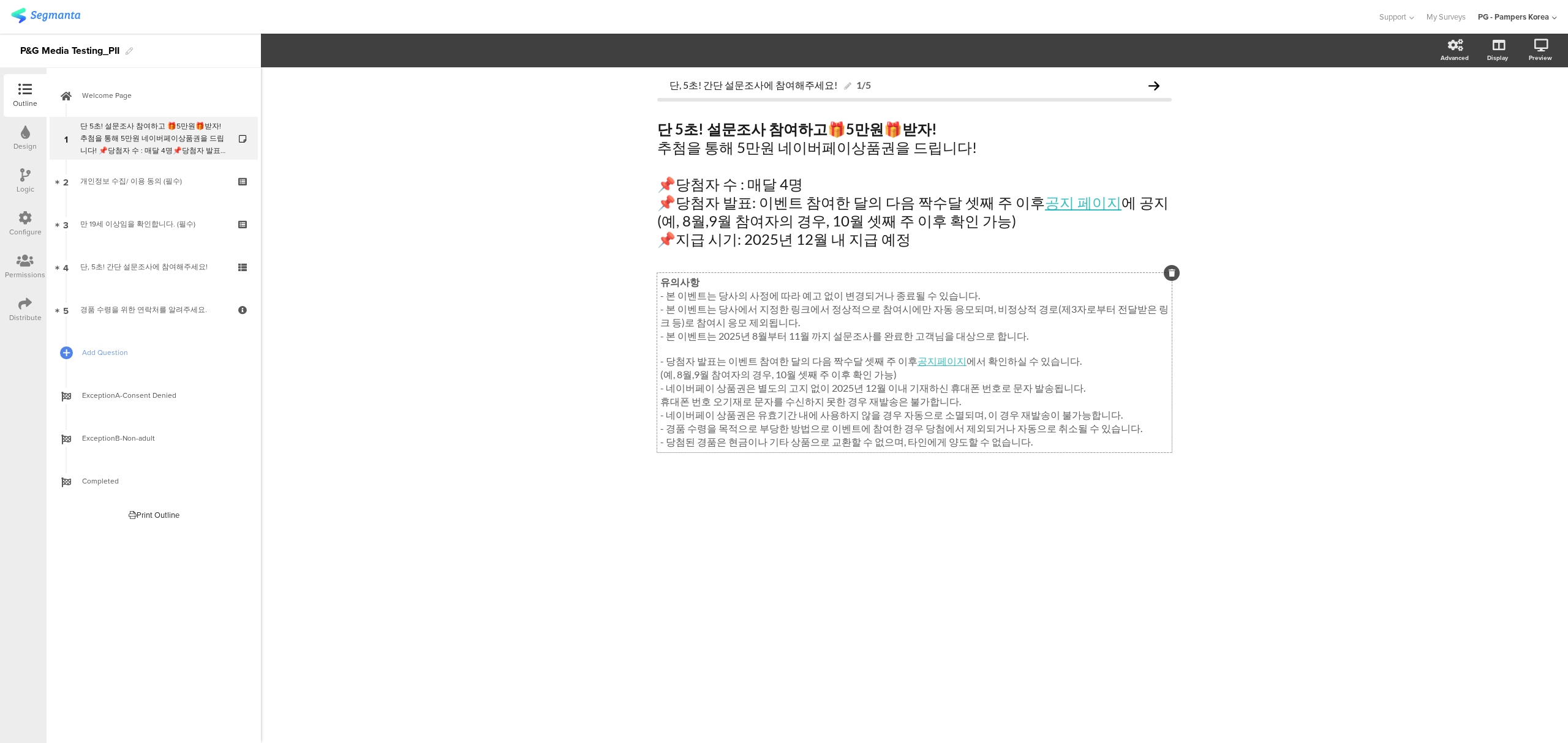
click at [943, 355] on p at bounding box center [914, 349] width 508 height 12
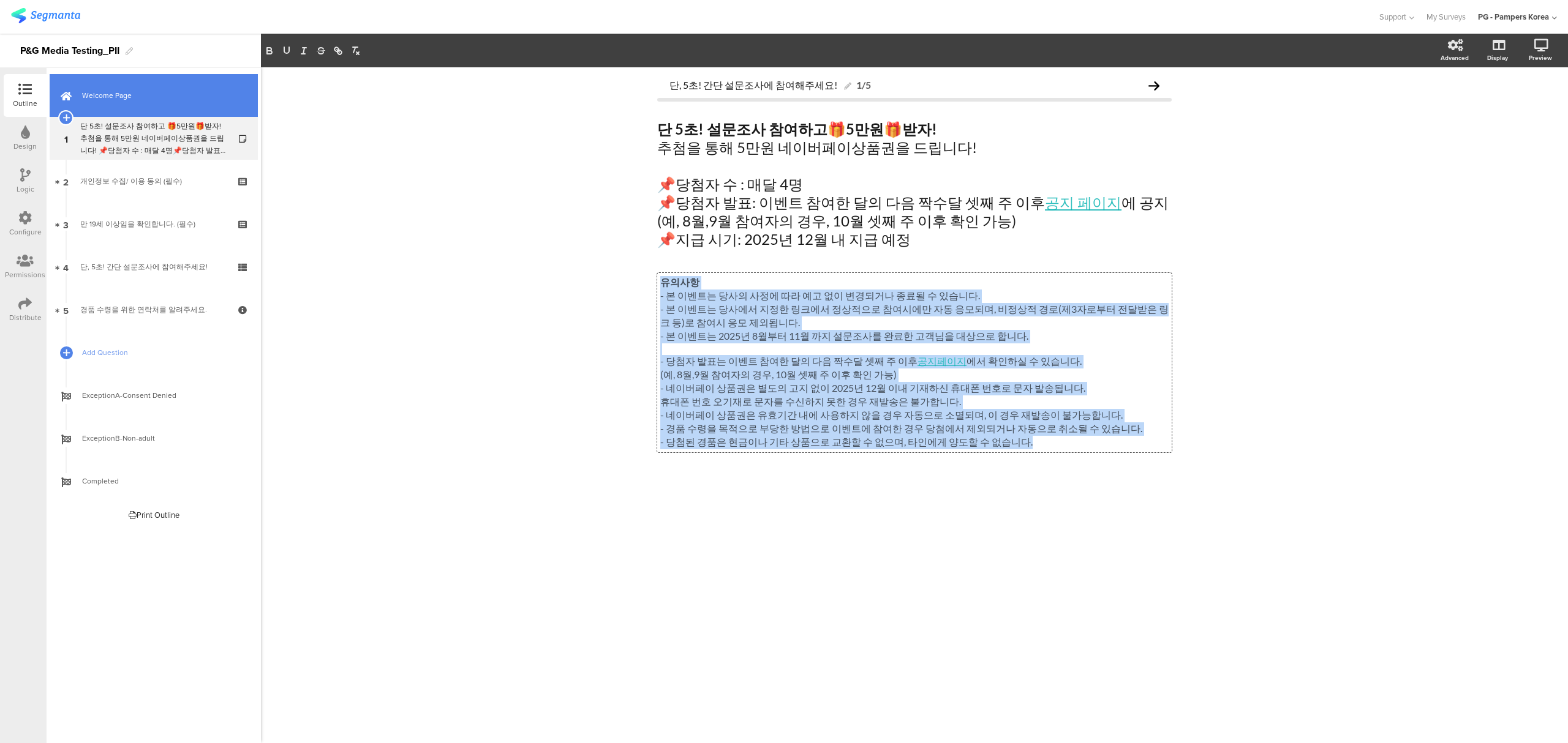
click at [175, 94] on span "Welcome Page" at bounding box center [161, 96] width 157 height 12
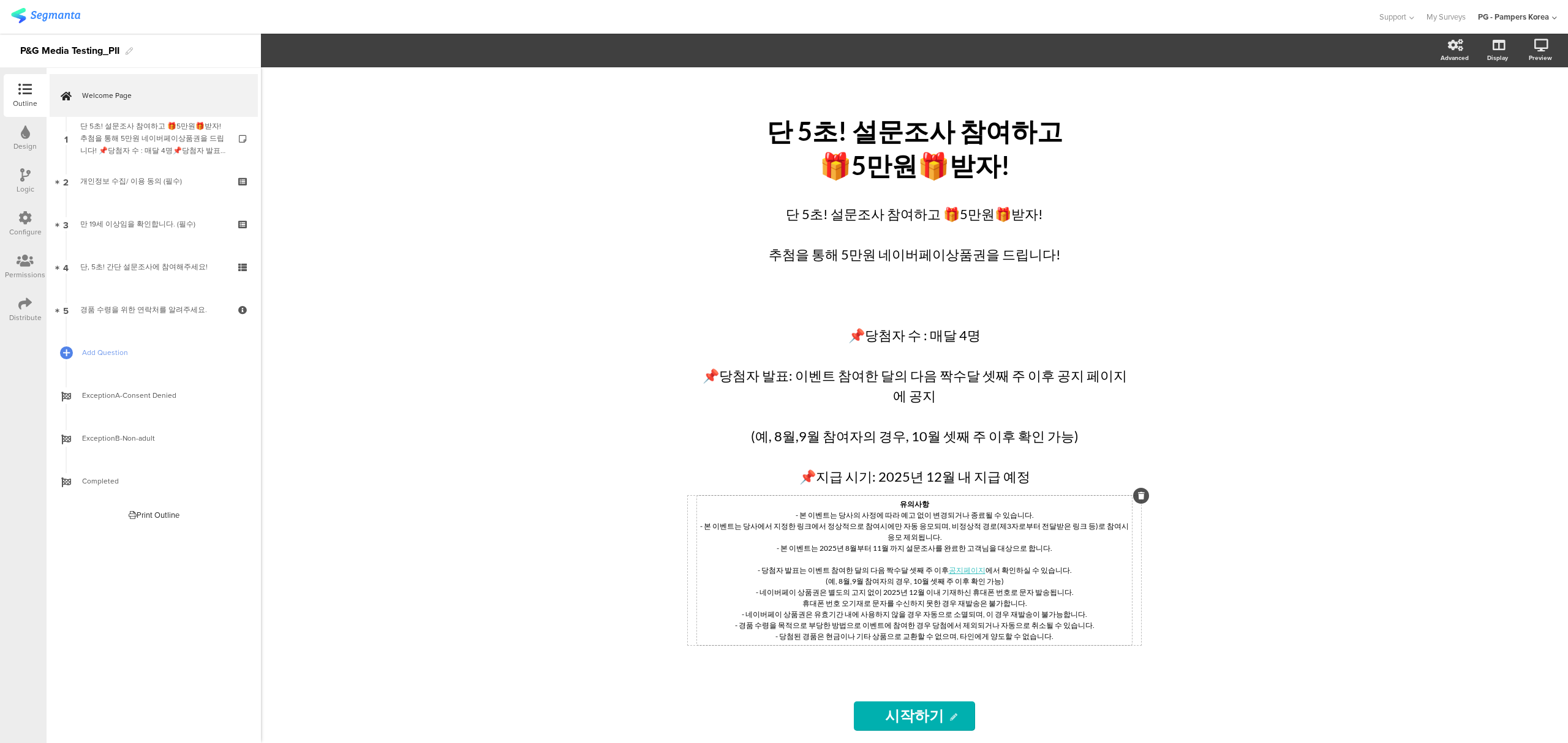
click at [1027, 564] on div "유의사항 - 본 이벤트는 당사의 사정에 따라 예고 없이 변경되거나 종료될 수 있습니다. - 본 이벤트는 당사에서 지정한 링크에서 정상적으로 참…" at bounding box center [915, 570] width 435 height 149
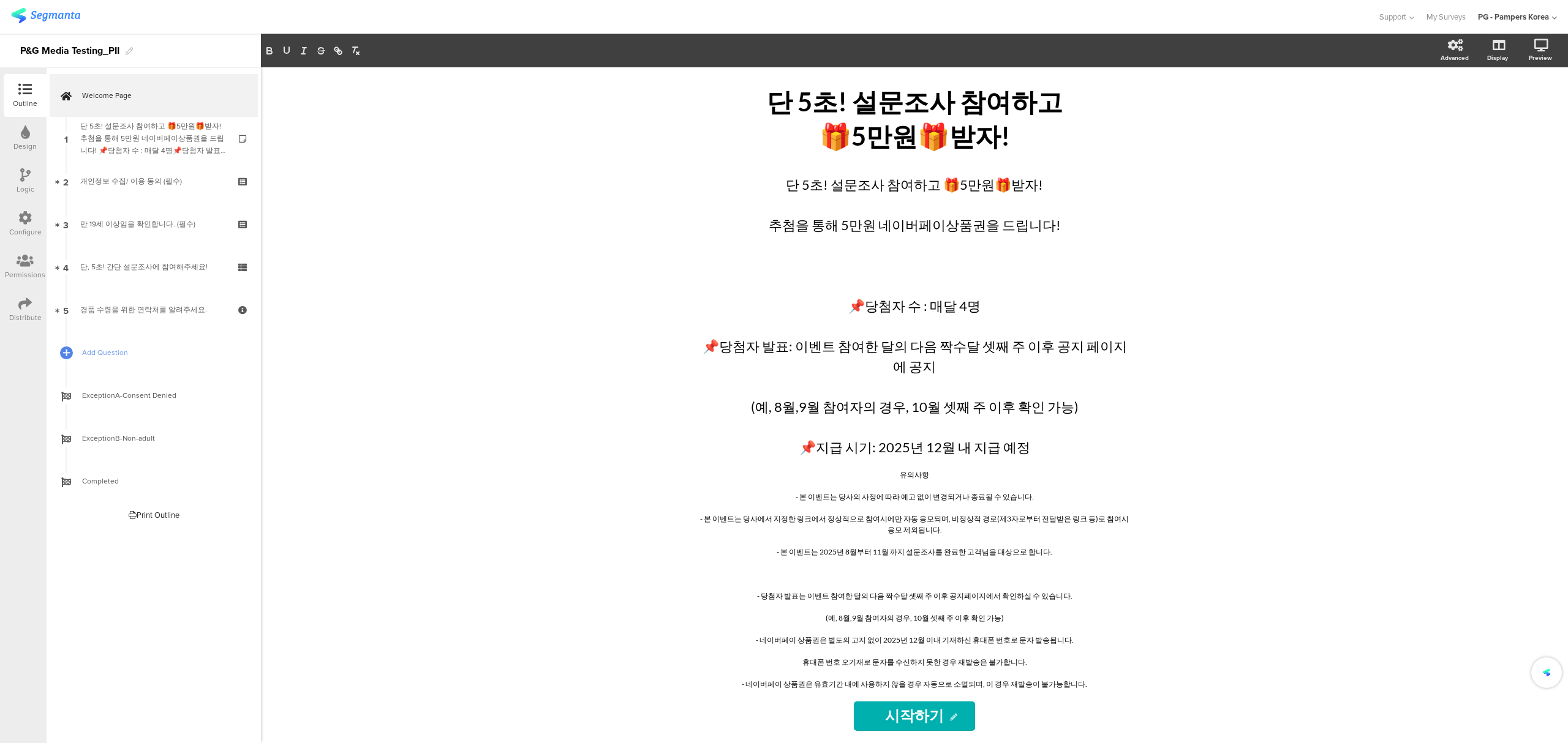
click at [1329, 544] on div "단 5초! 설문조사 참여하고 🎁5만원🎁받자! 단 5초! 설문조사 참여하고 🎁5만원🎁받자! 단 5초! 설문조사 참여하고 🎁5만원🎁받자! 추첨을 …" at bounding box center [915, 405] width 1307 height 676
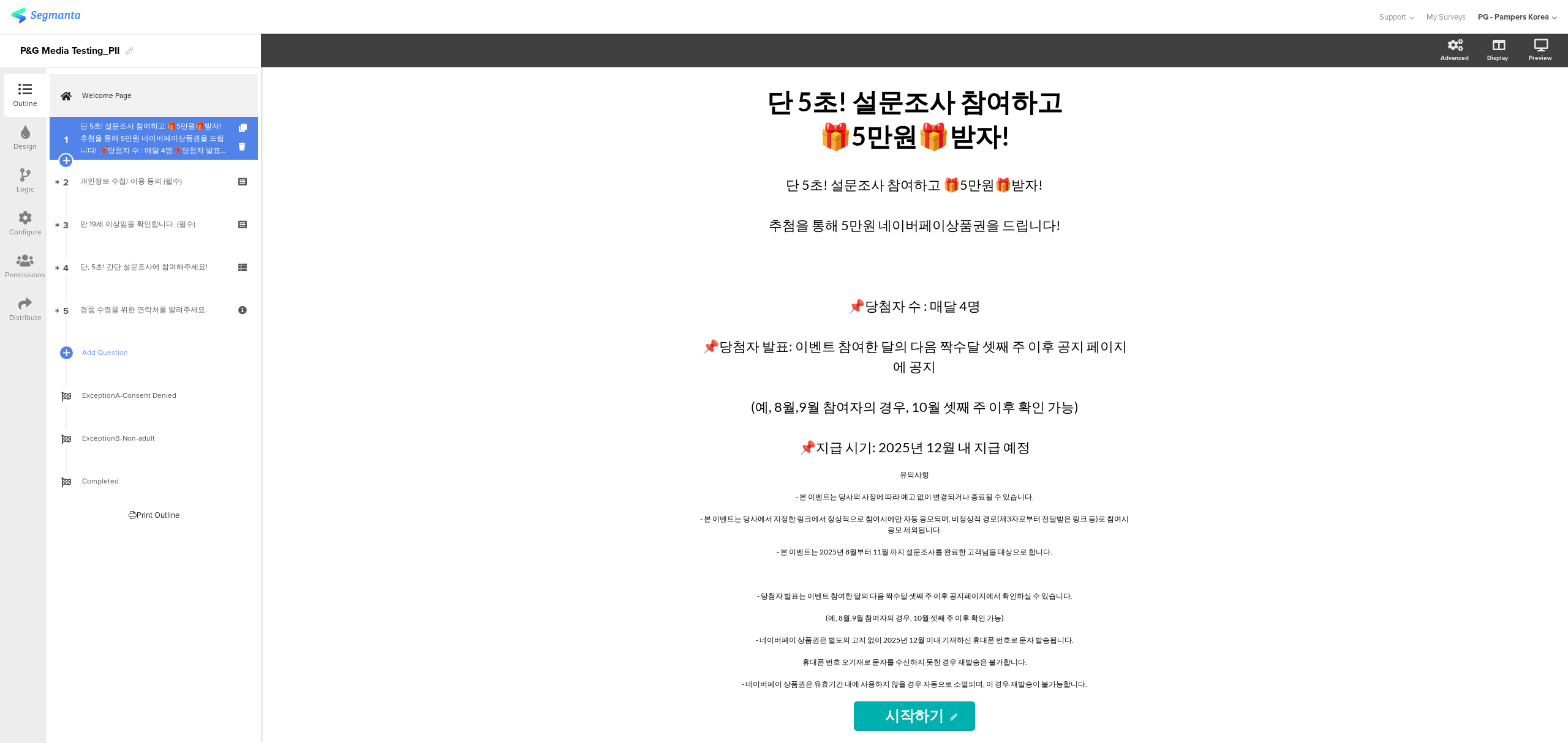
click at [190, 146] on div "단 5초! 설문조사 참여하고 🎁5만원🎁받자!추첨을 통해 5만원 네이버페이상품권을 드립니다! 📌당첨자 수 : 매달 4명📌당첨자 발표: 이벤트 참…" at bounding box center [153, 138] width 147 height 37
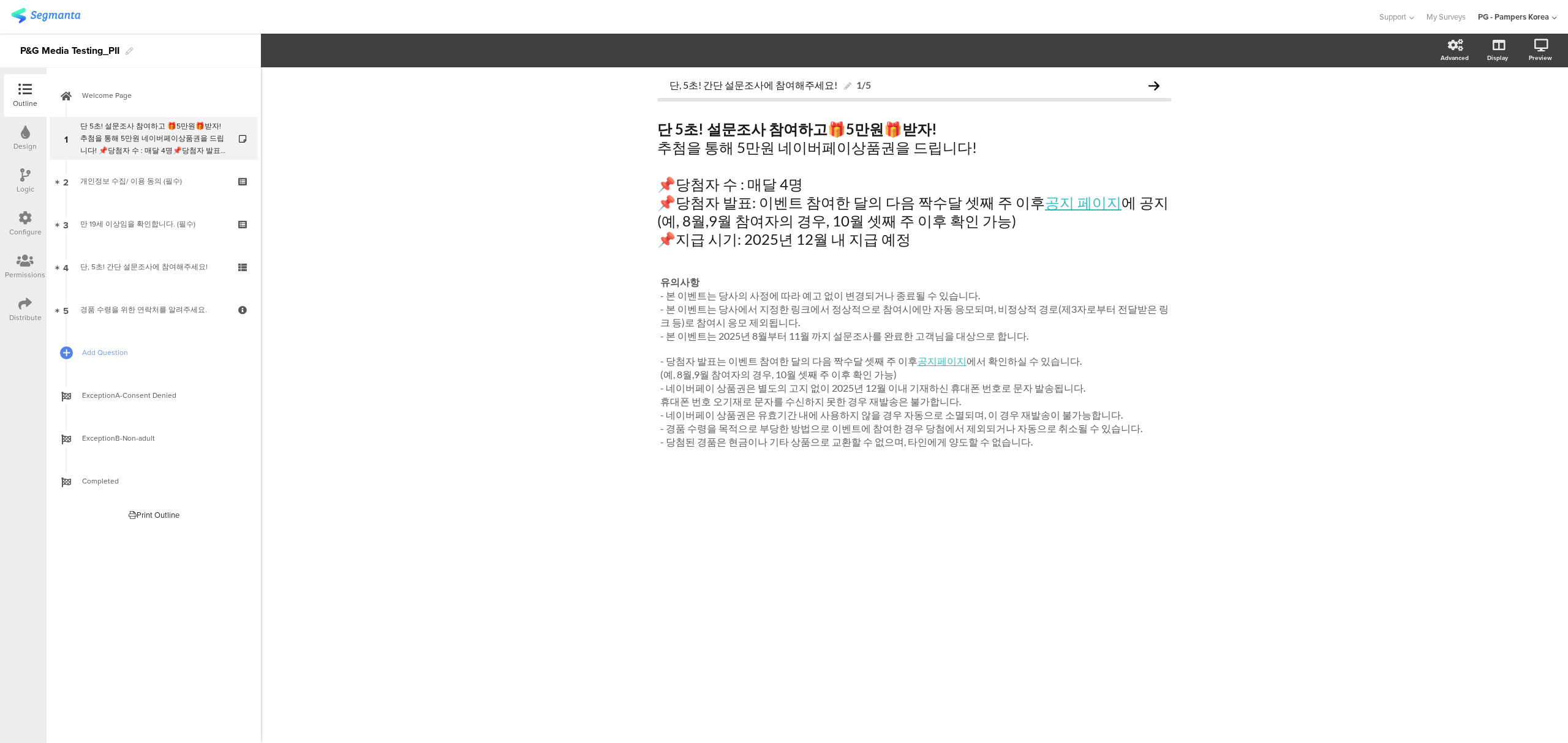
click at [6, 174] on div "Logic" at bounding box center [25, 181] width 43 height 43
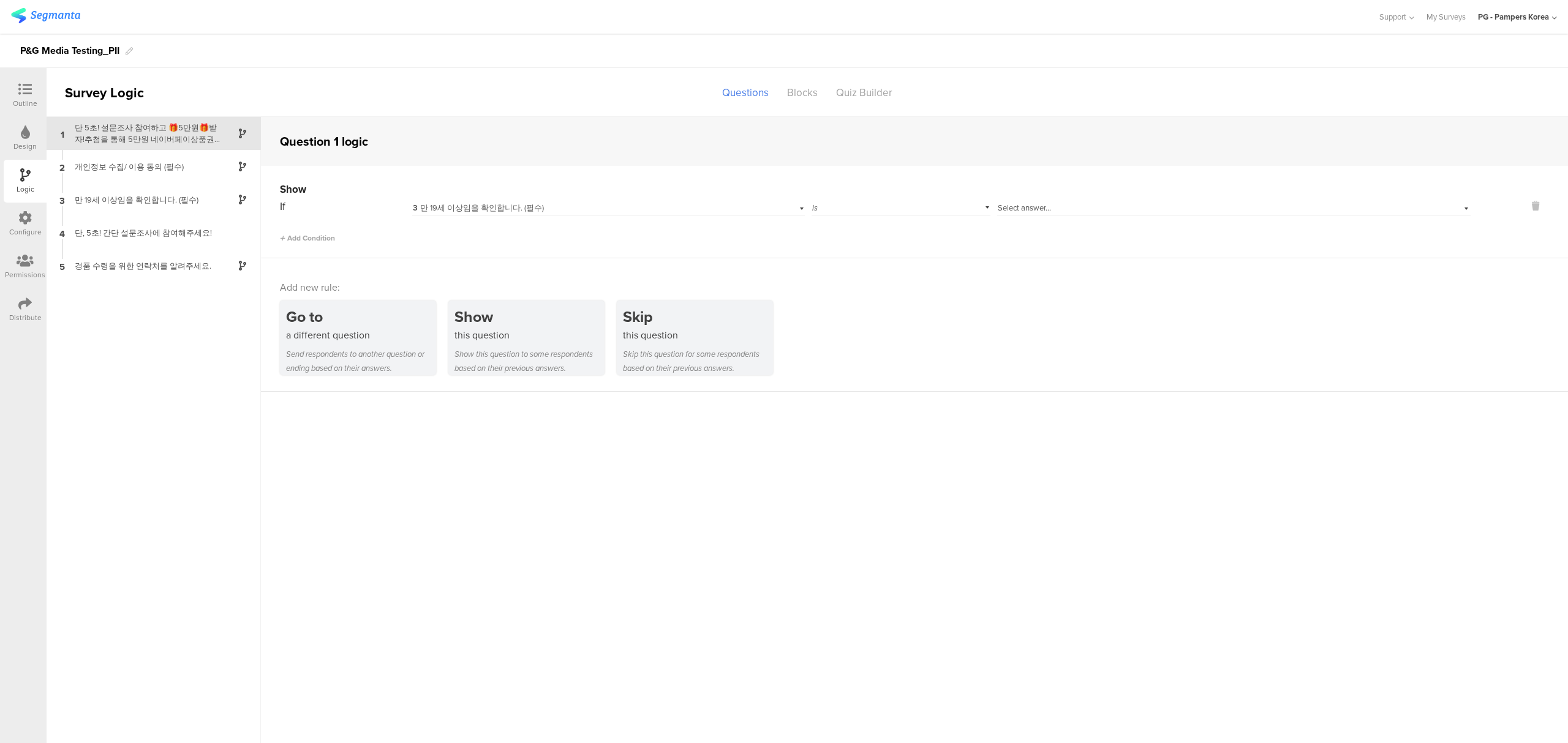
click at [20, 141] on div "Design" at bounding box center [25, 146] width 23 height 11
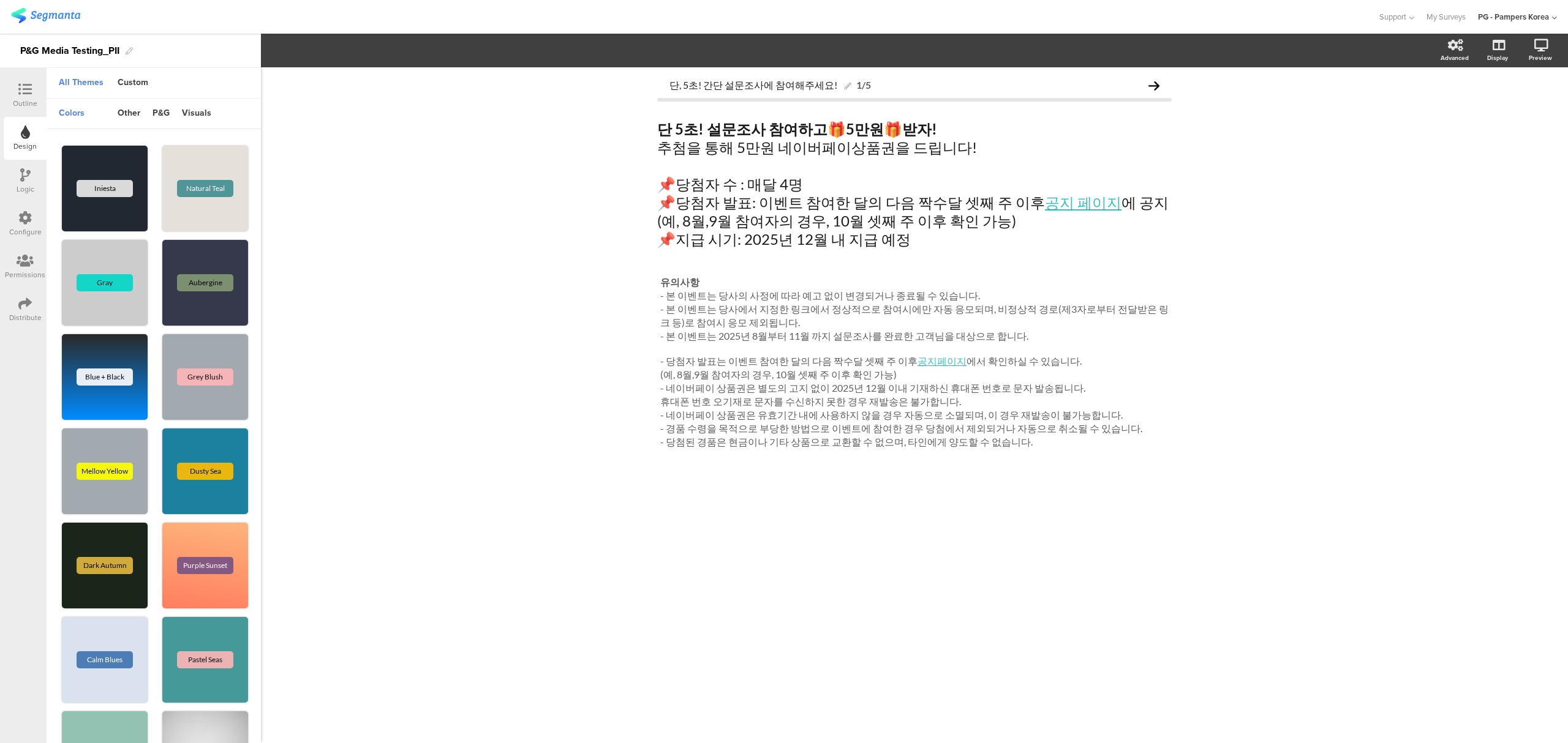
click at [20, 91] on icon at bounding box center [25, 89] width 13 height 13
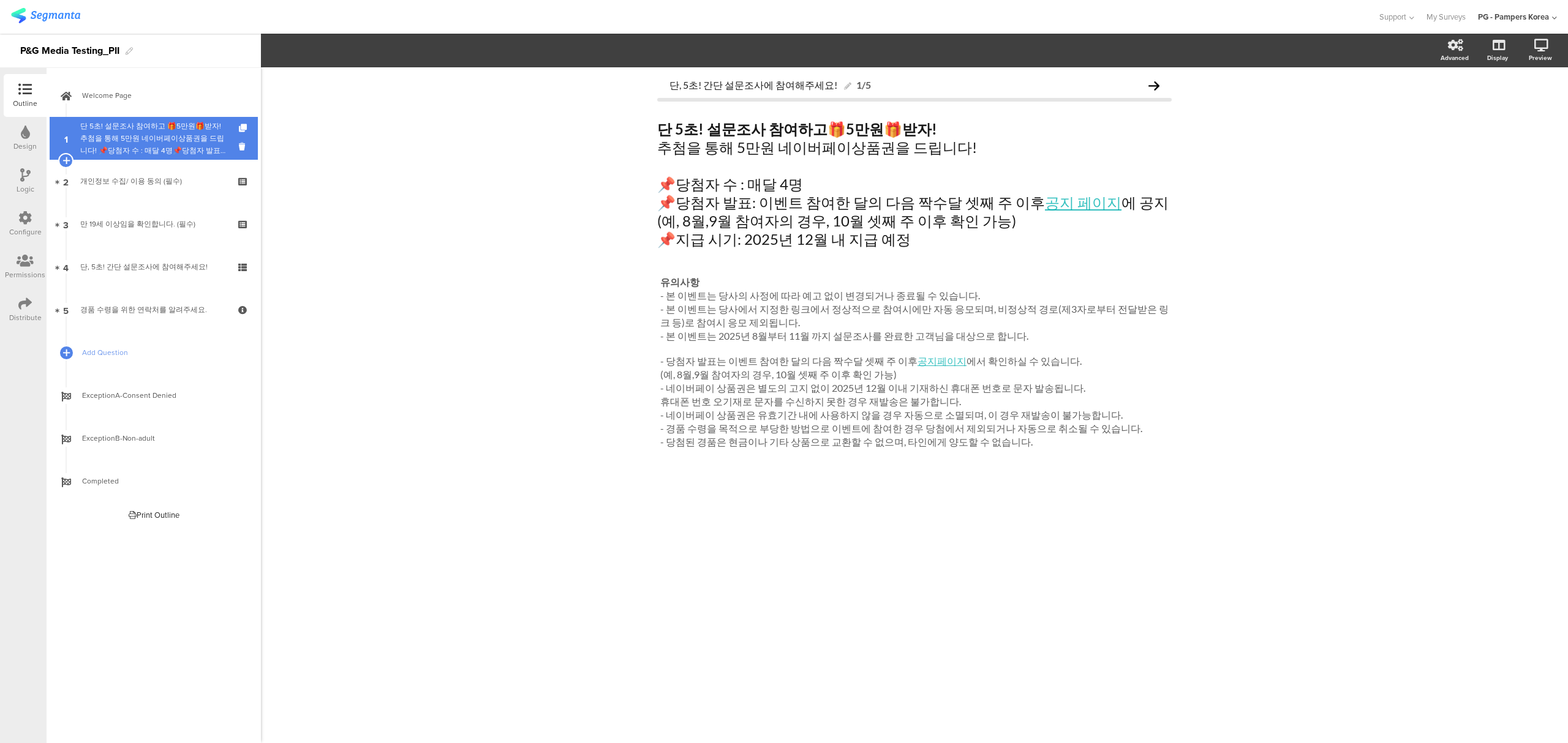
click at [242, 118] on div at bounding box center [244, 138] width 11 height 43
click at [241, 125] on icon at bounding box center [244, 129] width 11 height 8
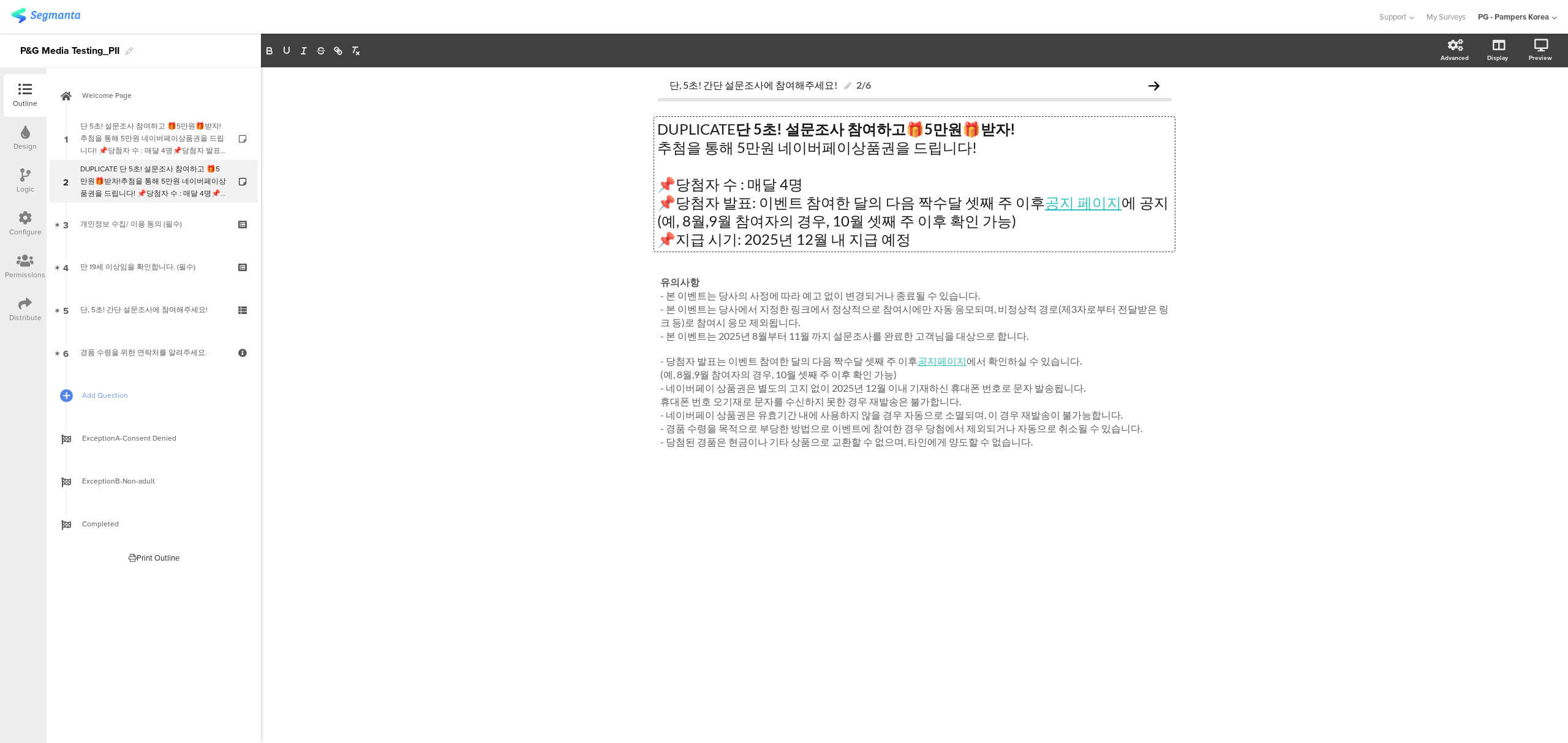
drag, startPoint x: 738, startPoint y: 123, endPoint x: 611, endPoint y: 124, distance: 127.0
click at [611, 124] on div "단, 5초! 간단 설문조사에 참여해주세요! 2/6 DUPLICATE 단 5초! 설문조사 참여하고 🎁 5만원 🎁 받자! 추첨을 통해 5만원 네이…" at bounding box center [915, 405] width 1307 height 676
click at [821, 130] on p "단 5초! 설문조사 참여하고 🎁 5만원 🎁 받자!" at bounding box center [915, 129] width 514 height 18
drag, startPoint x: 814, startPoint y: 184, endPoint x: 667, endPoint y: 176, distance: 147.2
click at [667, 176] on p "📌당첨자 수 : 매달 4명" at bounding box center [915, 185] width 514 height 18
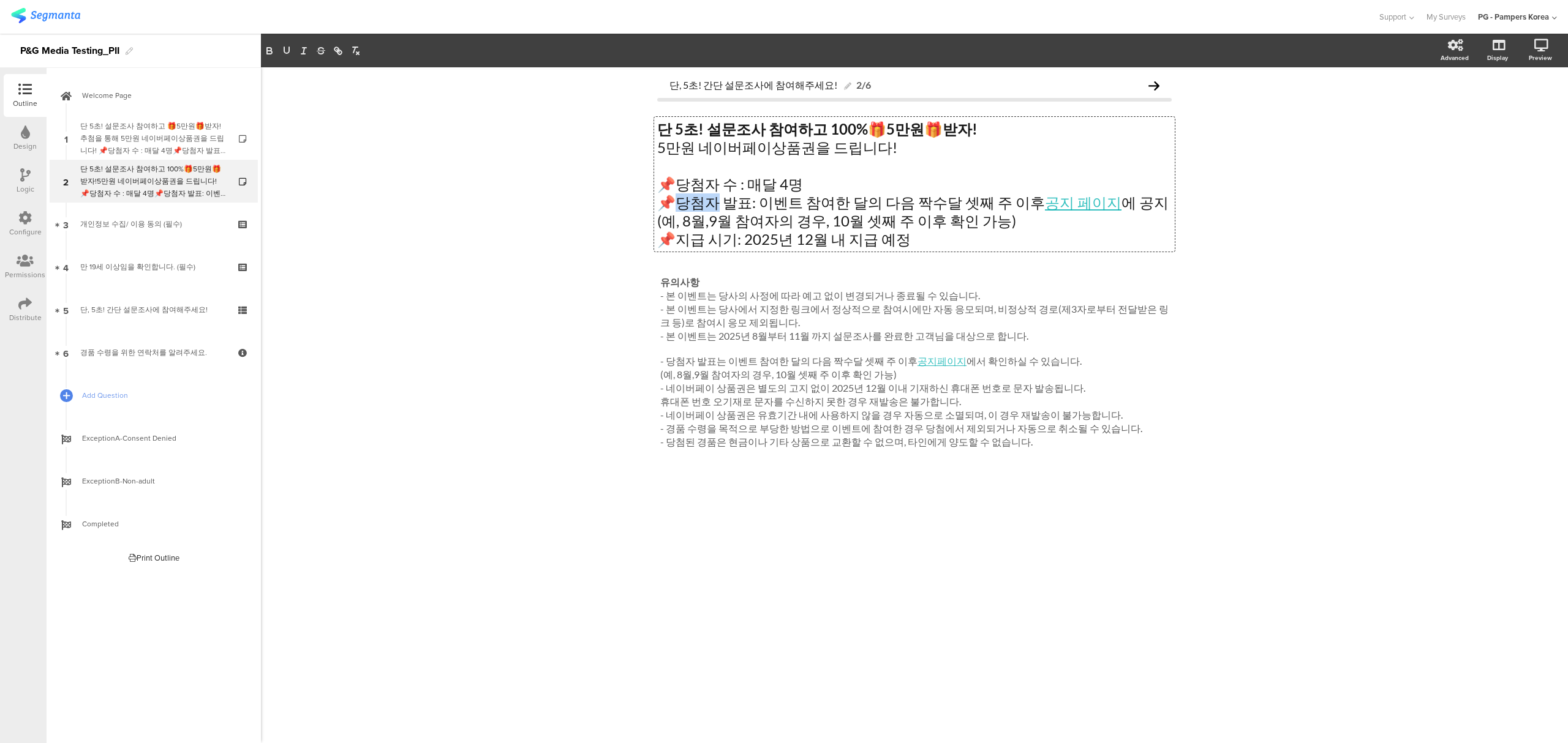
drag, startPoint x: 715, startPoint y: 203, endPoint x: 677, endPoint y: 202, distance: 38.0
click at [677, 202] on p "📌당첨자 발표: 이벤트 참여한 달의 다음 짝수달 셋째 주 이후 공지 페이지 에 공지" at bounding box center [915, 203] width 514 height 18
click at [681, 221] on p "(예, 8월,9월 참여자의 경우, 10월 셋째 주 이후 확인 가능)" at bounding box center [915, 221] width 514 height 18
drag, startPoint x: 839, startPoint y: 218, endPoint x: 859, endPoint y: 218, distance: 20.0
click at [859, 218] on p "(예, 10월,11월 참여자의 경우, 10월 셋째 주 이후 확인 가능)" at bounding box center [915, 221] width 514 height 18
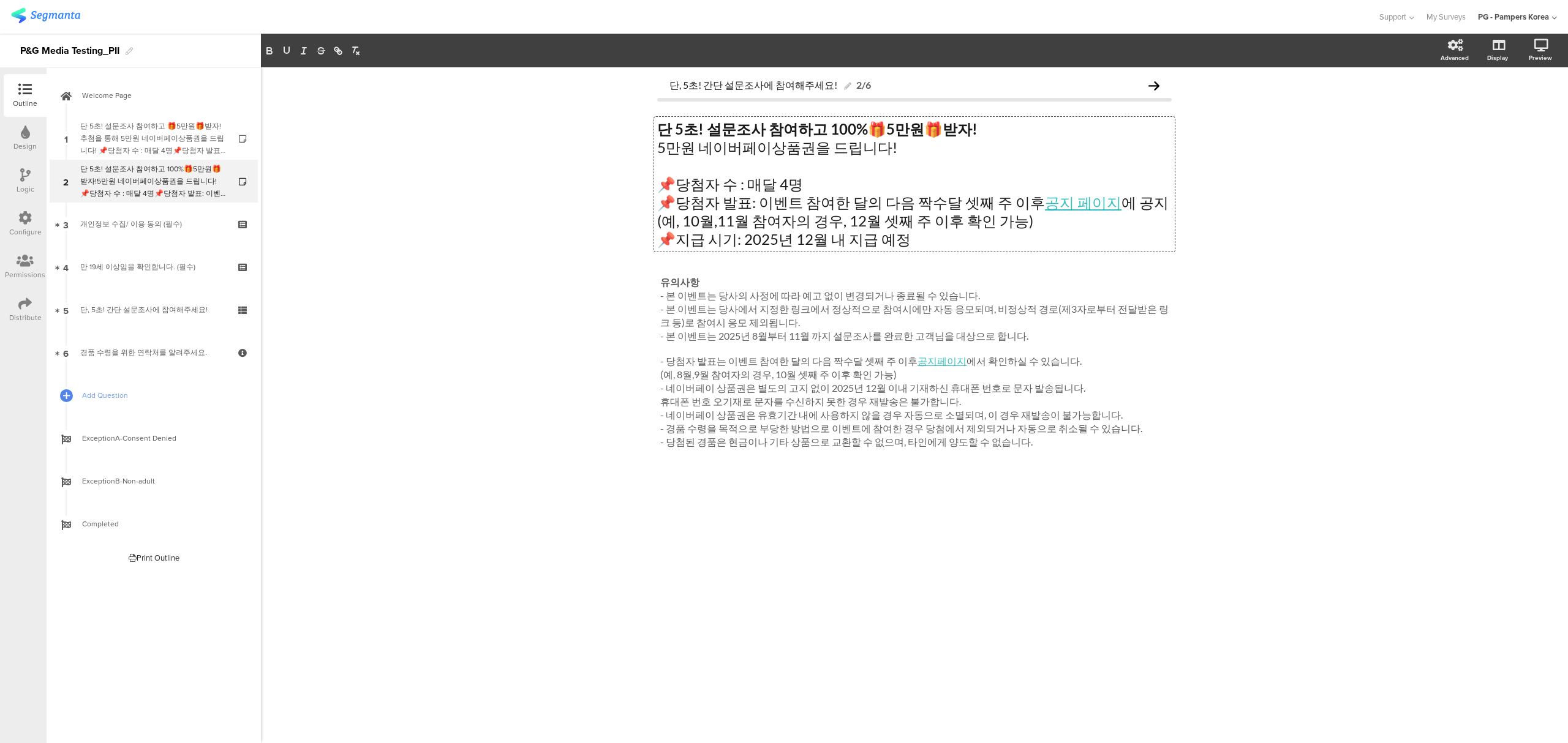
click at [1285, 273] on div "단, 5초! 간단 설문조사에 참여해주세요! 2/6 단 5초! 설문조사 참여하고 100% 🎁 5만원 🎁 받자! 5만원 네이버페이상품권을 드립니다…" at bounding box center [915, 405] width 1307 height 676
drag, startPoint x: 811, startPoint y: 182, endPoint x: 644, endPoint y: 185, distance: 167.0
click at [645, 185] on div "단, 5초! 간단 설문조사에 참여해주세요! 2/6 단 5초! 설문조사 참여하고 100% 🎁 5만원 🎁 받자! 5만원 네이버페이상품권을 드립니다…" at bounding box center [915, 291] width 539 height 446
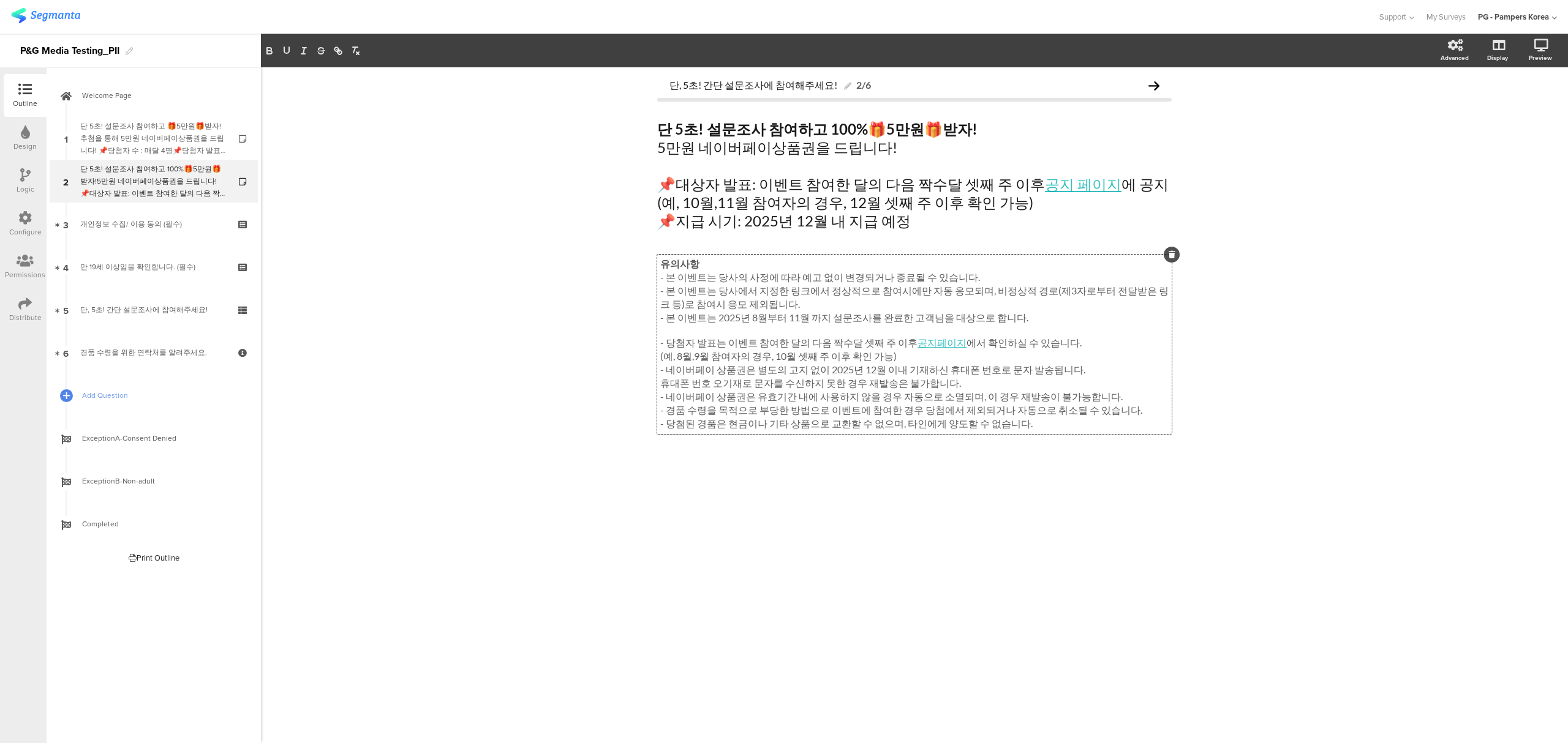
click at [938, 292] on div "유의사항 - 본 이벤트는 당사의 사정에 따라 예고 없이 변경되거나 종료될 수 있습니다. - 본 이벤트는 당사에서 지정한 링크에서 정상적으로 참…" at bounding box center [915, 344] width 514 height 180
drag, startPoint x: 756, startPoint y: 325, endPoint x: 748, endPoint y: 325, distance: 8.0
click at [748, 325] on p "- 본 이벤트는 2025년 8월부터 11월 까지 설문조사를 완료한 고객님을 대상으로 합니다." at bounding box center [914, 318] width 508 height 13
click at [676, 361] on p "(예, 8월,9월 참여자의 경우, 10월 셋째 주 이후 확인 가능)" at bounding box center [914, 357] width 508 height 13
click at [1209, 355] on div "단, 5초! 간단 설문조사에 참여해주세요! 2/6 단 5초! 설문조사 참여하고 100% 🎁 5만원 🎁 받자! 5만원 네이버페이상품권을 드립니다…" at bounding box center [915, 405] width 1307 height 676
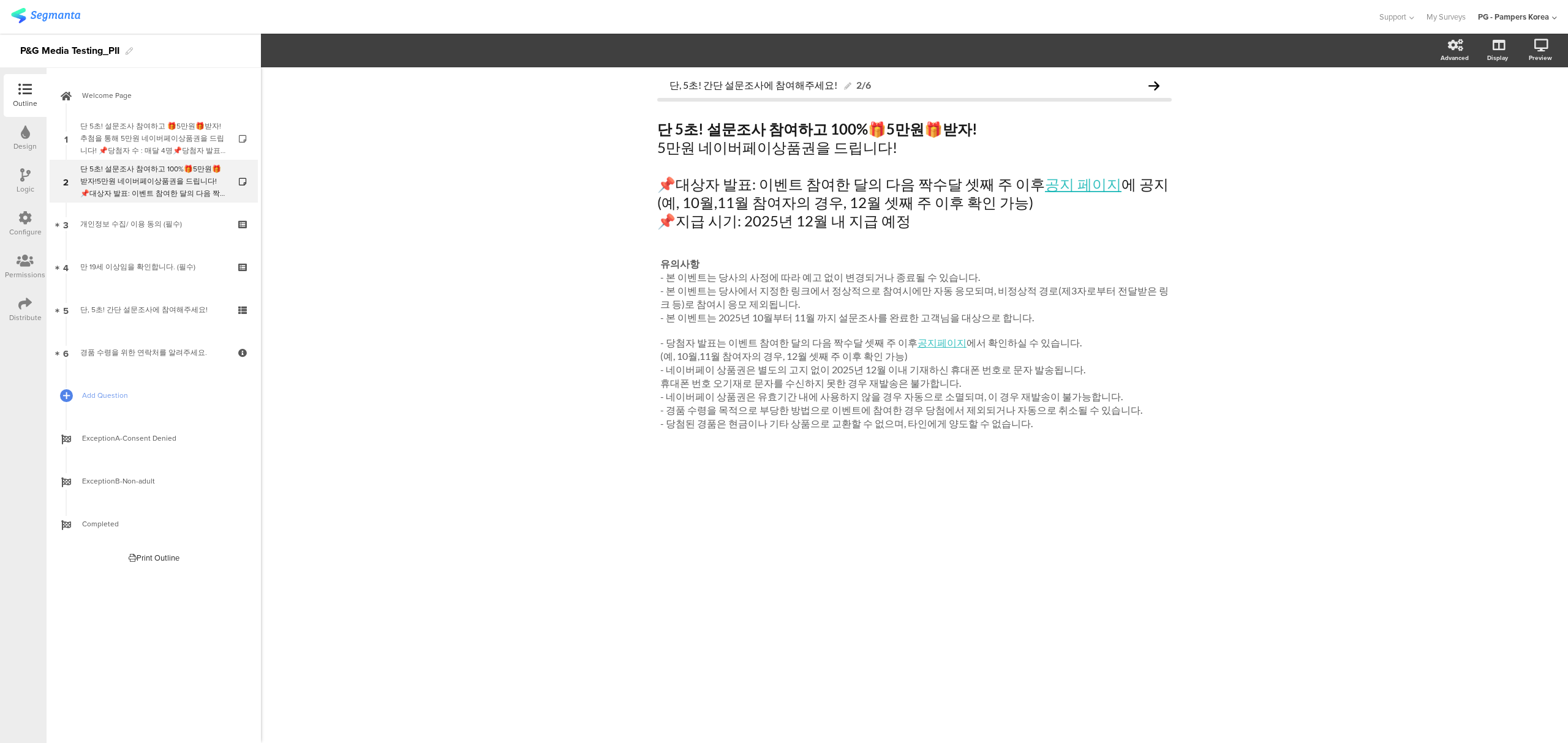
click at [791, 471] on div "유의사항 - 본 이벤트는 당사의 사정에 따라 예고 없이 변경되거나 종료될 수 있습니다. - 본 이벤트는 당사에서 지정한 링크에서 정상적으로 참…" at bounding box center [915, 372] width 514 height 235
click at [156, 310] on div "단, 5초! 간단 설문조사에 참여해주세요!" at bounding box center [153, 310] width 147 height 12
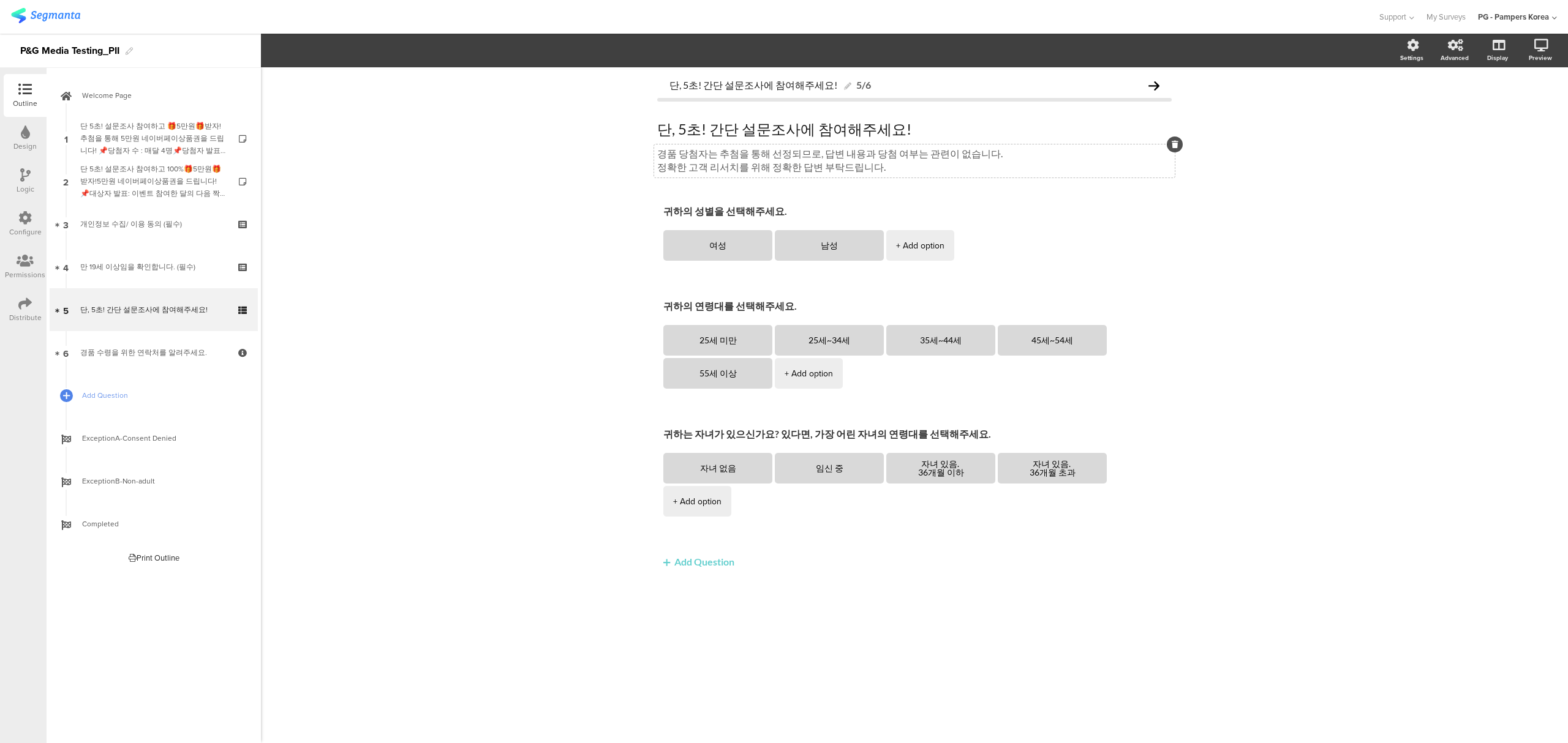
click at [720, 154] on div "경품 당첨자는 추첨을 통해 선정되므로, 답변 내용과 당첨 여부는 관련이 없습니다. 정확한 고객 리서치를 위해 정확한 답변 부탁드립니다. 경품 …" at bounding box center [915, 161] width 521 height 33
click at [953, 168] on p "정확한 고객 리서치를 위해 정확한 답변 부탁드립니다." at bounding box center [915, 167] width 514 height 13
copy div "경품 당첨자는 추첨을 통해 선정되므로, 답변 내용과 당첨 여부는 관련이 없습니다. 정확한 고객 리서치를 위해 정확한 답변 부탁드립니다."
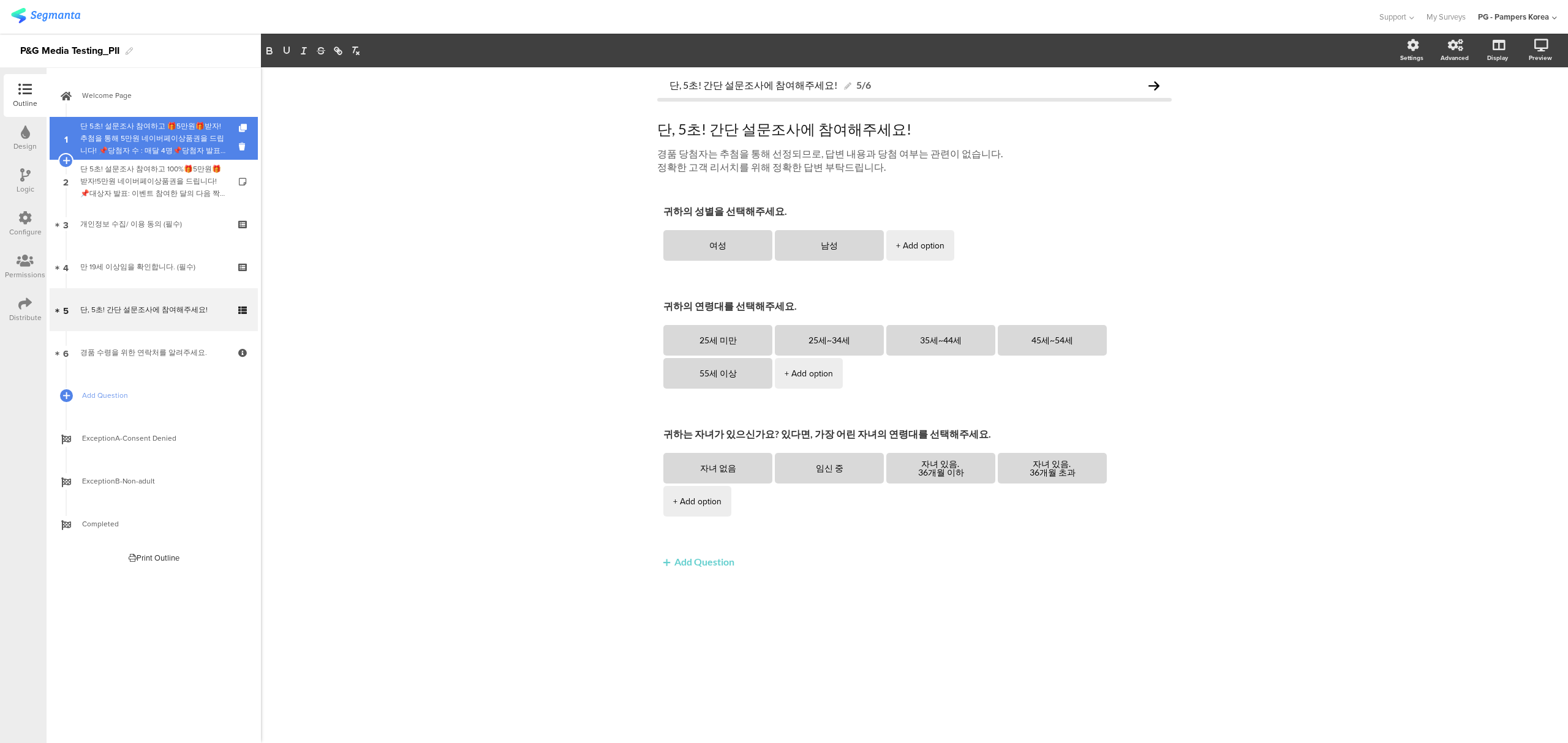
click at [118, 131] on div "단 5초! 설문조사 참여하고 🎁5만원🎁받자!추첨을 통해 5만원 네이버페이상품권을 드립니다! 📌당첨자 수 : 매달 4명📌당첨자 발표: 이벤트 참…" at bounding box center [153, 138] width 147 height 37
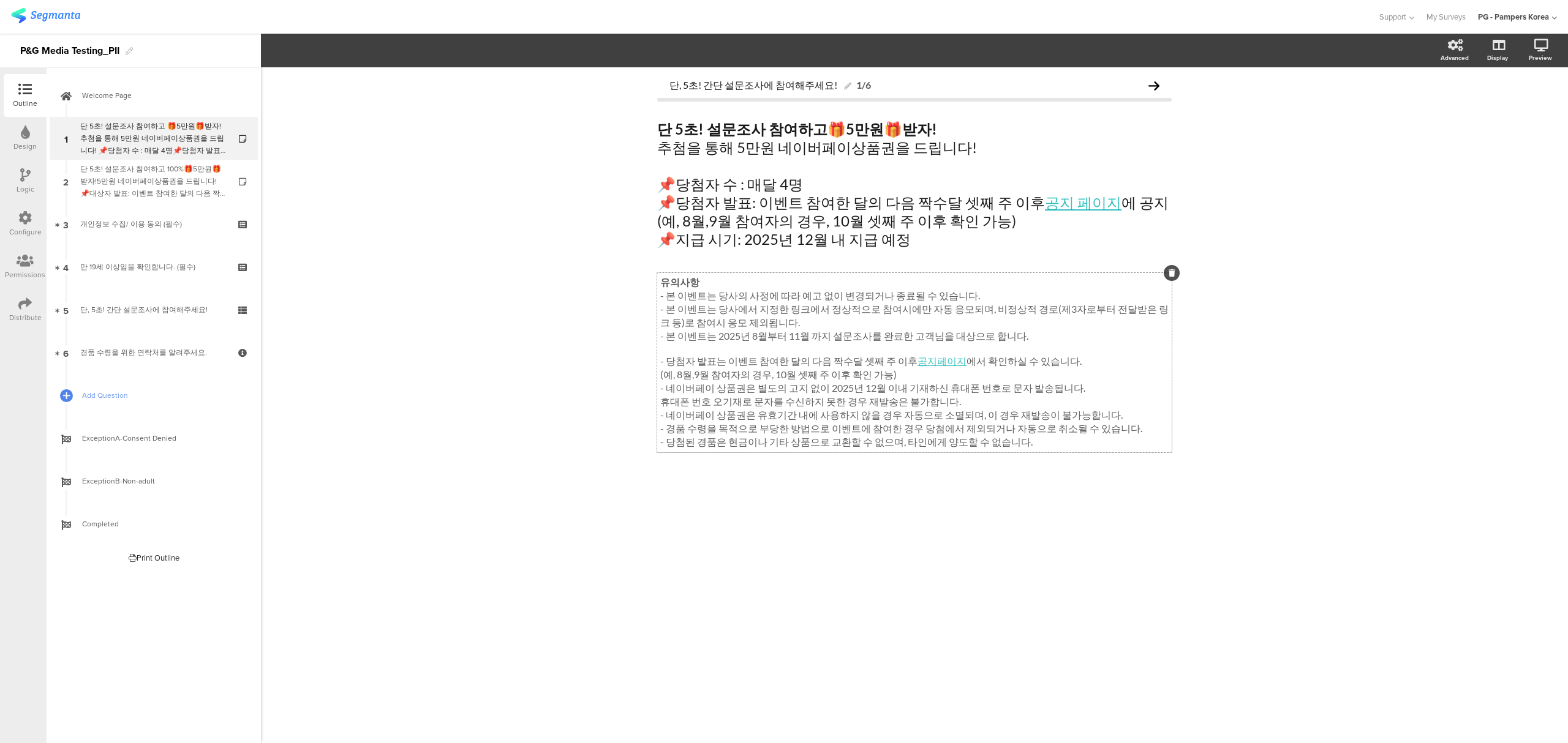
click at [1018, 446] on p "- 당첨된 경품은 현금이나 기타 상품으로 교환할 수 없으며, 타인에게 양도할 수 없습니다." at bounding box center [914, 442] width 508 height 13
click at [1471, 321] on div "단, 5초! 간단 설문조사에 참여해주세요! 1/6 단 5초! 설문조사 참여하고 🎁 5만원 🎁 받자! 추첨을 통해 5만원 네이버페이상품권을 드립…" at bounding box center [915, 405] width 1307 height 676
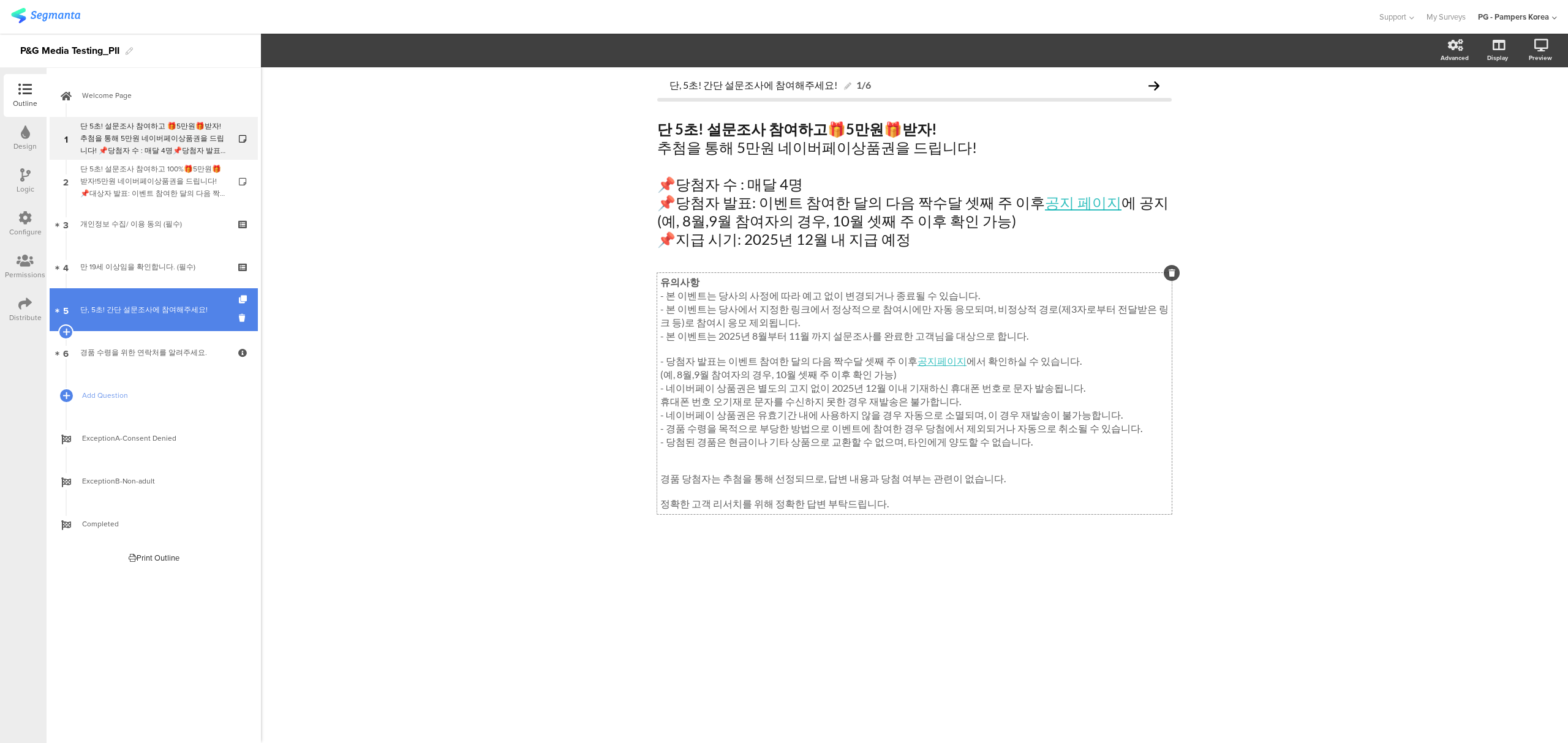
click at [138, 310] on div "단, 5초! 간단 설문조사에 참여해주세요!" at bounding box center [153, 310] width 147 height 12
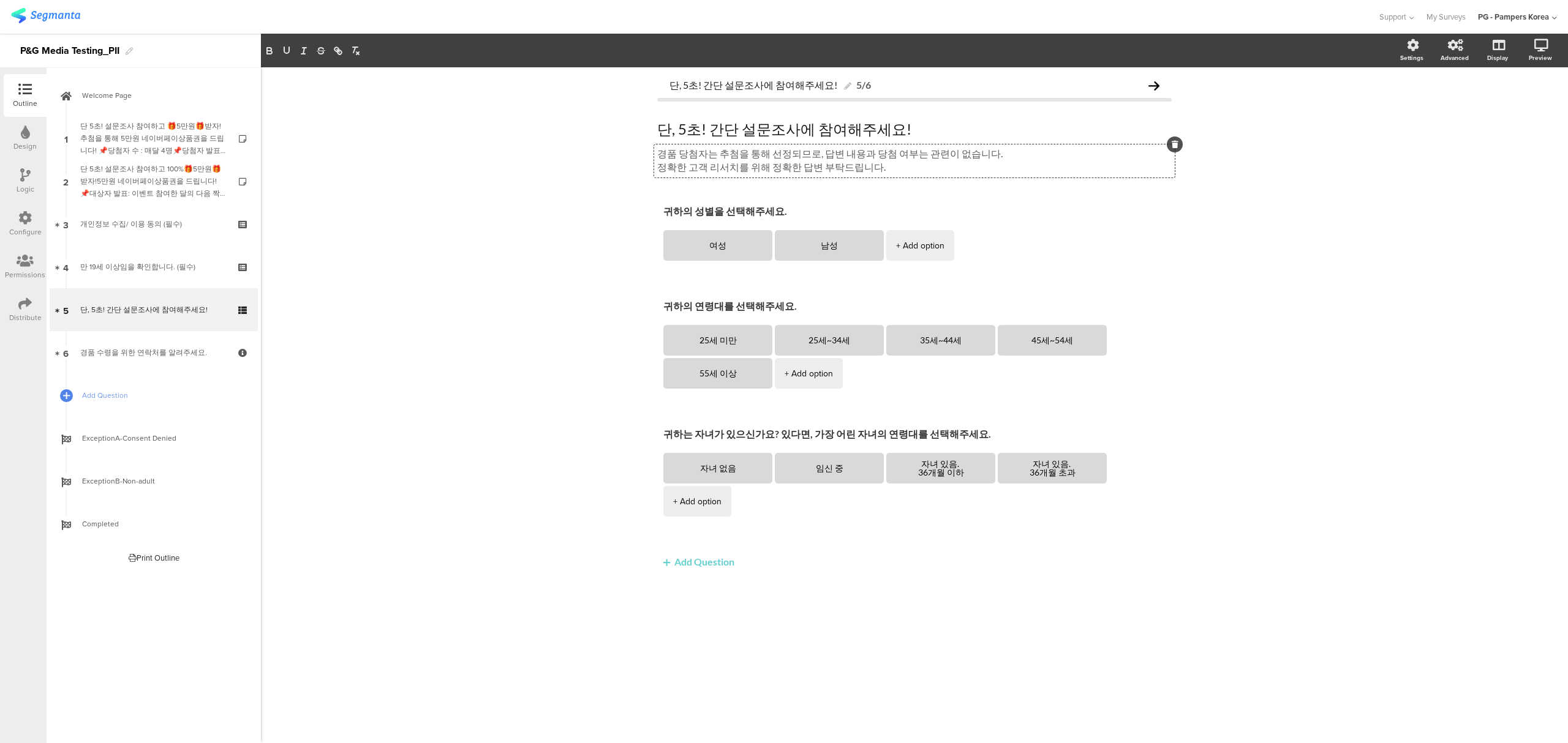
drag, startPoint x: 987, startPoint y: 155, endPoint x: 604, endPoint y: 164, distance: 383.1
click at [604, 164] on div "단, 5초! 간단 설문조사에 참여해주세요! 5/6 단, 5초! 간단 설문조사에 참여해주세요! 단, 5초! 간단 설문조사에 참여해주세요! 경품 …" at bounding box center [915, 405] width 1307 height 676
click at [946, 153] on div "경품 당첨자는 추첨을 통해 선정되므로, 답변 내용과 당첨 여부는 관련이 없습니다. 정확한 고객 리서치를 위해 정확한 답변 부탁드립니다. 경품 …" at bounding box center [915, 161] width 521 height 33
drag, startPoint x: 998, startPoint y: 156, endPoint x: 636, endPoint y: 155, distance: 362.0
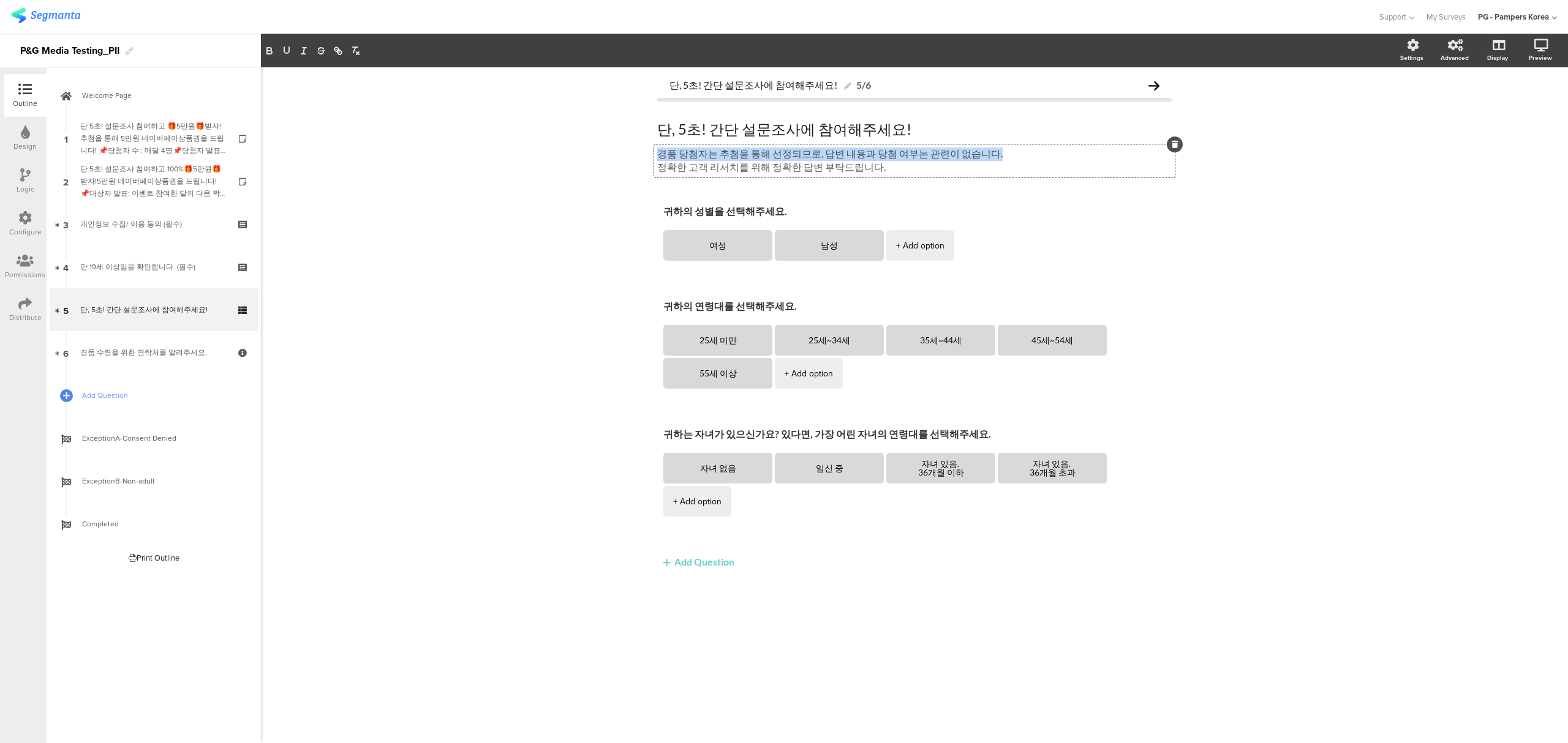
click at [636, 155] on div "단, 5초! 간단 설문조사에 참여해주세요! 5/6 단, 5초! 간단 설문조사에 참여해주세요! 단, 5초! 간단 설문조사에 참여해주세요! 경품 …" at bounding box center [915, 405] width 1307 height 676
drag, startPoint x: 828, startPoint y: 152, endPoint x: 569, endPoint y: 146, distance: 259.1
click at [569, 146] on div "단, 5초! 간단 설문조사에 참여해주세요! 5/6 단, 5초! 간단 설문조사에 참여해주세요! 단, 5초! 간단 설문조사에 참여해주세요! 경품 …" at bounding box center [915, 405] width 1307 height 676
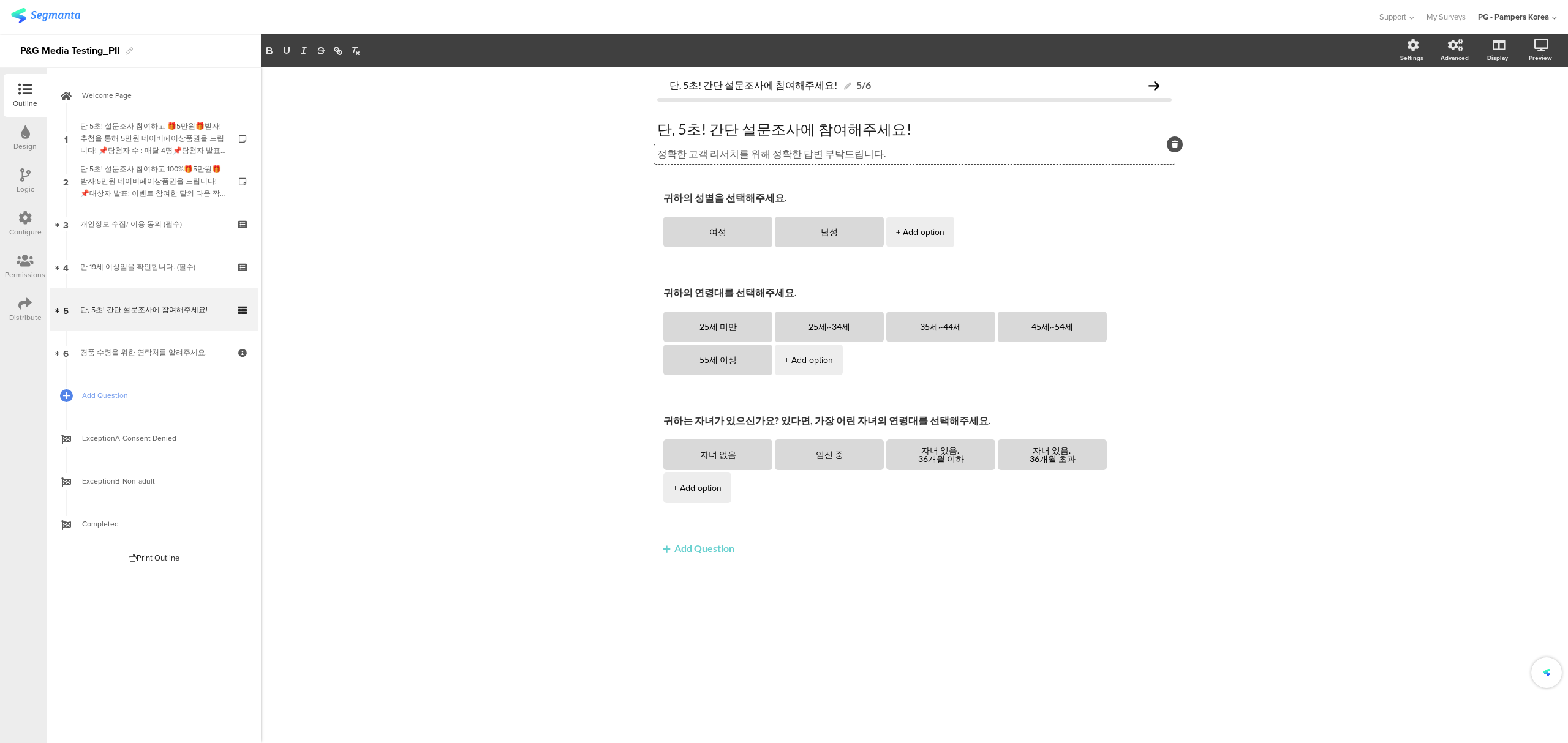
click at [543, 223] on div "단, 5초! 간단 설문조사에 참여해주세요! 5/6 단, 5초! 간단 설문조사에 참여해주세요! 단, 5초! 간단 설문조사에 참여해주세요! 정확한…" at bounding box center [915, 405] width 1307 height 676
click at [657, 157] on div "정확한 고객 리서치를 위해 정확한 답변 부탁드립니다. 정확한 고객 리서치를 위해 정확한 답변 부탁드립니다. 정확한 고객 리서치를 위해 정확한 …" at bounding box center [915, 154] width 521 height 20
click at [1252, 246] on div "단, 5초! 간단 설문조사에 참여해주세요! 5/6 단, 5초! 간단 설문조사에 참여해주세요! 단, 5초! 간단 설문조사에 참여해주세요! 정확한…" at bounding box center [915, 405] width 1307 height 676
click at [126, 347] on div "경품 수령을 위한 연락처를 알려주세요." at bounding box center [153, 353] width 147 height 12
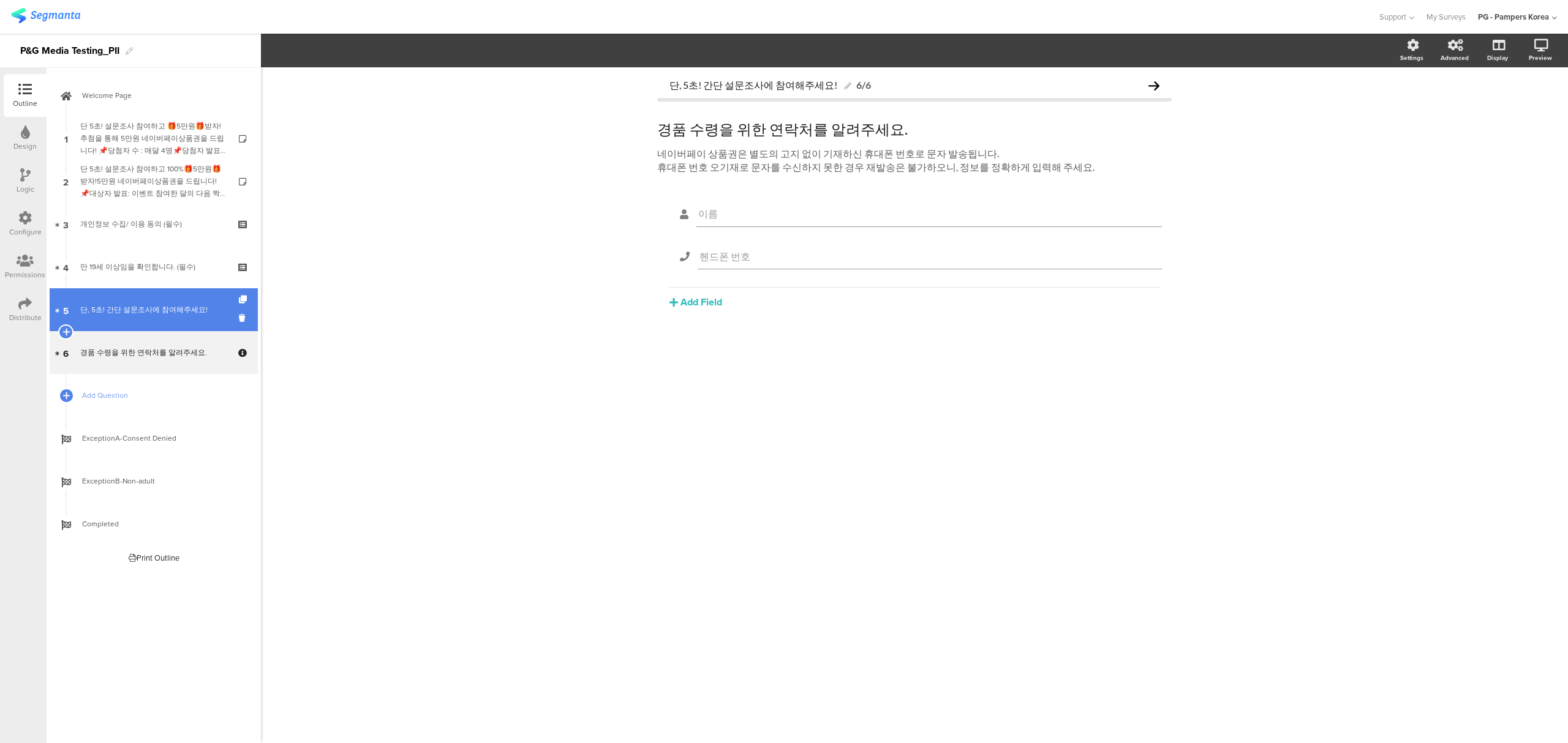
click at [133, 311] on div "단, 5초! 간단 설문조사에 참여해주세요!" at bounding box center [153, 310] width 147 height 12
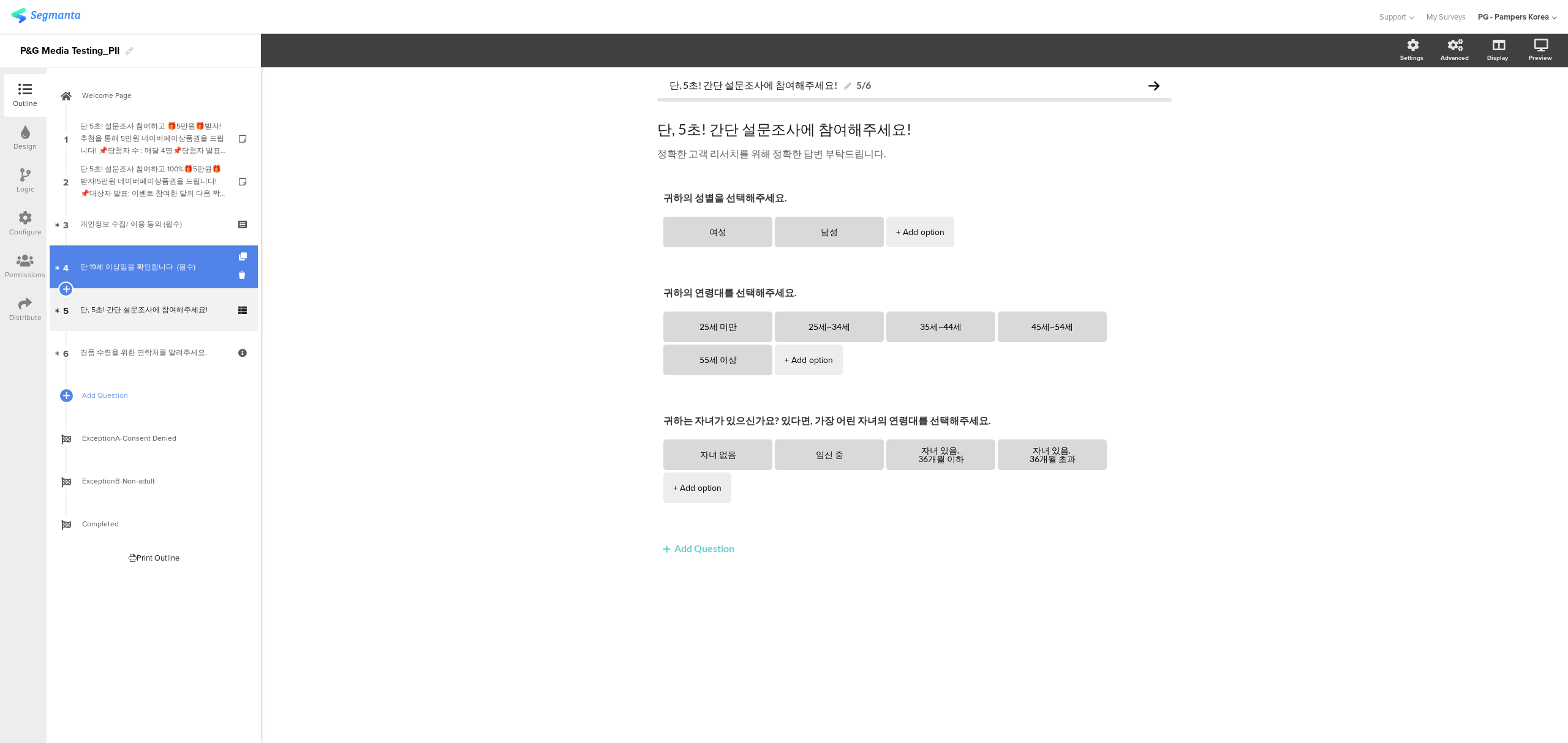
click at [139, 273] on link "4 만 19세 이상임을 확인합니다. (필수)" at bounding box center [153, 267] width 208 height 43
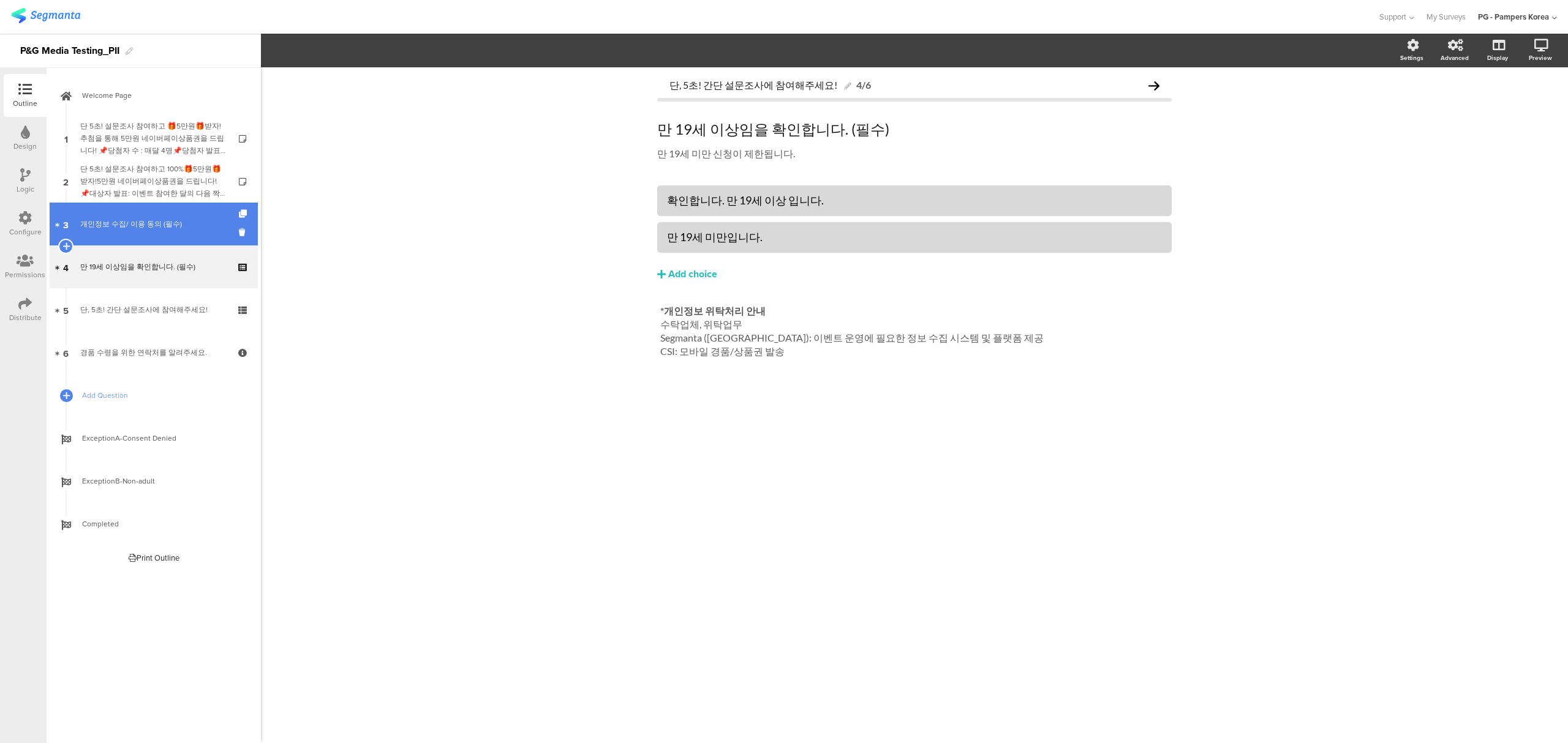
click at [147, 233] on link "3 개인정보 수집/ 이용 동의 (필수)" at bounding box center [153, 224] width 208 height 43
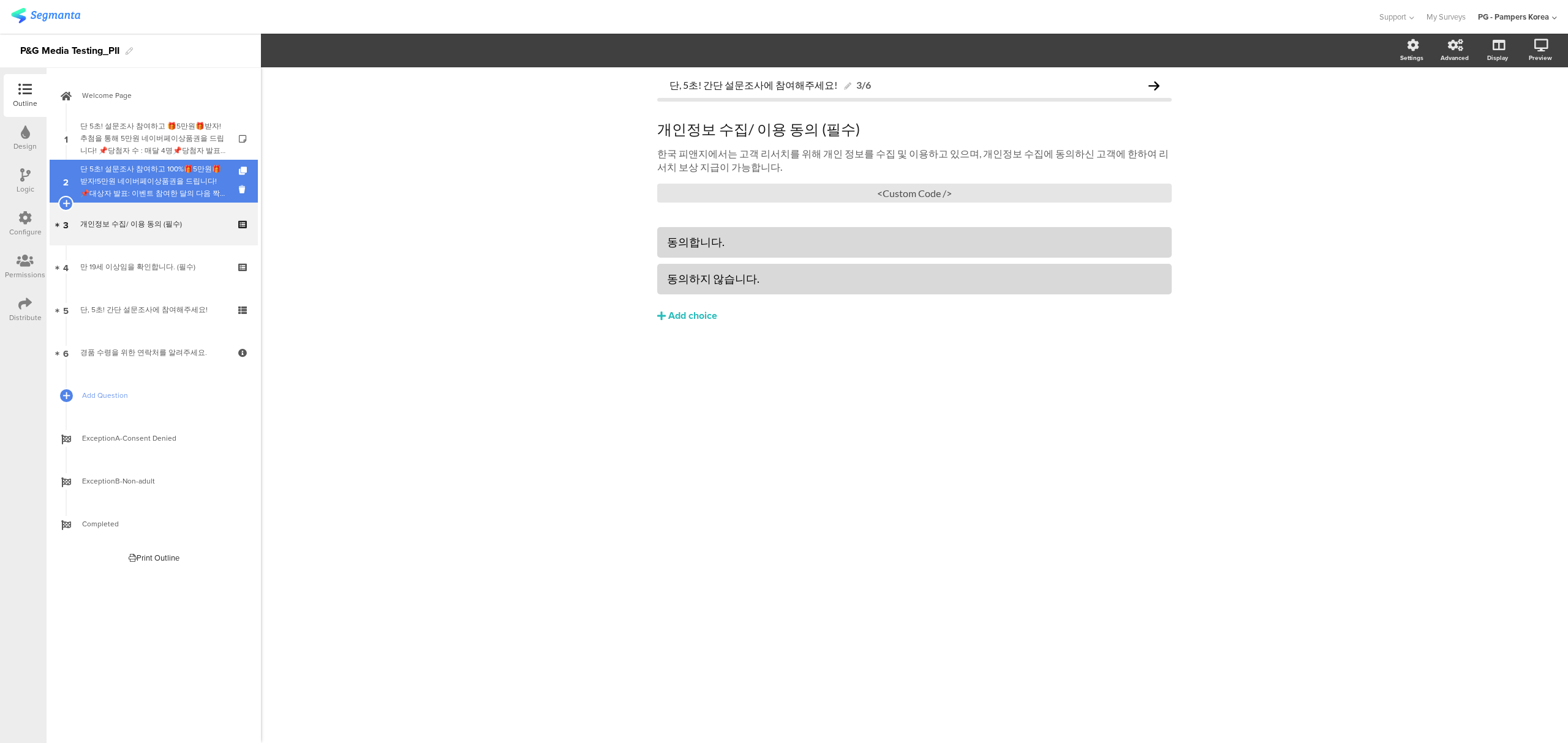
click at [145, 191] on div "단 5초! 설문조사 참여하고 100%🎁5만원🎁받자!5만원 네이버페이상품권을 드립니다! 📌대상자 발표: 이벤트 참여한 달의 다음 짝수달 셋째 주…" at bounding box center [153, 181] width 147 height 37
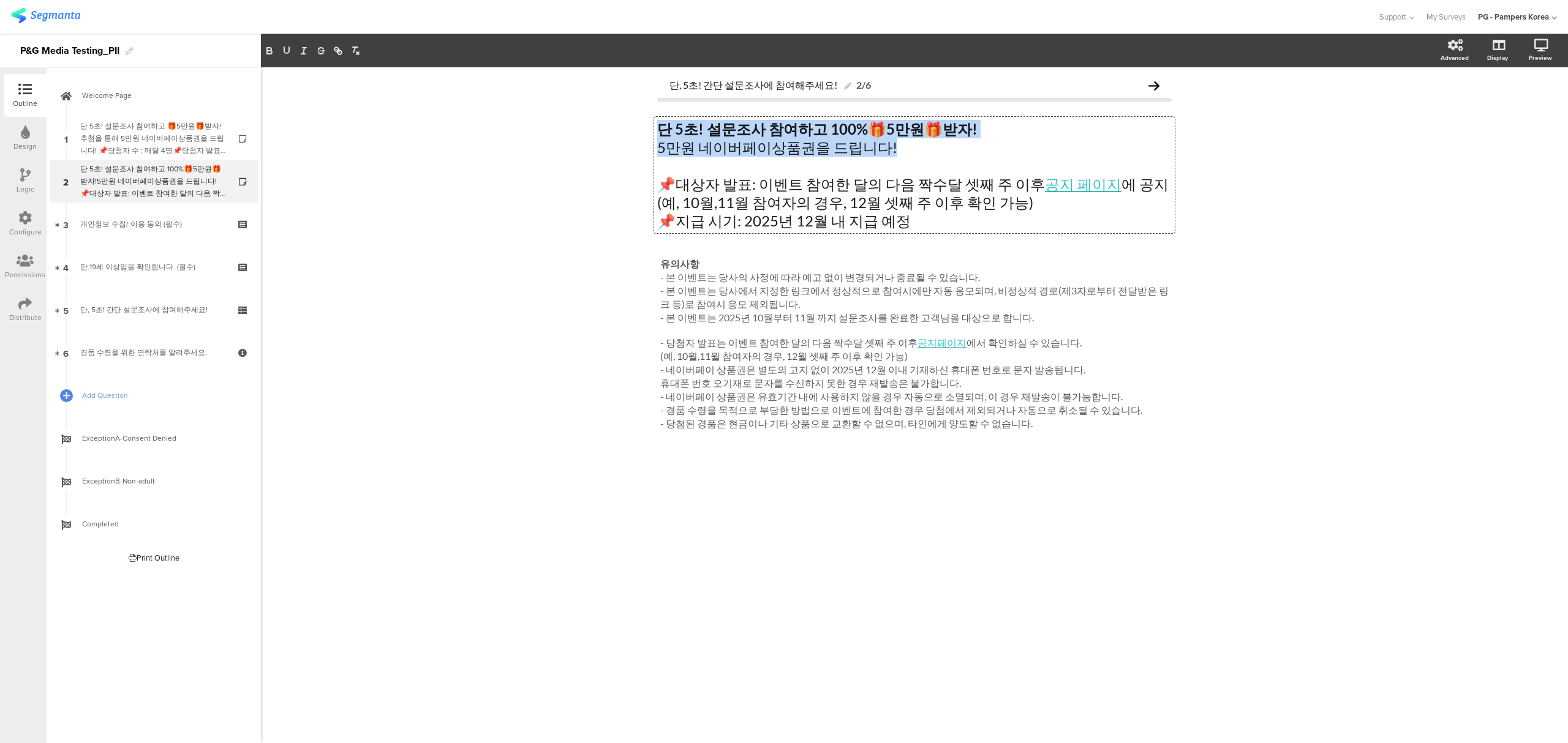
drag, startPoint x: 907, startPoint y: 145, endPoint x: 555, endPoint y: 116, distance: 353.2
click at [555, 116] on div "단, 5초! 간단 설문조사에 참여해주세요! 2/6 단 5초! 설문조사 참여하고 100% 🎁 5만원 🎁 받자! 5만원 네이버페이상품권을 드립니다…" at bounding box center [915, 405] width 1307 height 676
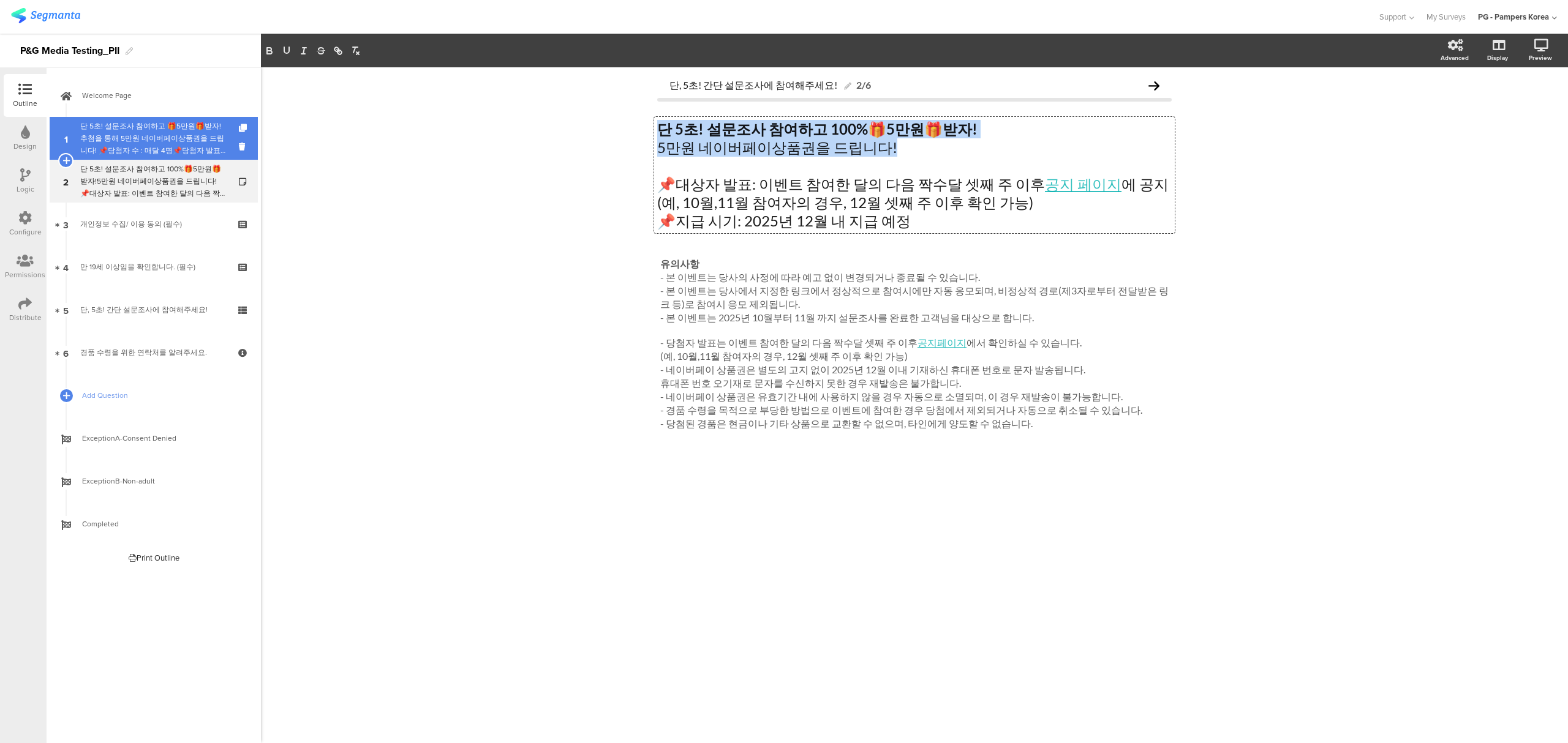
click at [114, 123] on div "단 5초! 설문조사 참여하고 🎁5만원🎁받자!추첨을 통해 5만원 네이버페이상품권을 드립니다! 📌당첨자 수 : 매달 4명📌당첨자 발표: 이벤트 참…" at bounding box center [153, 138] width 147 height 37
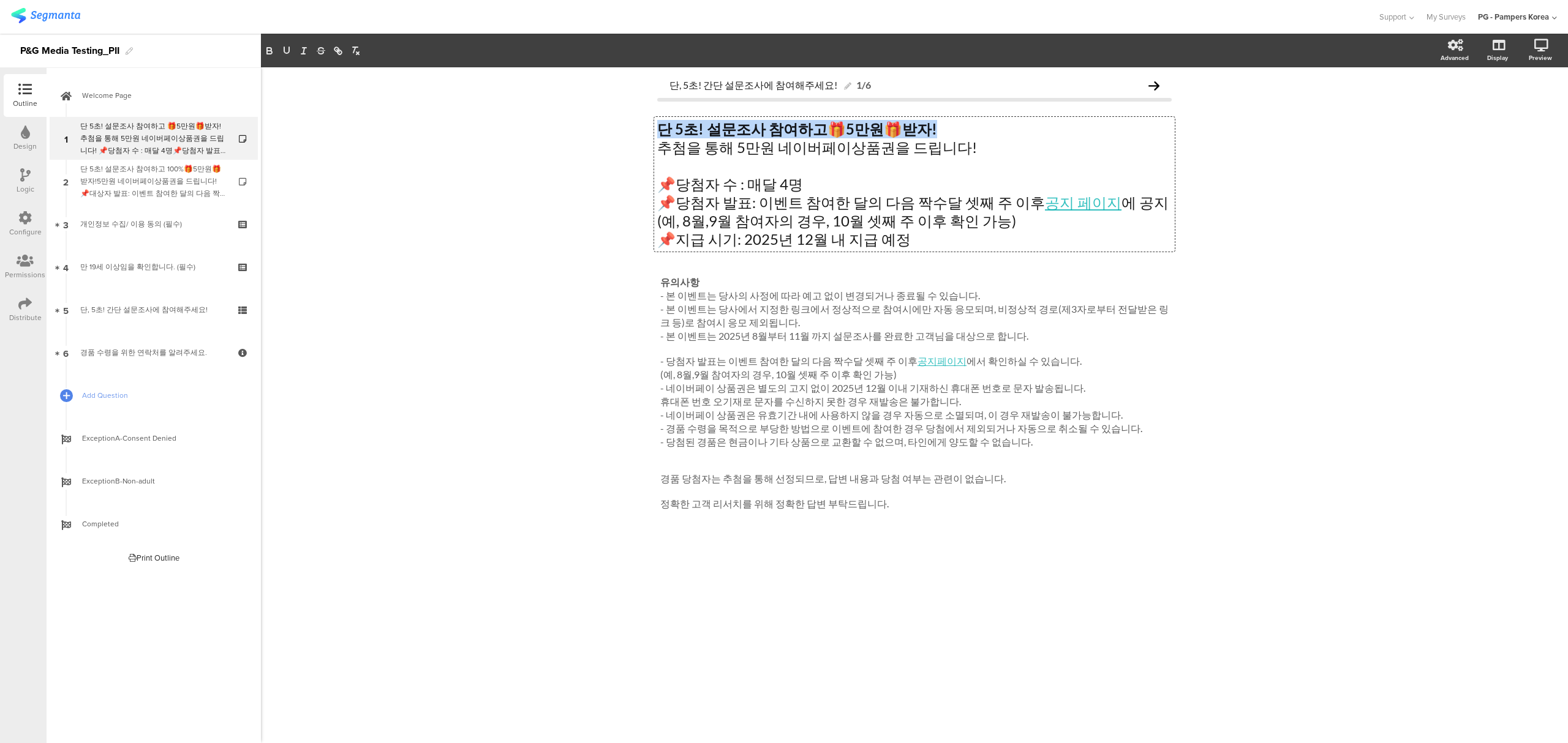
drag, startPoint x: 958, startPoint y: 148, endPoint x: 650, endPoint y: 135, distance: 308.3
click at [617, 125] on div "단, 5초! 간단 설문조사에 참여해주세요! 1/6 단 5초! 설문조사 참여하고 🎁 5만원 🎁 받자! 추첨을 통해 5만원 네이버페이상품권을 드립…" at bounding box center [915, 405] width 1307 height 676
click at [994, 161] on p at bounding box center [915, 166] width 514 height 18
click at [972, 149] on p "추첨을 통해 5만원 네이버페이상품권을 드립니다!" at bounding box center [915, 147] width 514 height 18
drag, startPoint x: 971, startPoint y: 150, endPoint x: 628, endPoint y: 129, distance: 343.6
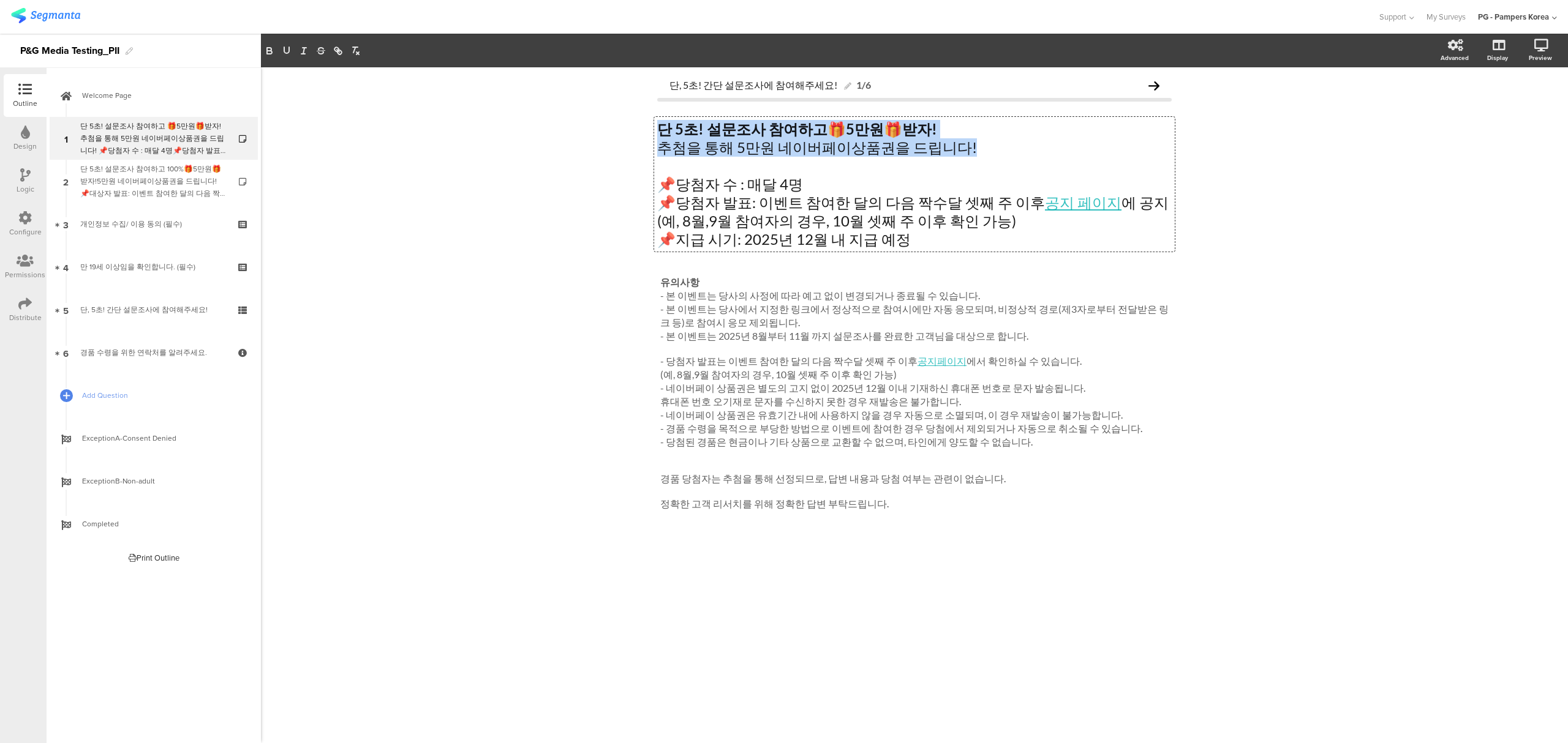
click at [628, 129] on div "단, 5초! 간단 설문조사에 참여해주세요! 1/6 단 5초! 설문조사 참여하고 🎁 5만원 🎁 받자! 추첨을 통해 5만원 네이버페이상품권을 드립…" at bounding box center [915, 405] width 1307 height 676
copy div "단 5초! 설문조사 참여하고 🎁 5만원 🎁 받자! 추첨을 통해 5만원 네이버페이상품권을 드립니다!"
click at [793, 131] on strong "단 5초! 설문조사 참여하고" at bounding box center [742, 129] width 171 height 18
click at [407, 423] on div "단, 5초! 간단 설문조사에 참여해주세요! 1/6 단 5초! 설문조사 참여하고 🎁 5만원 🎁 받자! 추첨을 통해 5만원 네이버페이상품권을 드립…" at bounding box center [915, 405] width 1307 height 676
click at [1441, 500] on div "단, 5초! 간단 설문조사에 참여해주세요! 1/6 단 5초! 설문조사 참여하고 🎁 5만원 🎁 받자! 추첨을 통해 5만원 네이버페이상품권을 드립…" at bounding box center [915, 405] width 1307 height 676
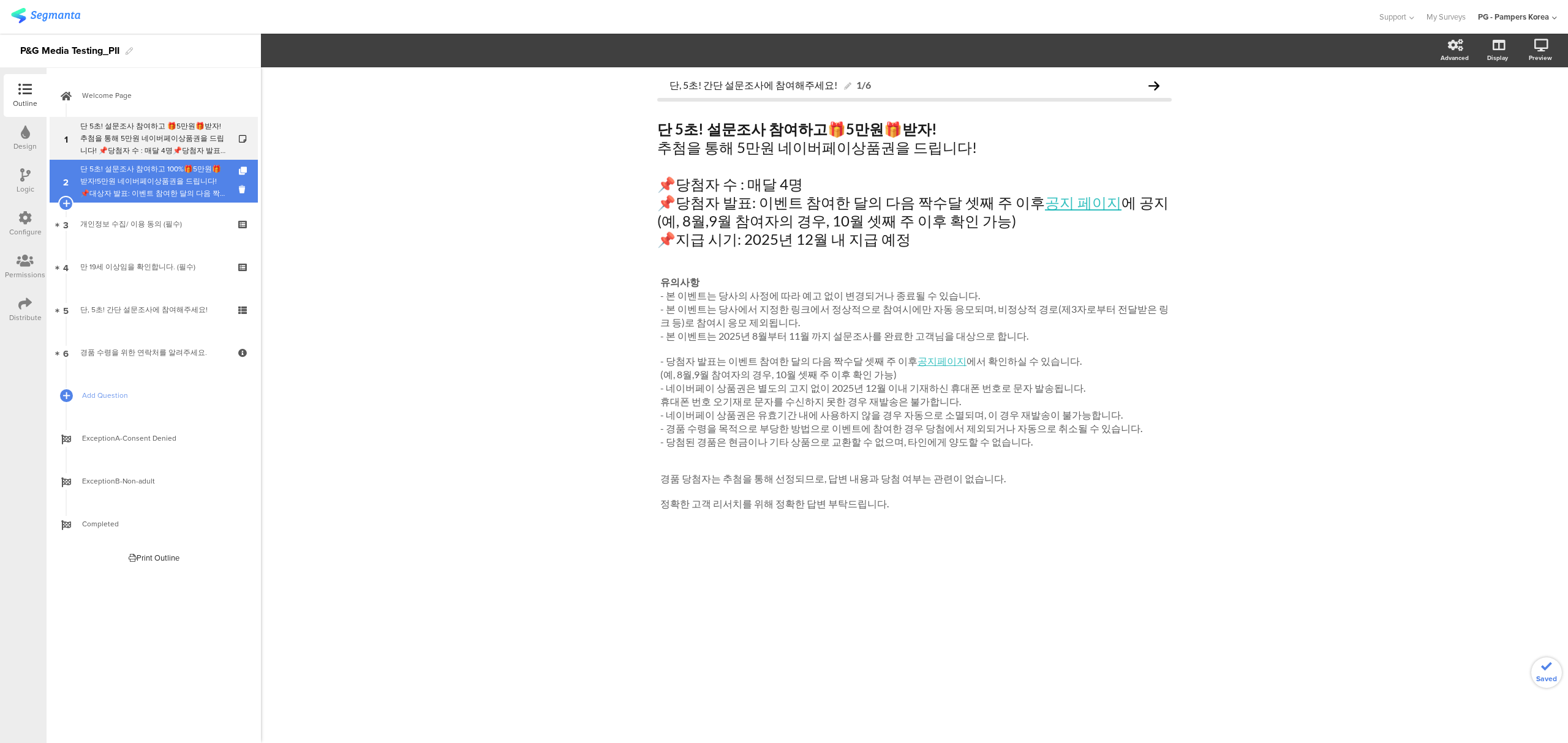
click at [153, 187] on div "단 5초! 설문조사 참여하고 100%🎁5만원🎁받자!5만원 네이버페이상품권을 드립니다! 📌대상자 발표: 이벤트 참여한 달의 다음 짝수달 셋째 주…" at bounding box center [153, 181] width 147 height 37
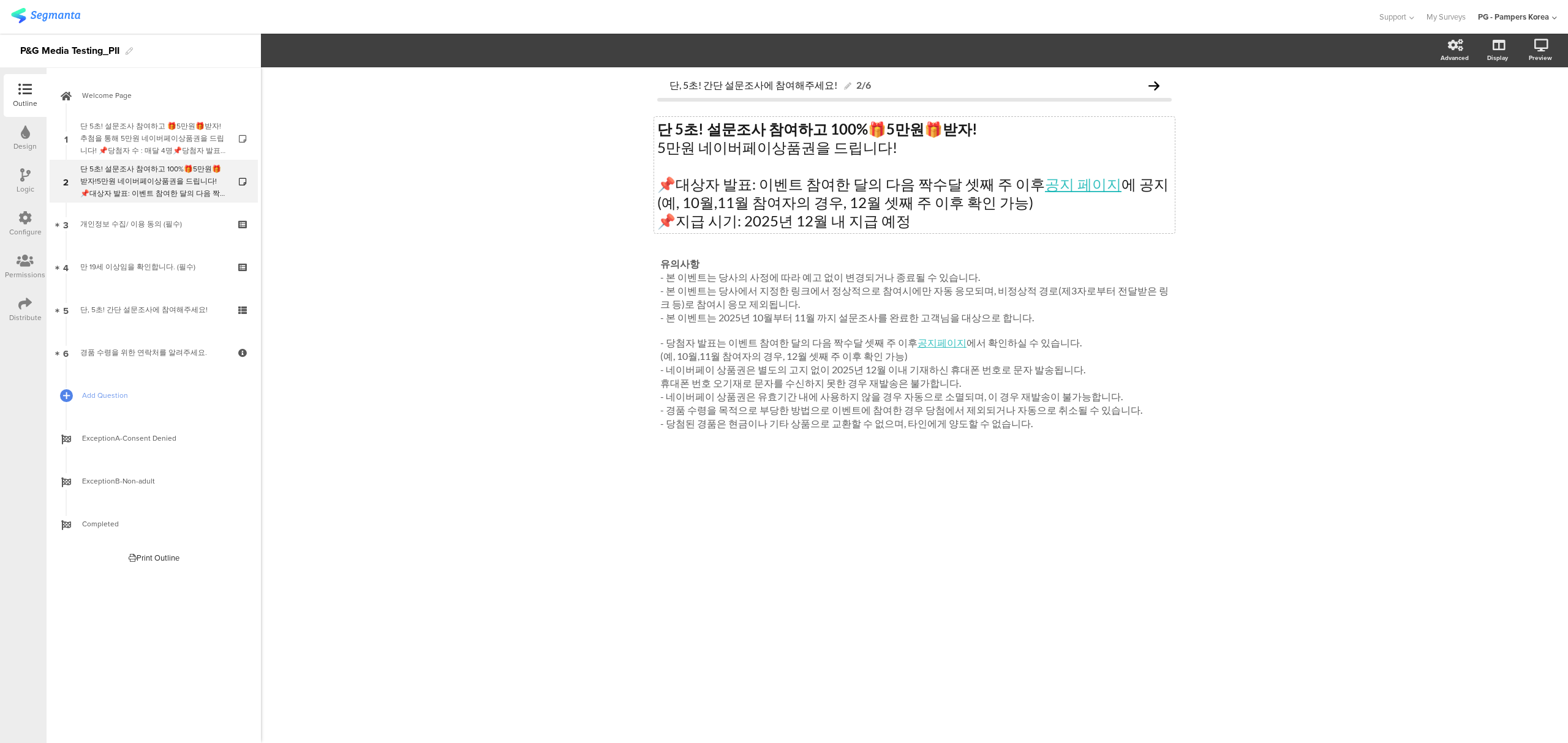
click at [777, 130] on div "단 5초! 설문조사 참여하고 100% 🎁 5만원 🎁 받자! 5만원 네이버페이상품권을 드립니다! 📌대상자 발표: 이벤트 참여한 달의 다음 짝수달…" at bounding box center [915, 175] width 521 height 116
click at [849, 129] on strong "단 5초! 설문조사 참여하고 100%" at bounding box center [763, 129] width 211 height 18
click at [849, 192] on p "📌대상자 발표: 이벤트 참여한 달의 다음 짝수달 셋째 주 이후 공지 페이지 에 공지" at bounding box center [915, 185] width 514 height 18
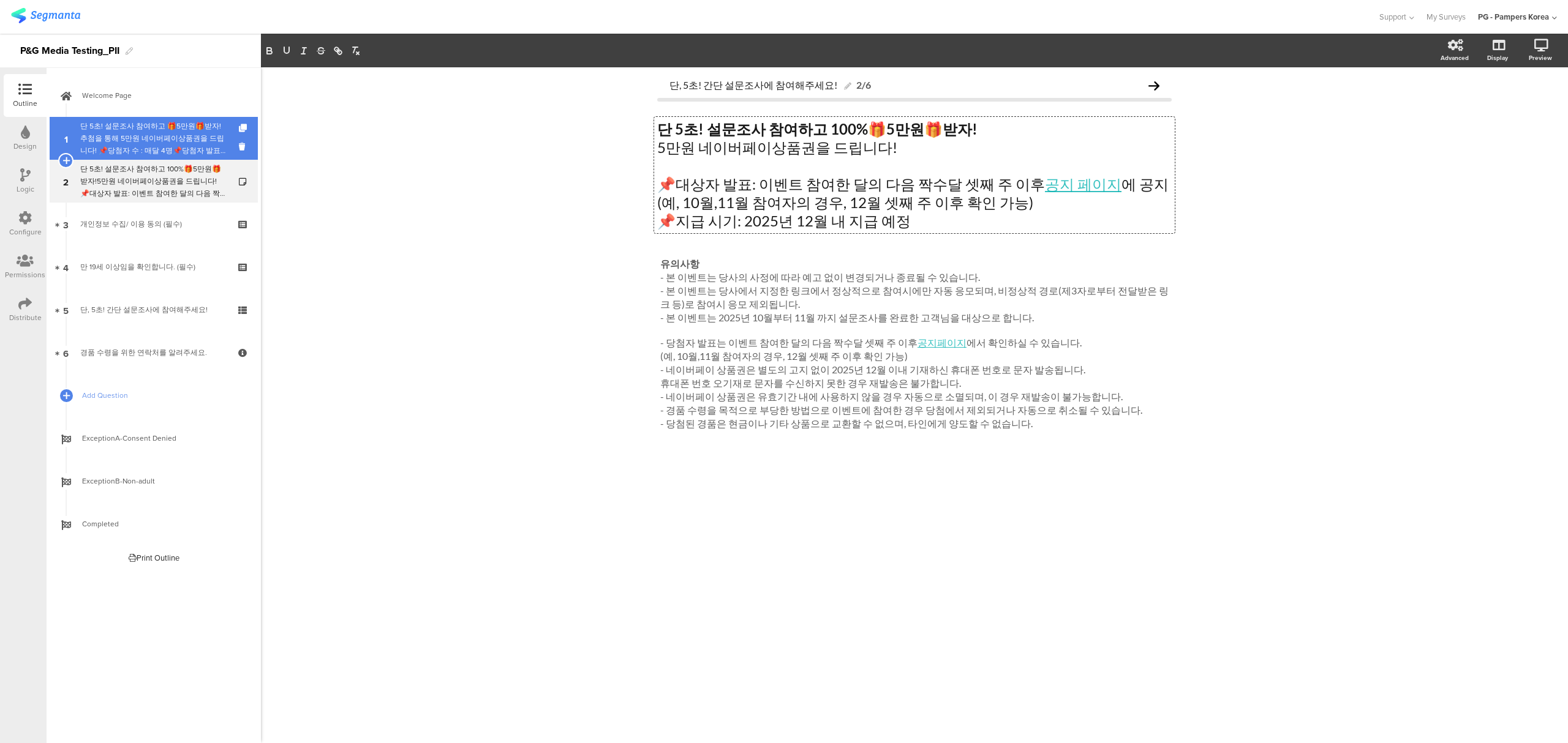
click at [90, 133] on div "단 5초! 설문조사 참여하고 🎁5만원🎁받자!추첨을 통해 5만원 네이버페이상품권을 드립니다! 📌당첨자 수 : 매달 4명📌당첨자 발표: 이벤트 참…" at bounding box center [153, 138] width 147 height 37
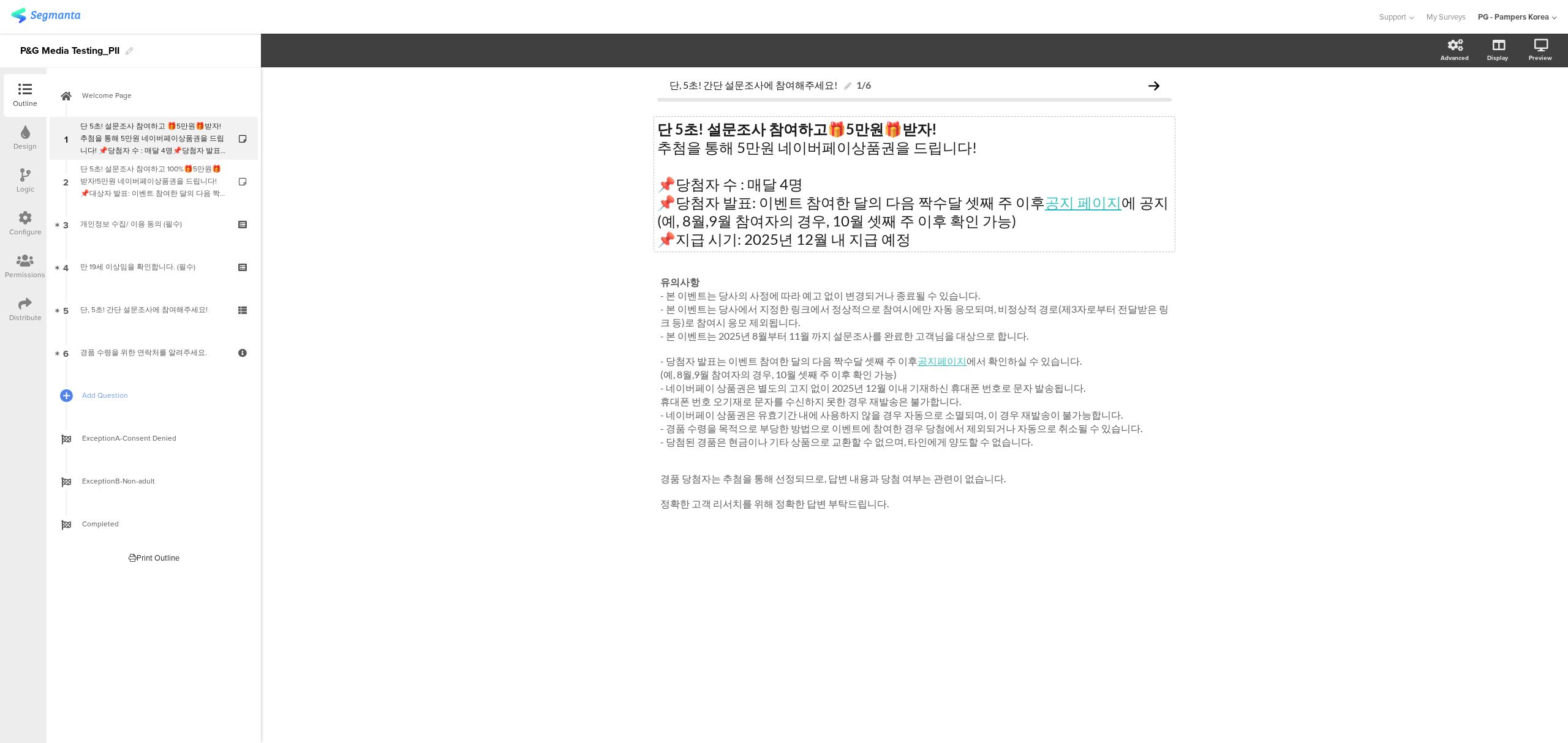
click at [927, 236] on div "단 5초! 설문조사 참여하고 🎁 5만원 🎁 받자! 추첨을 통해 5만원 네이버페이상품권을 드립니다! 📌당첨자 수 : 매달 4명 📌당첨자 발표: …" at bounding box center [915, 185] width 521 height 135
click at [1383, 237] on div "단, 5초! 간단 설문조사에 참여해주세요! 1/6 단 5초! 설문조사 참여하고 🎁 5만원 🎁 받자! 추첨을 통해 5만원 네이버페이상품권을 드립…" at bounding box center [915, 405] width 1307 height 676
click at [483, 329] on div "단, 5초! 간단 설문조사에 참여해주세요! 1/6 단 5초! 설문조사 참여하고 🎁 5만원 🎁 받자! 추첨을 통해 5만원 네이버페이상품권을 드립…" at bounding box center [915, 405] width 1307 height 676
click at [75, 157] on link "1 단 5초! 설문조사 참여하고 🎁5만원🎁받자!추첨을 통해 5만원 네이버페이상품권을 드립니다! 📌당첨자 수 : 매달 4명📌당첨자 발표: 이벤트…" at bounding box center [153, 138] width 208 height 43
click at [244, 144] on icon at bounding box center [244, 147] width 11 height 12
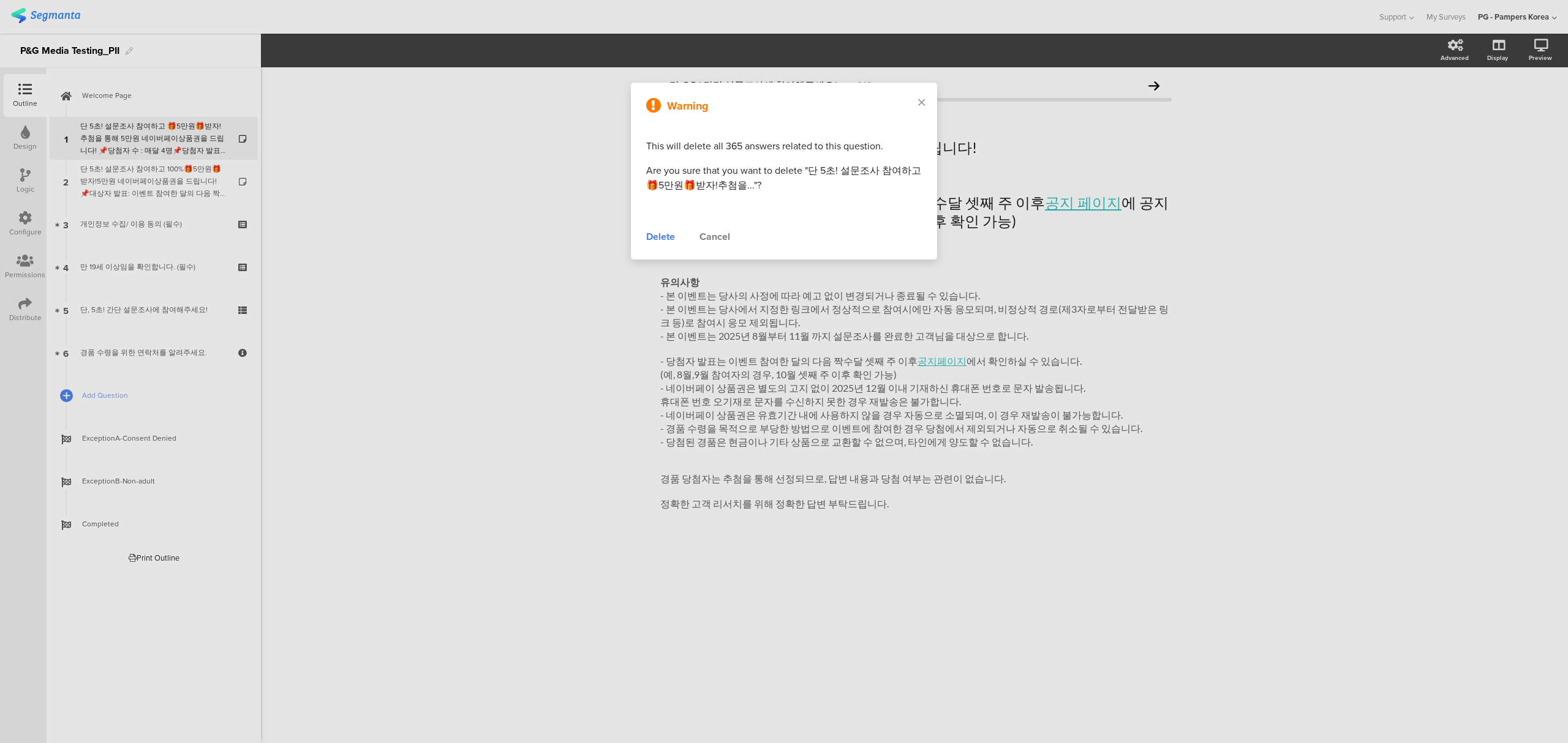
click at [667, 239] on div "Delete" at bounding box center [660, 237] width 29 height 15
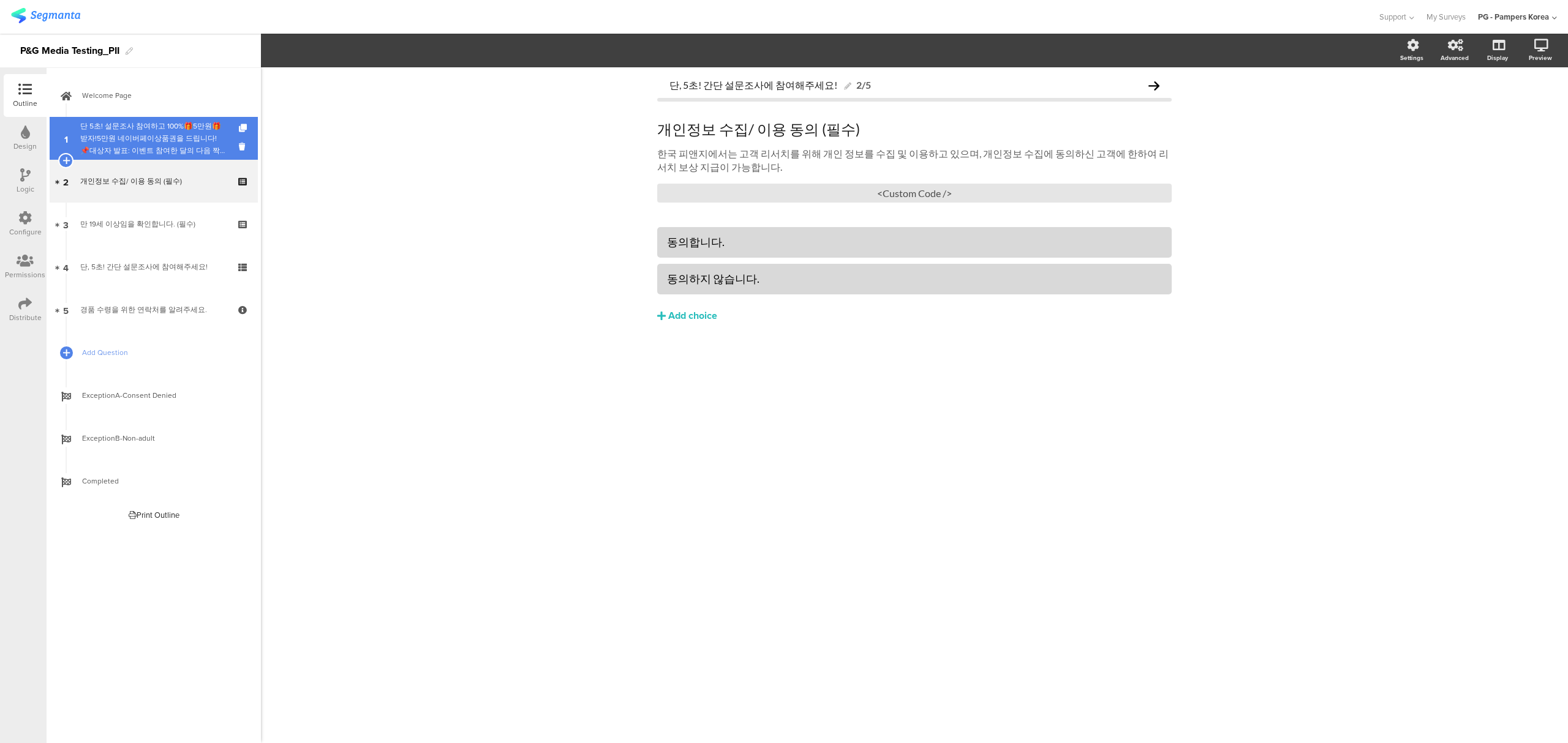
click at [130, 138] on div "단 5초! 설문조사 참여하고 100%🎁5만원🎁받자!5만원 네이버페이상품권을 드립니다! 📌대상자 발표: 이벤트 참여한 달의 다음 짝수달 셋째 주…" at bounding box center [153, 138] width 147 height 37
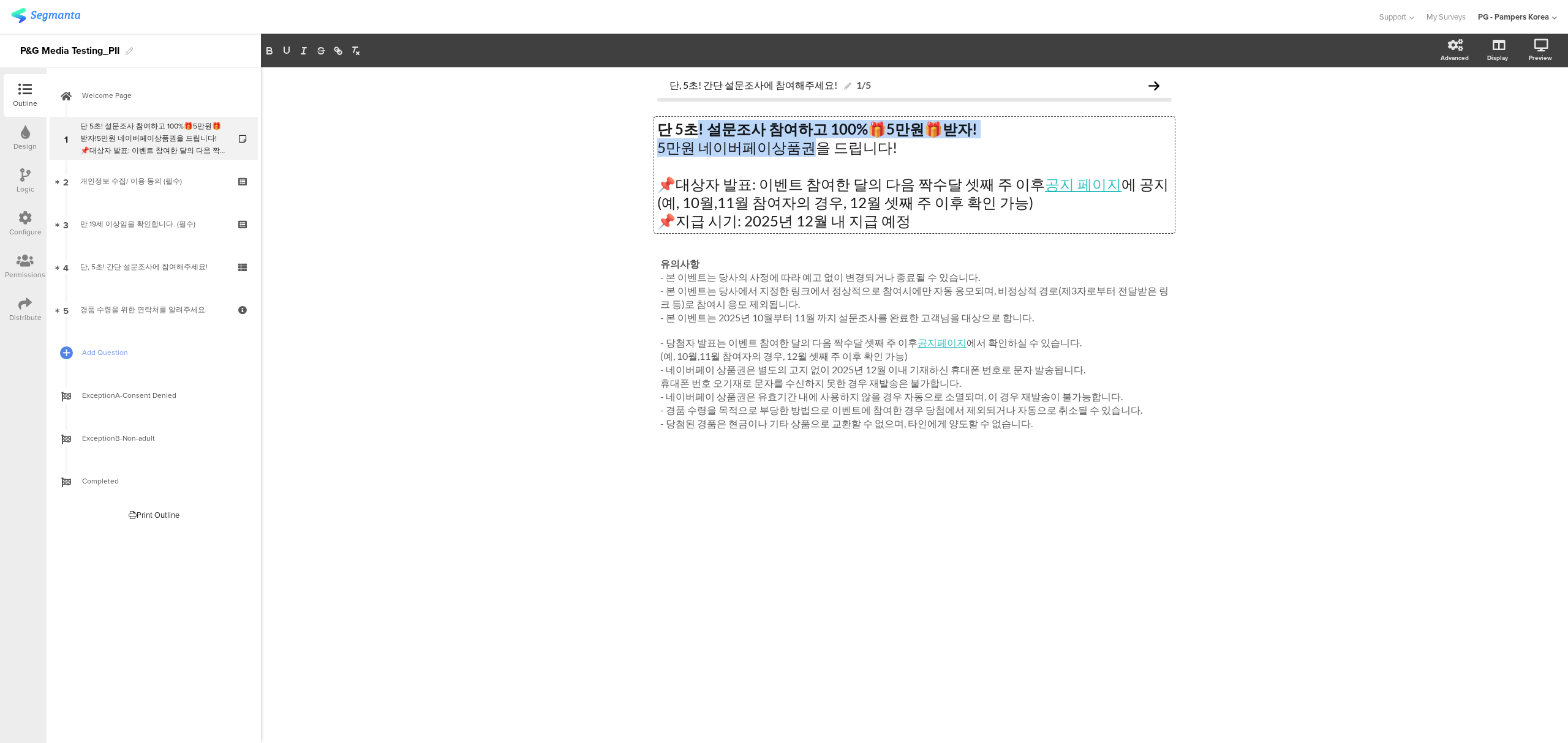
drag, startPoint x: 695, startPoint y: 143, endPoint x: 799, endPoint y: 143, distance: 104.0
click at [799, 143] on div "단 5초! 설문조사 참여하고 100% 🎁 5만원 🎁 받자! 5만원 네이버페이상품권을 드립니다! 📌대상자 발표: 이벤트 참여한 달의 다음 짝수달…" at bounding box center [915, 175] width 521 height 116
click at [801, 143] on p "5만원 네이버페이상품권을 드립니다!" at bounding box center [915, 147] width 514 height 18
drag, startPoint x: 800, startPoint y: 147, endPoint x: 699, endPoint y: 147, distance: 101.0
click at [699, 147] on p "5만원 네이버페이상품권을 드립니다!" at bounding box center [915, 147] width 514 height 18
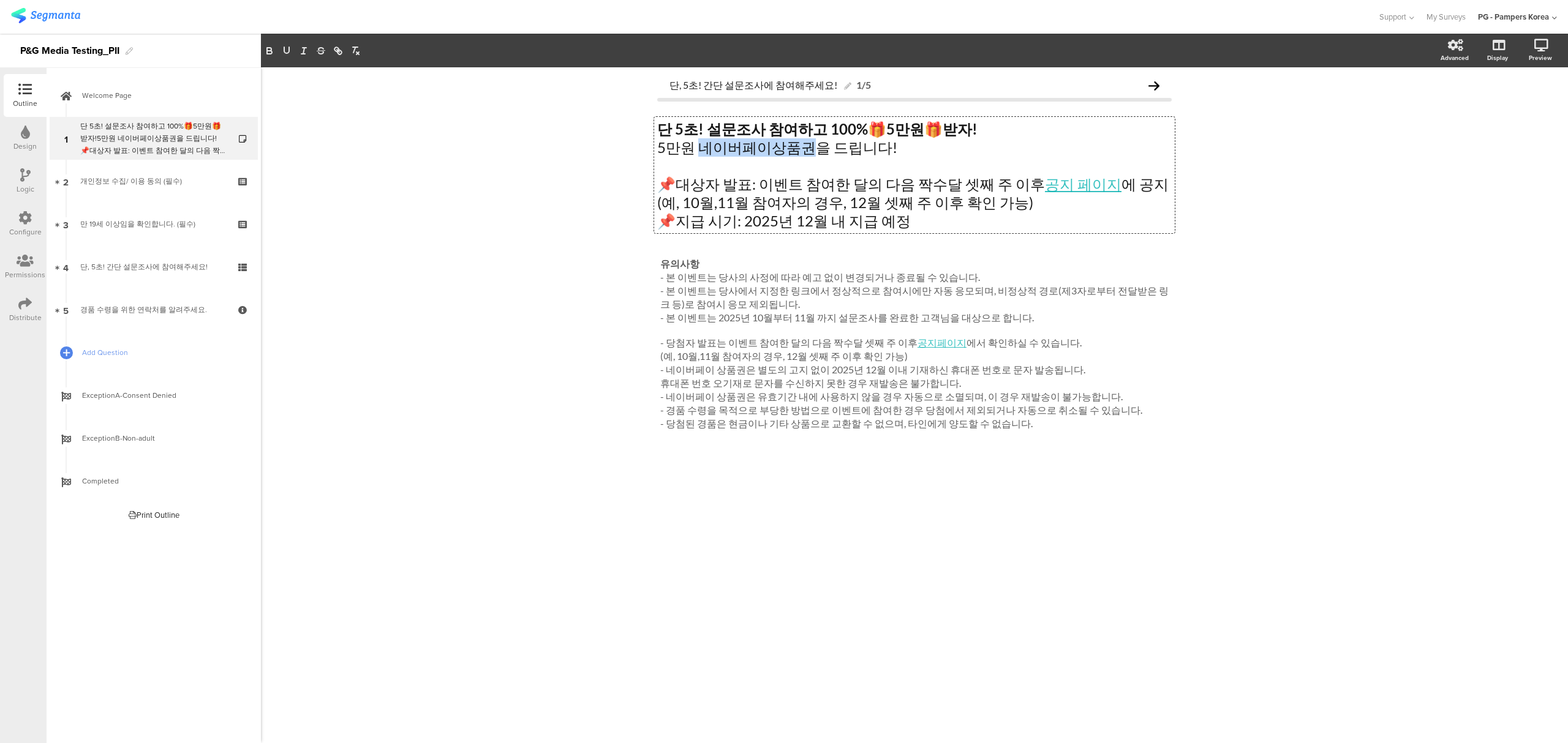
copy p "네이버페이상품권"
drag, startPoint x: 877, startPoint y: 133, endPoint x: 907, endPoint y: 131, distance: 30.1
click at [907, 131] on strong "5만원" at bounding box center [906, 129] width 38 height 18
drag, startPoint x: 877, startPoint y: 130, endPoint x: 996, endPoint y: 130, distance: 119.0
click at [996, 130] on p "단 5초! 설문조사 참여하고 100% 🎁네이버페이상품권🎁 받자!" at bounding box center [915, 129] width 514 height 18
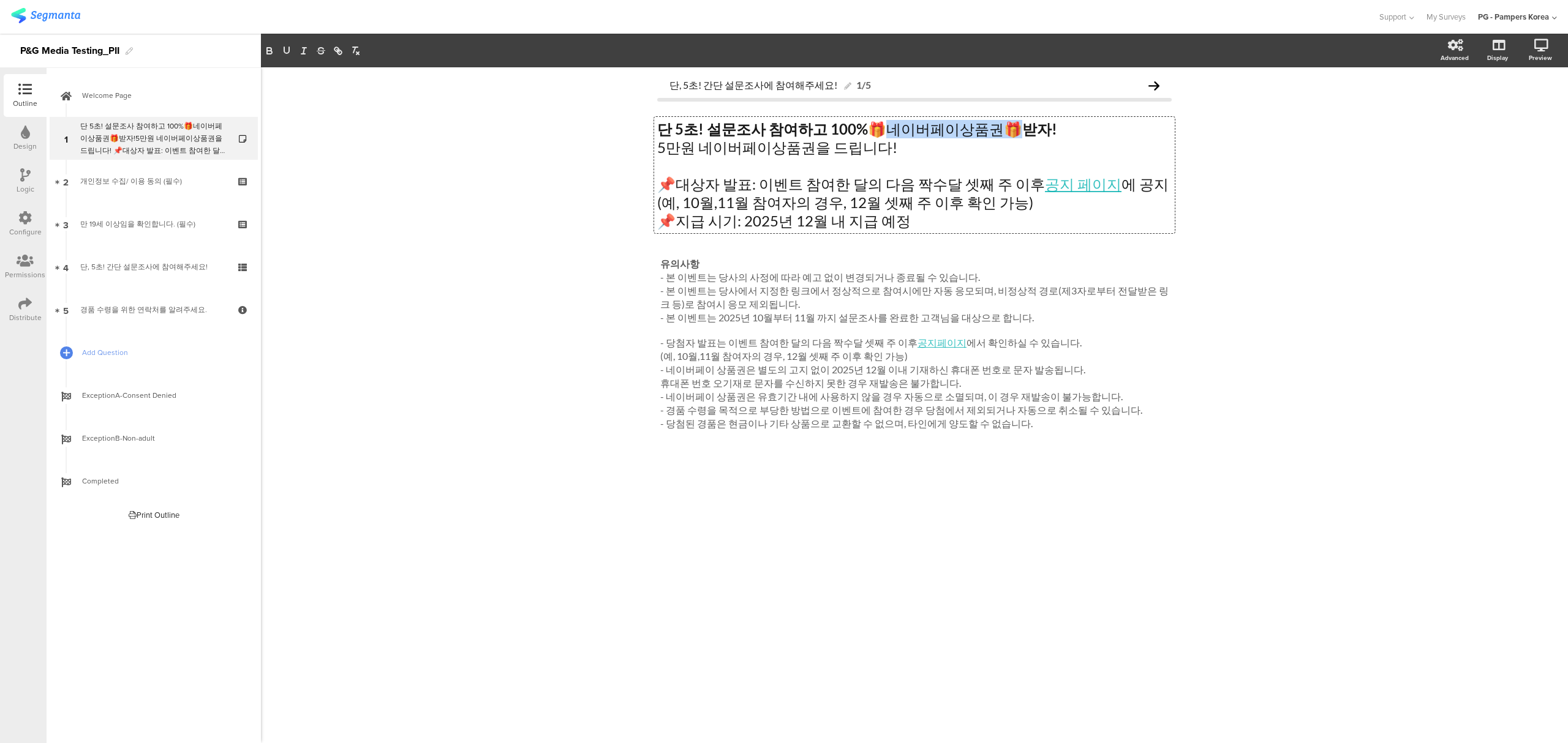
click at [983, 130] on p "단 5초! 설문조사 참여하고 100% 🎁네이버페이상품권🎁 받자!" at bounding box center [915, 129] width 514 height 18
drag, startPoint x: 983, startPoint y: 130, endPoint x: 868, endPoint y: 128, distance: 115.0
click at [868, 128] on p "단 5초! 설문조사 참여하고 100% 🎁네이버페이상품권🎁 받자!" at bounding box center [915, 129] width 514 height 18
click at [798, 145] on p "5만원 네이버페이상품권을 드립니다!" at bounding box center [915, 147] width 514 height 18
drag, startPoint x: 695, startPoint y: 145, endPoint x: 653, endPoint y: 145, distance: 42.0
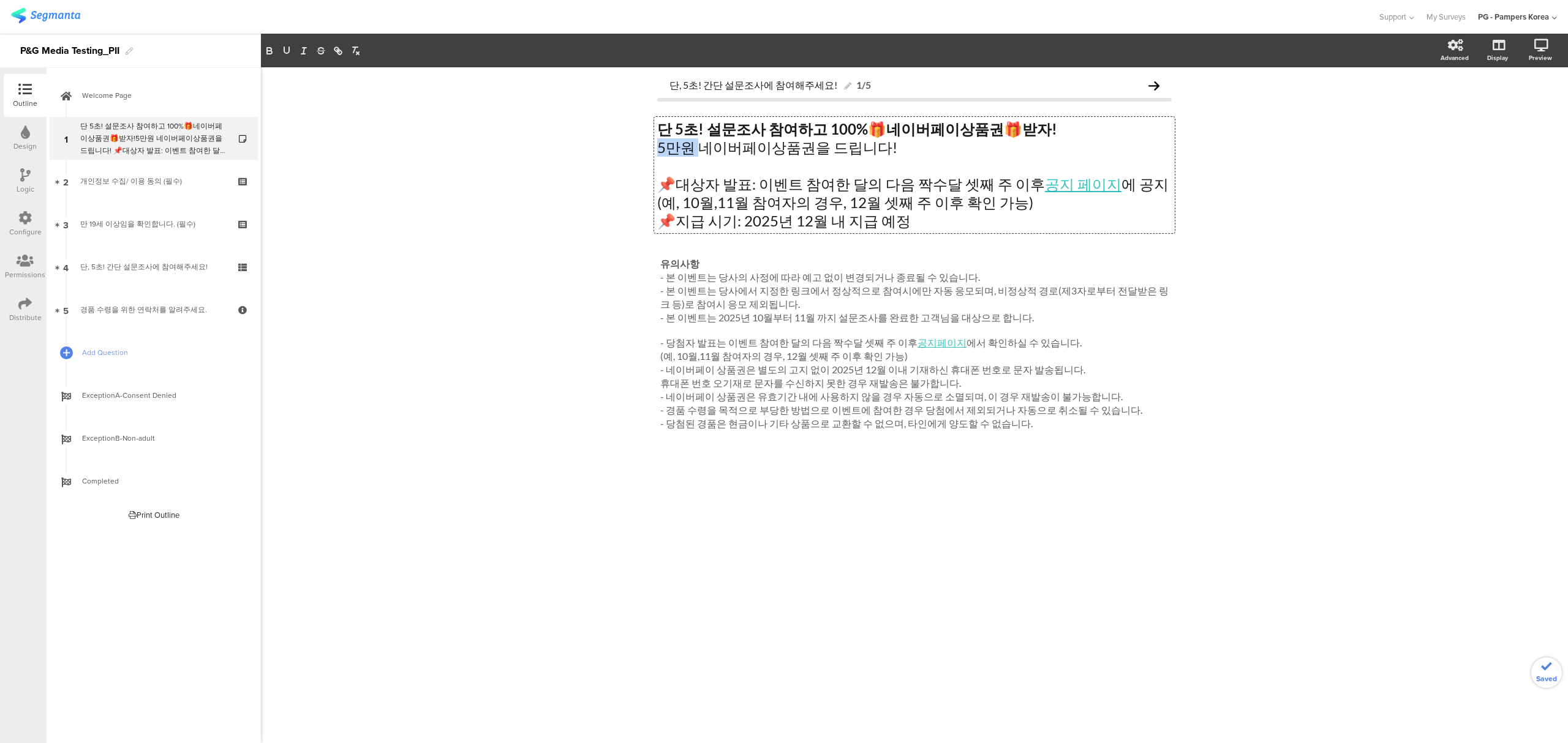
click at [653, 145] on div "단, 5초! 간단 설문조사에 참여해주세요! 1/5 단 5초! 설문조사 참여하고 100% 🎁 네이버페이상품권 🎁 받자! 5만원 네이버페이상품권을…" at bounding box center [915, 282] width 539 height 428
drag, startPoint x: 702, startPoint y: 149, endPoint x: 738, endPoint y: 148, distance: 36.0
click at [738, 148] on p "응답자 100% 네이버페이상품권 1000원을 드립니다!" at bounding box center [915, 147] width 514 height 18
click at [315, 319] on div "단, 5초! 간단 설문조사에 참여해주세요! 1/5 단 5초! 설문조사 참여하고 100% 🎁 네이버페이상품권 🎁 받자! 응답자 모두에게 네이버페…" at bounding box center [915, 405] width 1307 height 676
click at [997, 148] on div "단 5초! 설문조사 참여하고 100% 🎁 네이버페이상품권 🎁 받자! 응답자 모두에게 네이버페이상품권 1000원을 드립니다! 📌대상자 발표: 이…" at bounding box center [915, 175] width 521 height 116
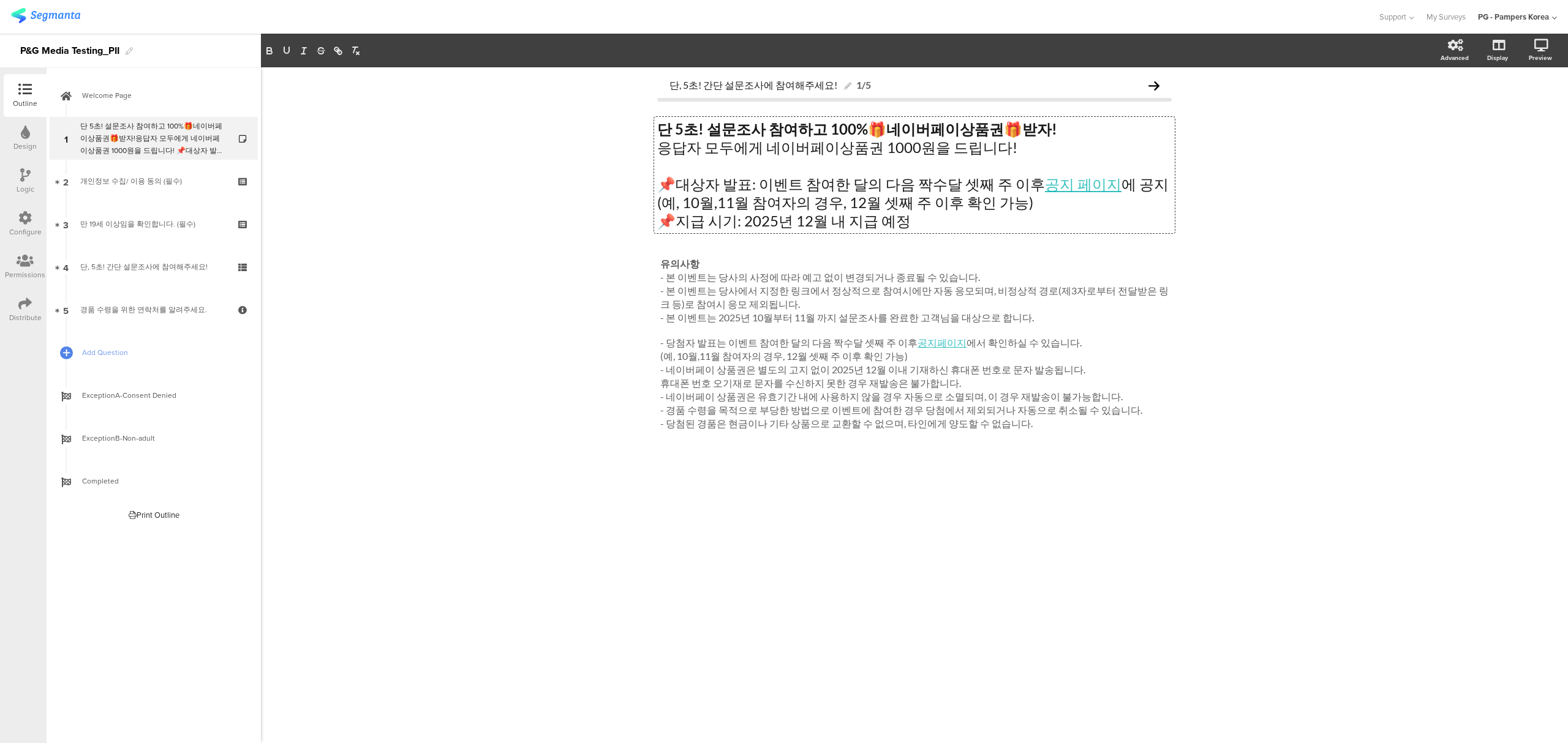
click at [731, 182] on p "📌대상자 발표: 이벤트 참여한 달의 다음 짝수달 셋째 주 이후 공지 페이지 에 공지" at bounding box center [915, 185] width 514 height 18
click at [714, 186] on p "📌대상자 발표: 이벤트 참여한 달의 다음 짝수달 셋째 주 이후 공지 페이지 에 공지" at bounding box center [915, 185] width 514 height 18
click at [711, 217] on p "📌지급 시기: 2025년 12월 내 지급 예정" at bounding box center [915, 221] width 514 height 18
click at [719, 187] on p "📌대상자 발표: 이벤트 참여한 달의 다음 짝수달 셋째 주 이후 공지 페이지 에 공지" at bounding box center [915, 185] width 514 height 18
click at [676, 183] on p "📌대상자 발표: 이벤트 참여한 달의 다음 짝수달 셋째 주 이후 공지 페이지 에 공지" at bounding box center [915, 185] width 514 height 18
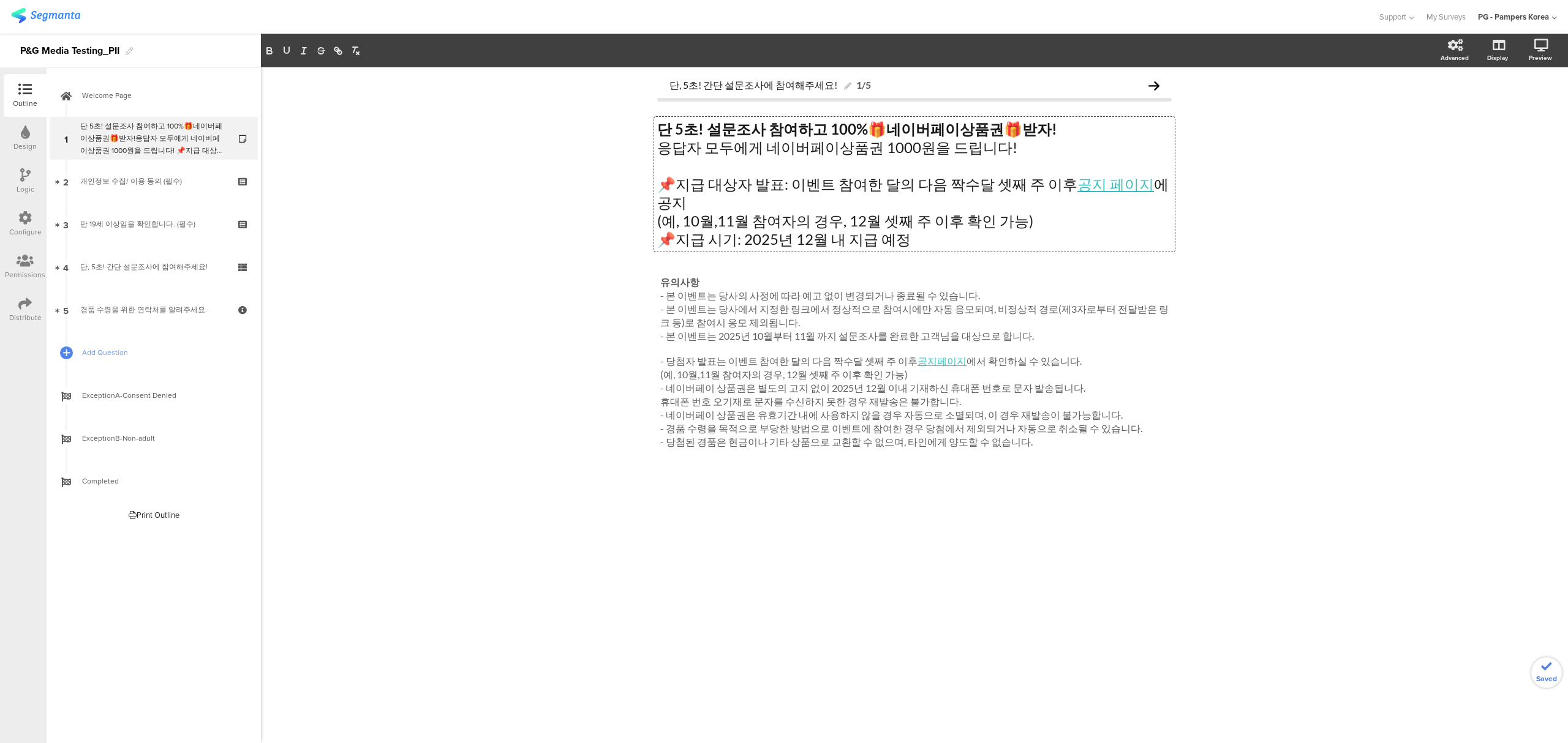
click at [1373, 258] on div "단, 5초! 간단 설문조사에 참여해주세요! 1/5 단 5초! 설문조사 참여하고 100% 🎁 네이버페이상품권 🎁 받자! 응답자 모두에게 네이버페…" at bounding box center [915, 405] width 1307 height 676
click at [1425, 427] on div "단, 5초! 간단 설문조사에 참여해주세요! 1/5 단 5초! 설문조사 참여하고 100% 🎁 네이버페이상품권 🎁 받자! 응답자 모두에게 네이버페…" at bounding box center [915, 405] width 1307 height 676
click at [375, 349] on div "단, 5초! 간단 설문조사에 참여해주세요! 1/5 단 5초! 설문조사 참여하고 100% 🎁 네이버페이상품권 🎁 받자! 응답자 모두에게 네이버페…" at bounding box center [915, 405] width 1307 height 676
drag, startPoint x: 973, startPoint y: 295, endPoint x: 1155, endPoint y: 292, distance: 182.0
click at [1155, 292] on div "유의사항 - 본 이벤트는 당사의 사정에 따라 예고 없이 변경되거나 종료될 수 있습니다. - 본 이벤트는 당사에서 지정한 링크에서 정상적으로 참…" at bounding box center [915, 363] width 514 height 180
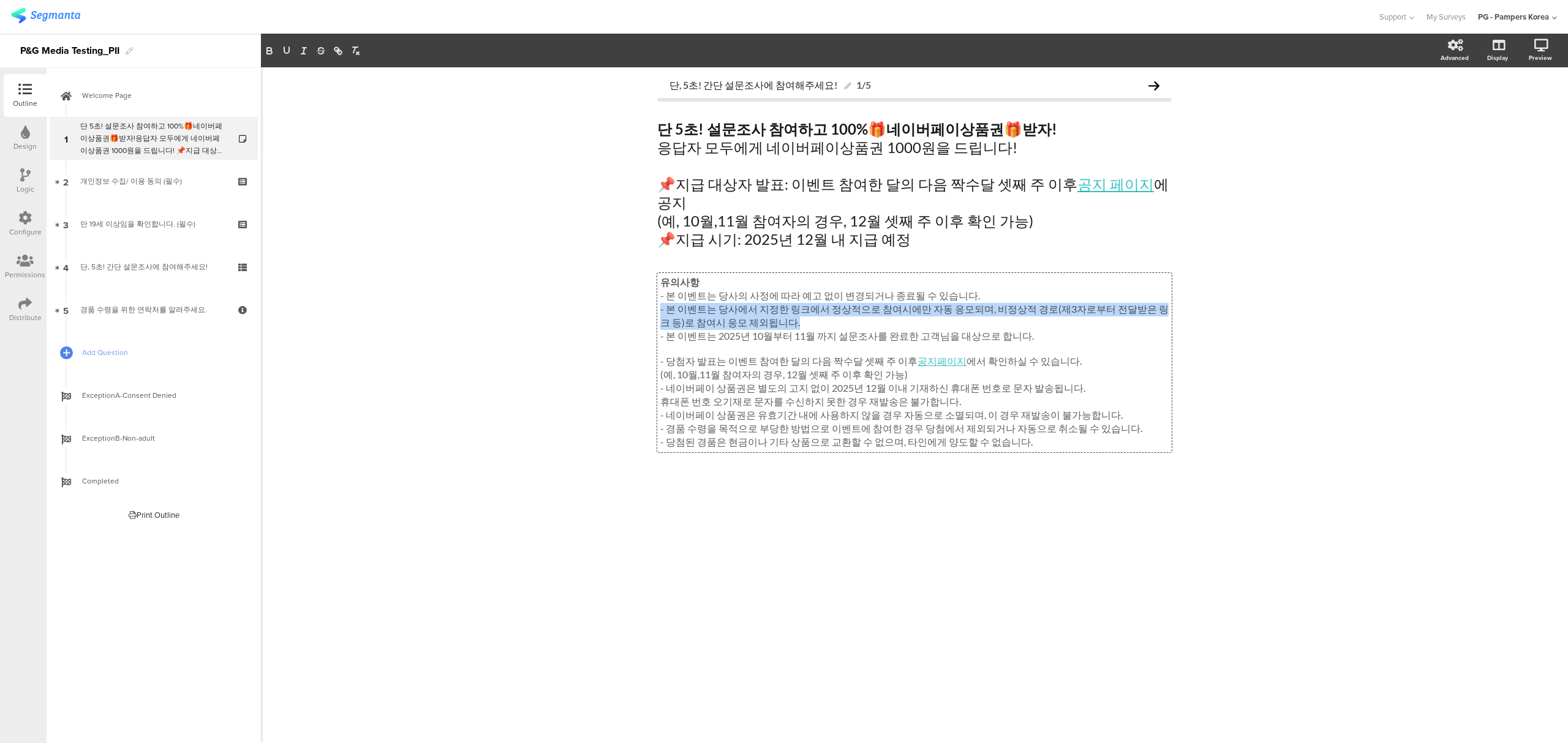
drag, startPoint x: 770, startPoint y: 306, endPoint x: 653, endPoint y: 297, distance: 117.3
click at [653, 297] on div "단, 5초! 간단 설문조사에 참여해주세요! 1/5 단 5초! 설문조사 참여하고 100% 🎁 네이버페이상품권 🎁 받자! 응답자 모두에게 네이버페…" at bounding box center [915, 291] width 539 height 446
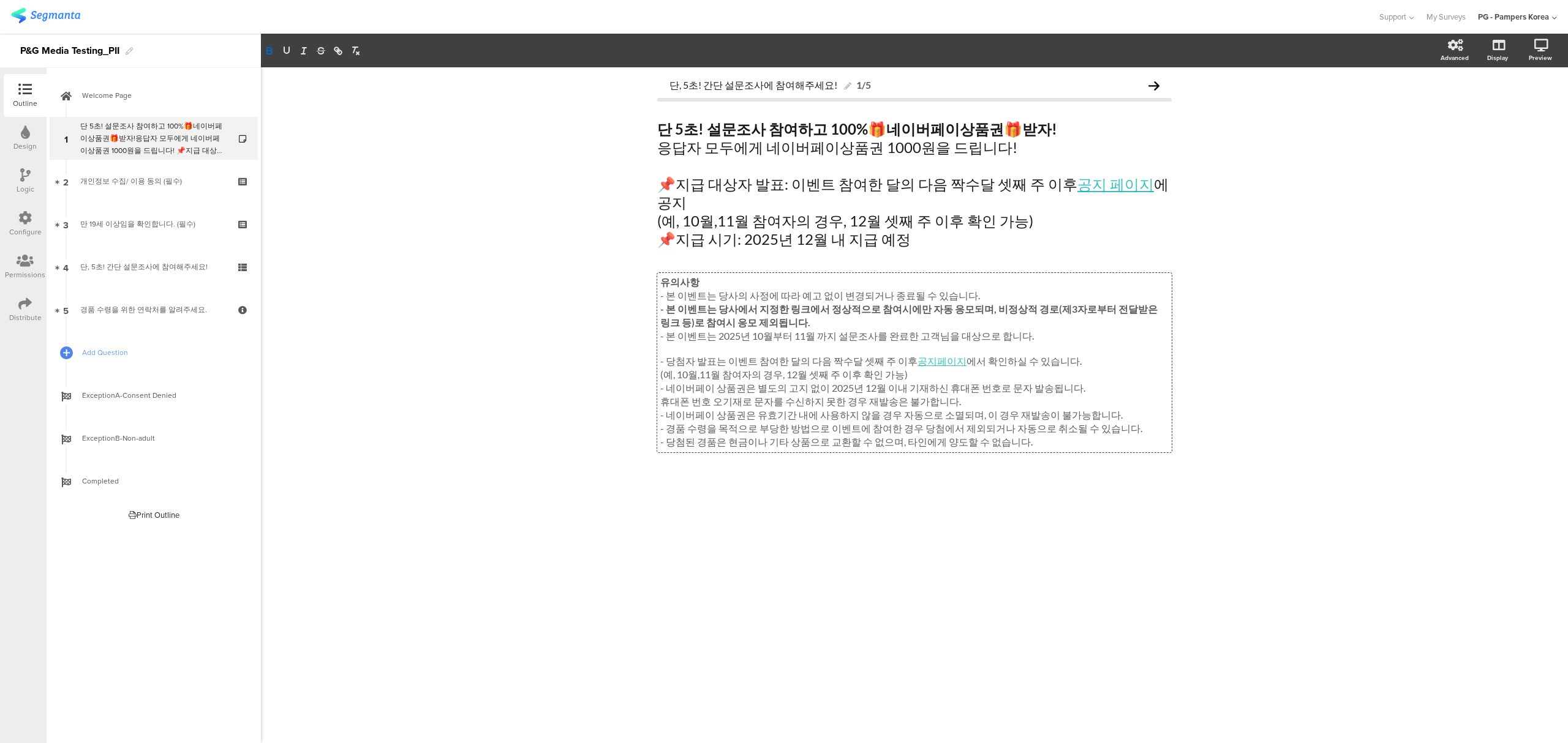
click at [562, 349] on div "단, 5초! 간단 설문조사에 참여해주세요! 1/5 단 5초! 설문조사 참여하고 100% 🎁 네이버페이상품권 🎁 받자! 응답자 모두에게 네이버페…" at bounding box center [915, 405] width 1307 height 676
click at [1059, 554] on div "단, 5초! 간단 설문조사에 참여해주세요! 1/5 단 5초! 설문조사 참여하고 100% 🎁 네이버페이상품권 🎁 받자! 응답자 모두에게 네이버페…" at bounding box center [915, 405] width 1307 height 676
click at [694, 133] on strong "단 5초! 설문조사 참여하고 100%" at bounding box center [763, 129] width 211 height 18
click at [662, 148] on p "응답자 모두에게 네이버페이상품권 1000원을 드립니다!" at bounding box center [915, 147] width 514 height 18
click at [743, 147] on p "⭐응답자 모두에게 네이버페이상품권 1000원을 드립니다!" at bounding box center [915, 147] width 514 height 18
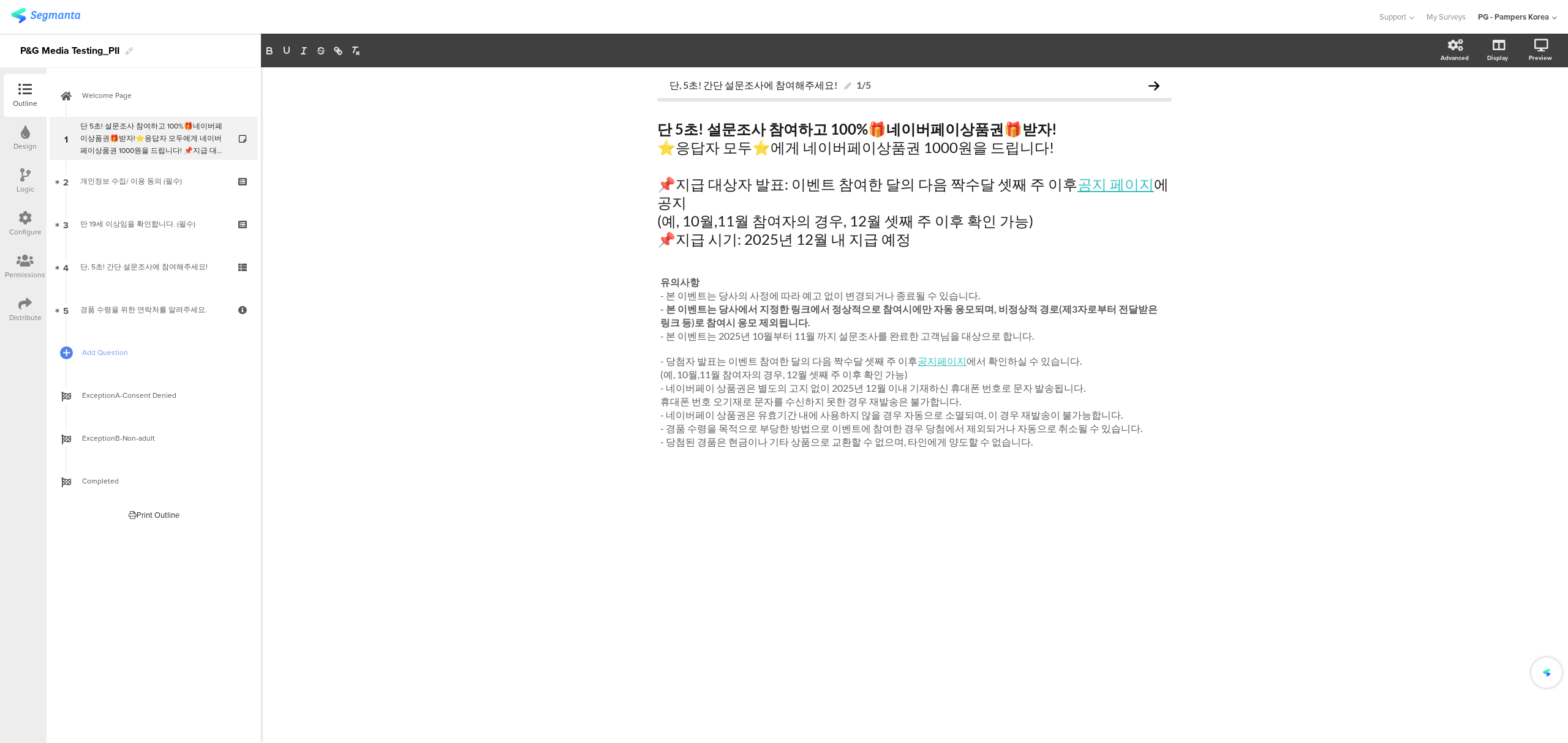
click at [1367, 306] on div "단, 5초! 간단 설문조사에 참여해주세요! 1/5 단 5초! 설문조사 참여하고 100% 🎁 네이버페이상품권 🎁 받자! ⭐응답자 모두⭐에게 네이…" at bounding box center [915, 405] width 1307 height 676
